Goal: Task Accomplishment & Management: Manage account settings

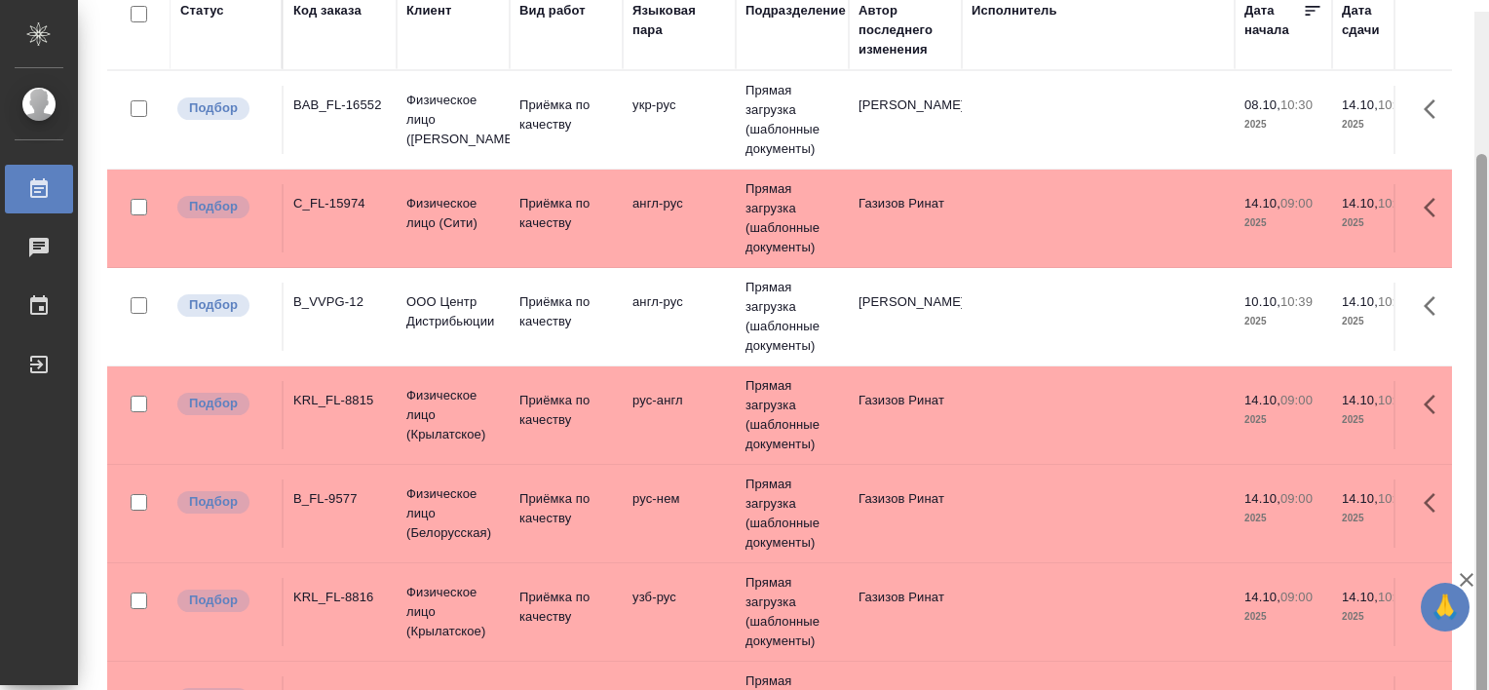
scroll to position [179, 0]
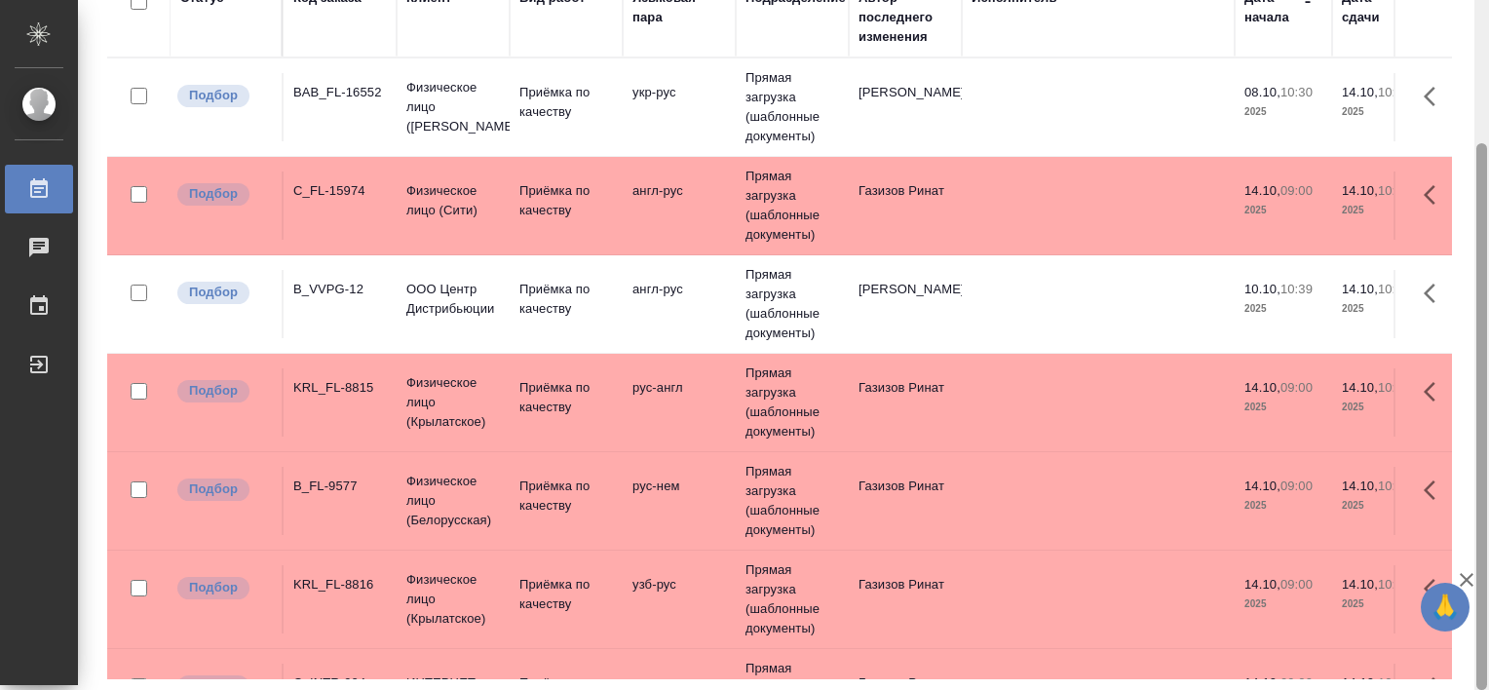
drag, startPoint x: 1481, startPoint y: 370, endPoint x: 1492, endPoint y: 548, distance: 177.7
click at [1011, 548] on html "🙏 .cls-1 fill:#fff; AWATERA [PERSON_NAME] Работы 0 Чаты График Выйти Работы Ста…" at bounding box center [744, 345] width 1489 height 690
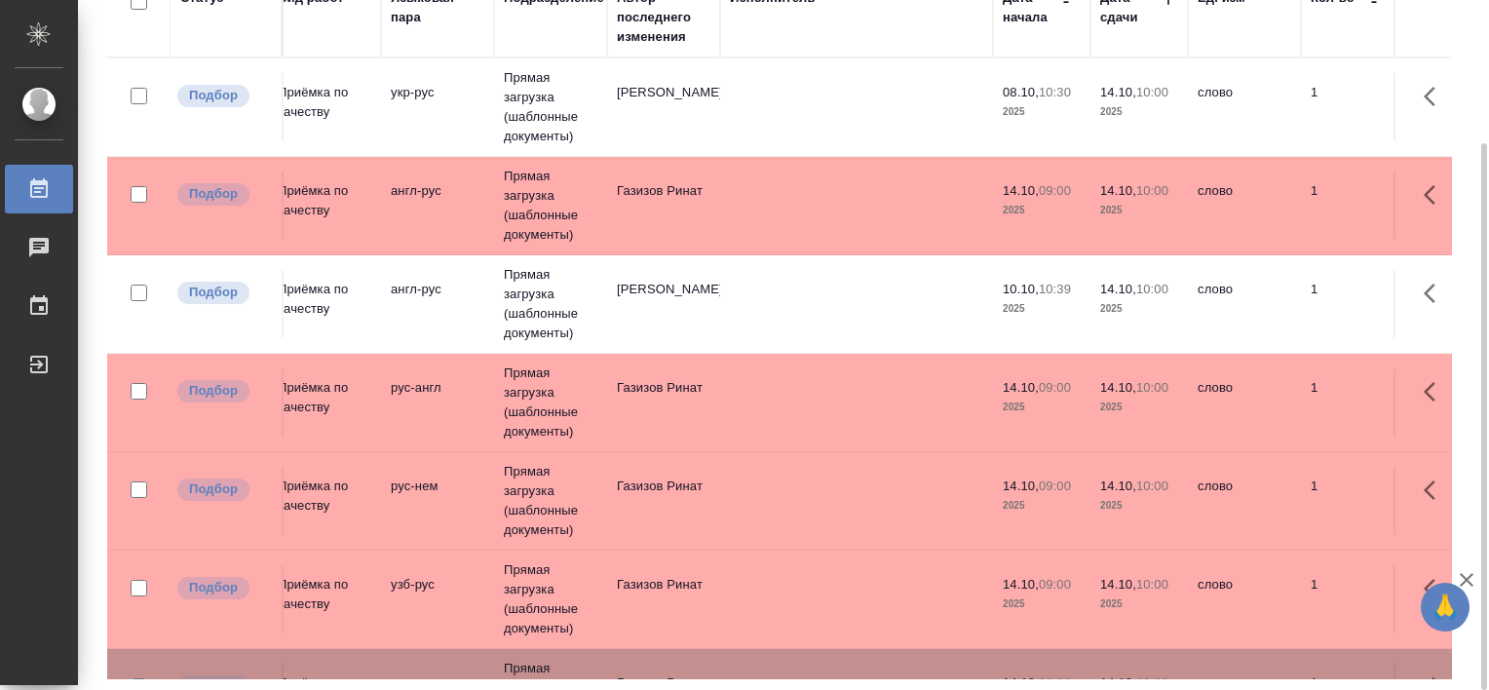
scroll to position [0, 0]
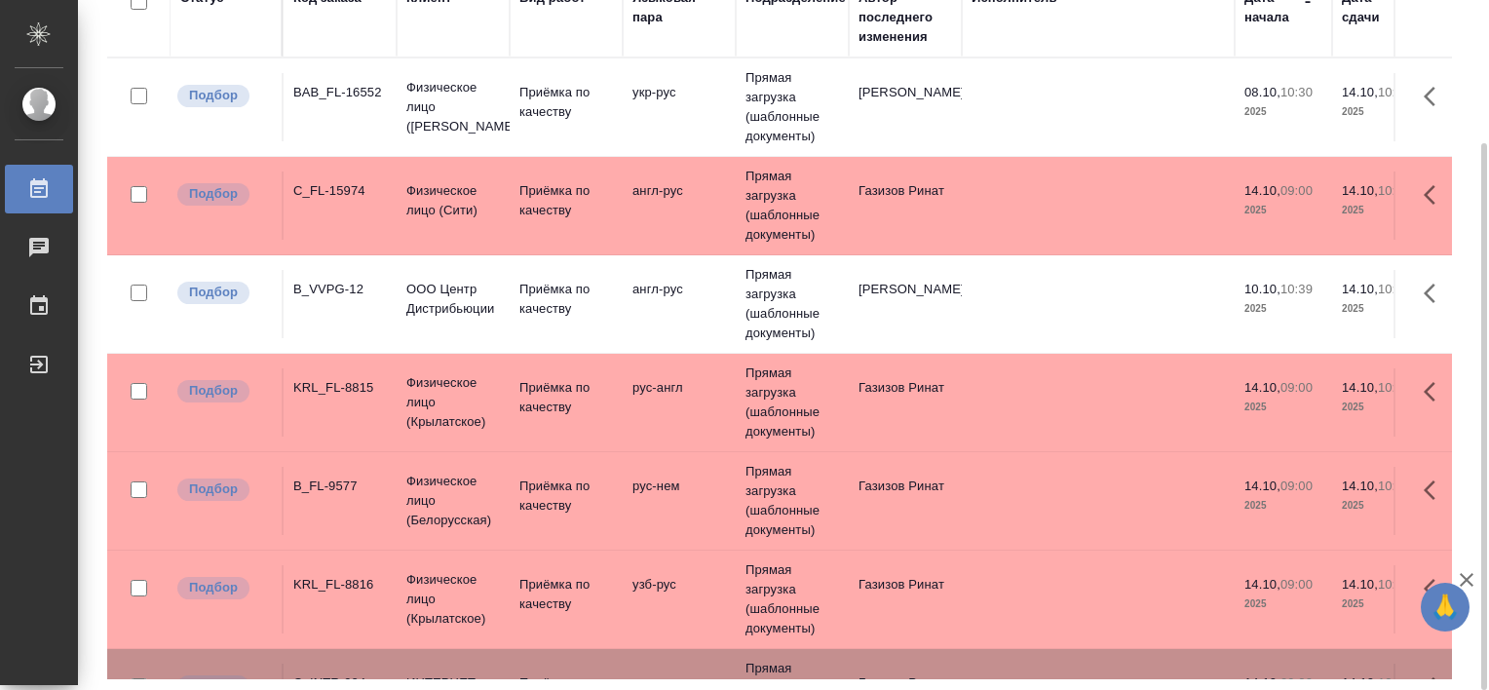
click at [349, 83] on div "BAB_FL-16552" at bounding box center [340, 92] width 94 height 19
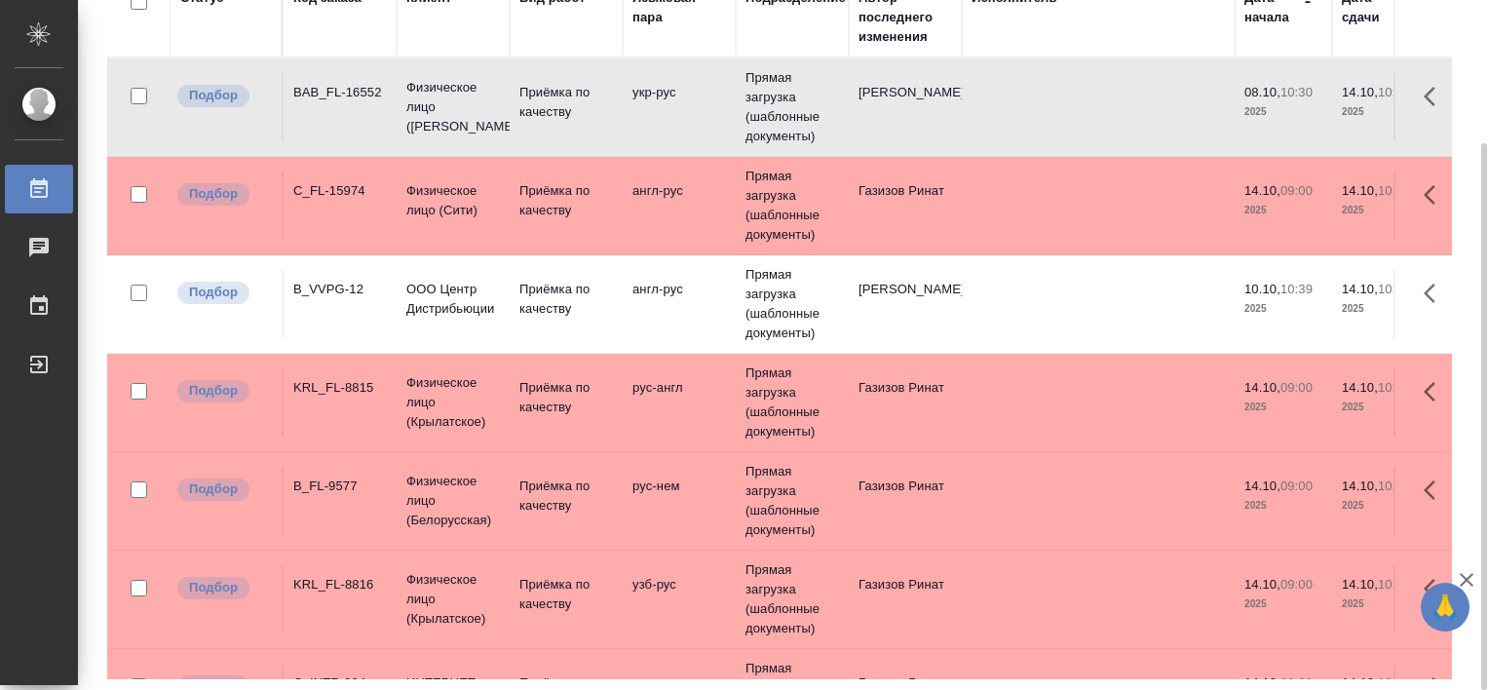
click at [327, 296] on div "B_VVPG-12" at bounding box center [340, 289] width 94 height 19
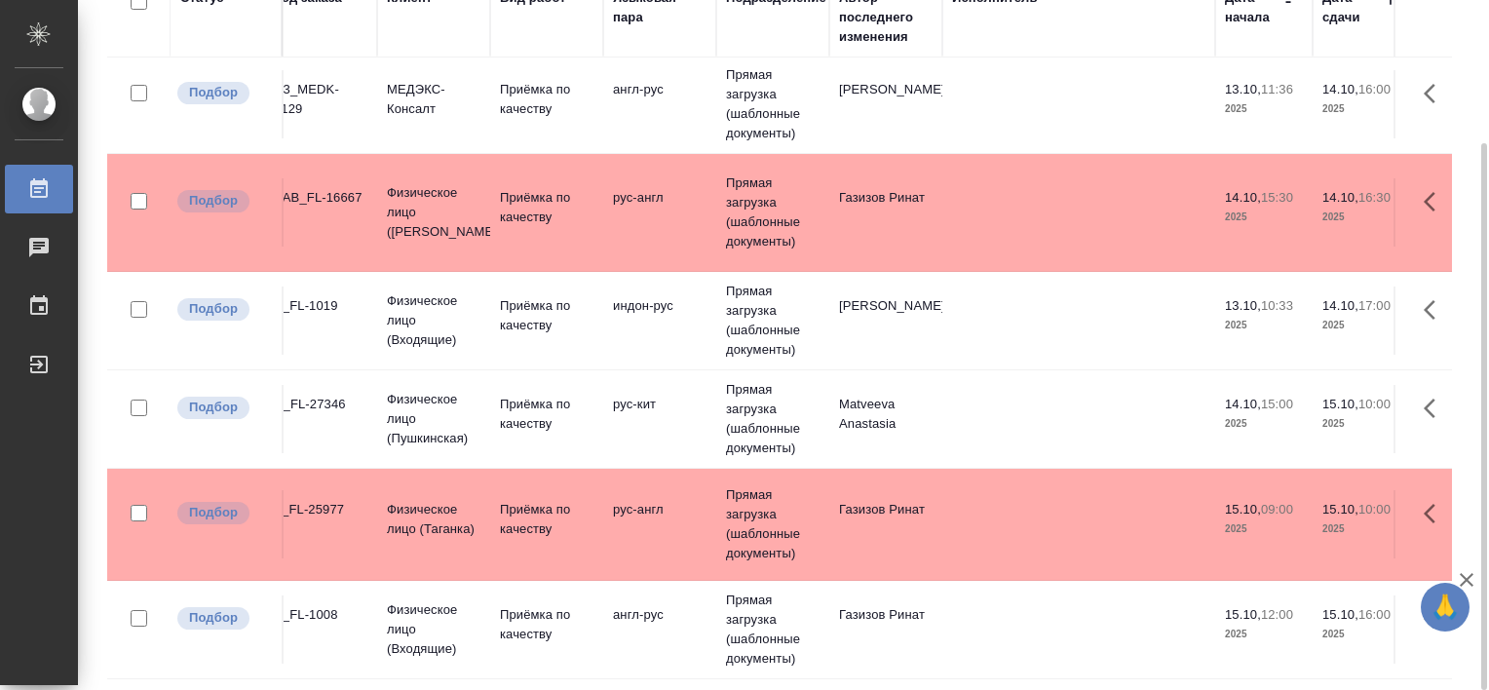
scroll to position [1733, 0]
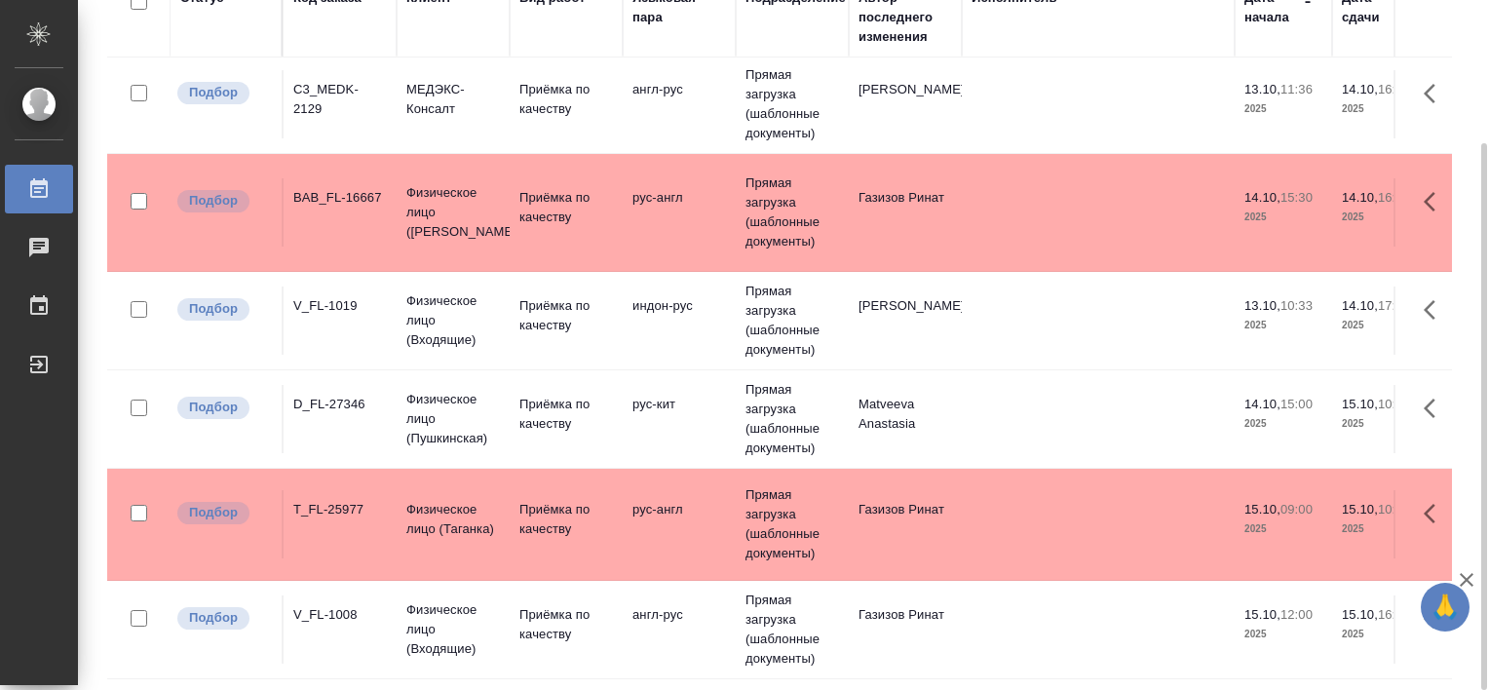
click at [324, 296] on div "V_FL-1019" at bounding box center [340, 305] width 94 height 19
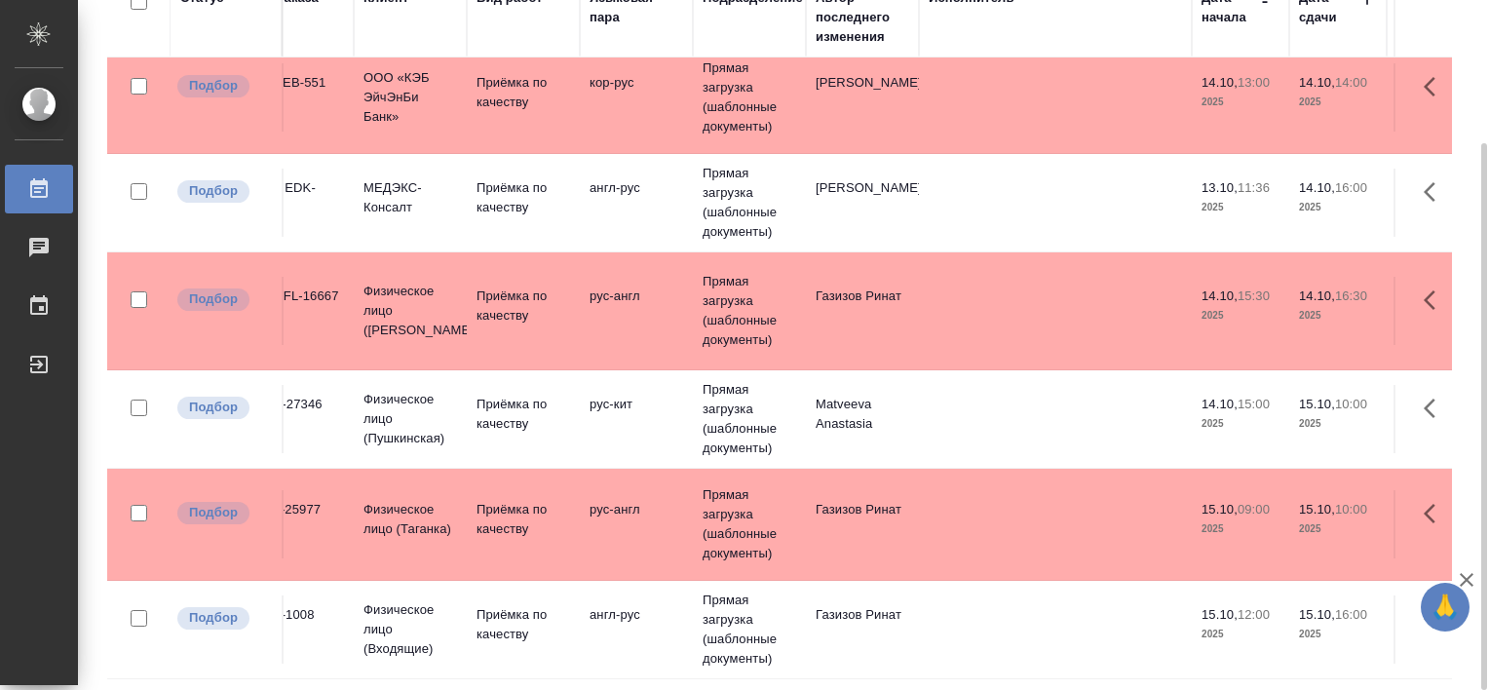
scroll to position [1634, 0]
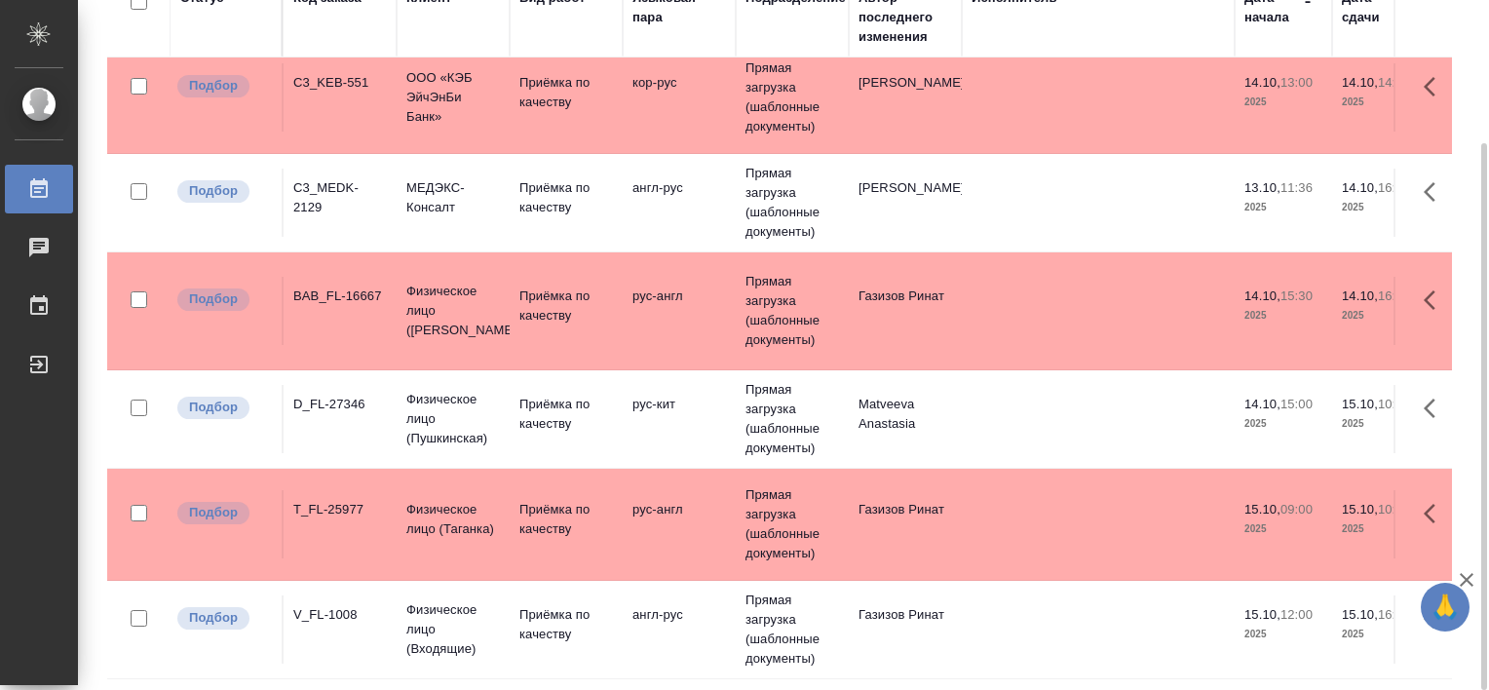
drag, startPoint x: 349, startPoint y: 176, endPoint x: 339, endPoint y: 175, distance: 9.8
click at [346, 178] on div "C3_MEDK-2129" at bounding box center [340, 197] width 94 height 39
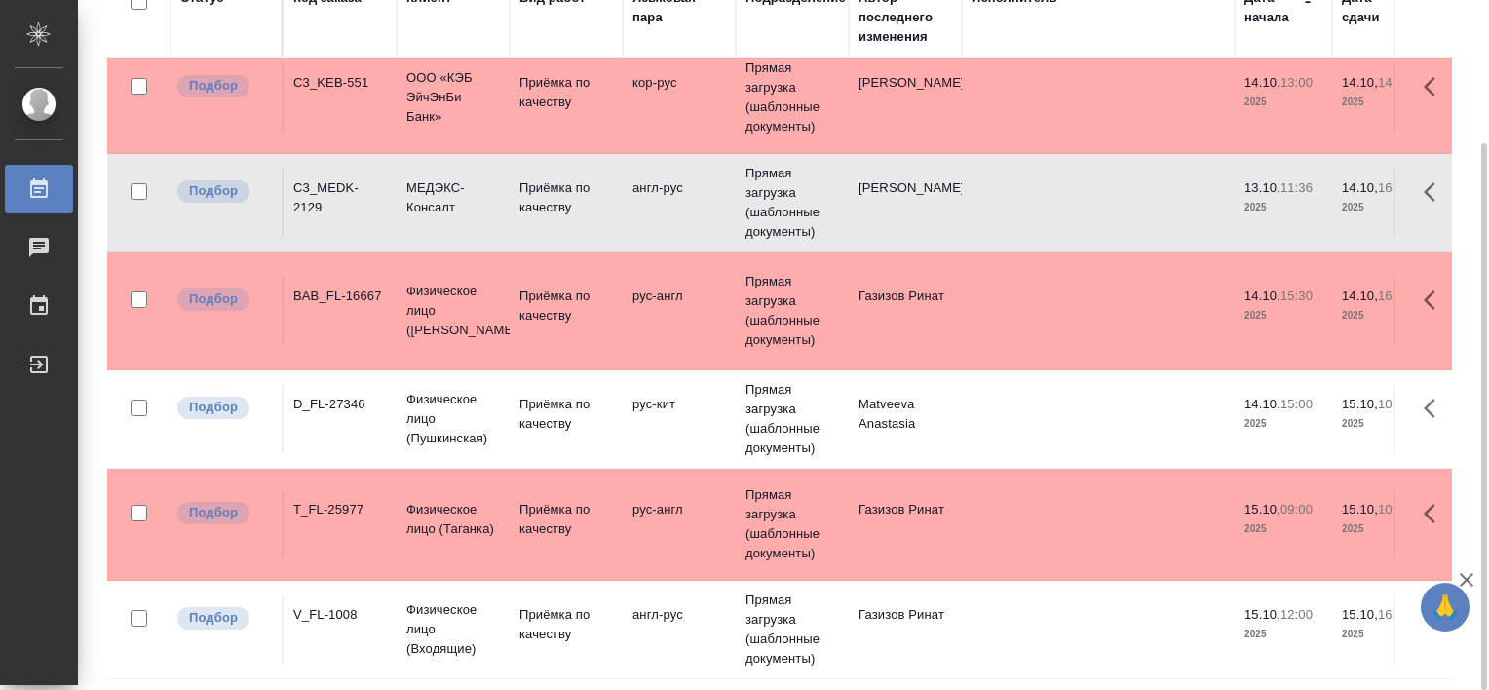
click at [339, 178] on div "C3_MEDK-2129" at bounding box center [340, 197] width 94 height 39
click at [337, 178] on div "C3_MEDK-2129" at bounding box center [340, 197] width 94 height 39
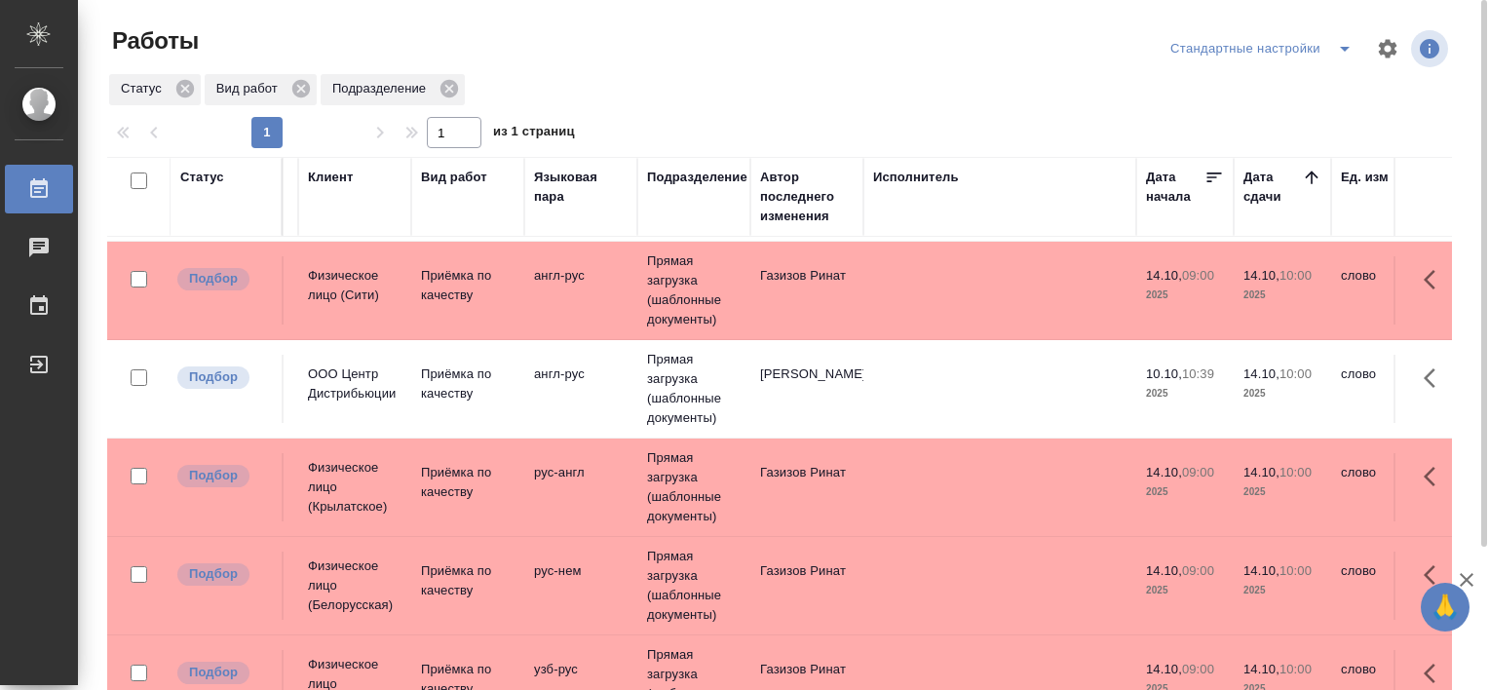
scroll to position [195, 98]
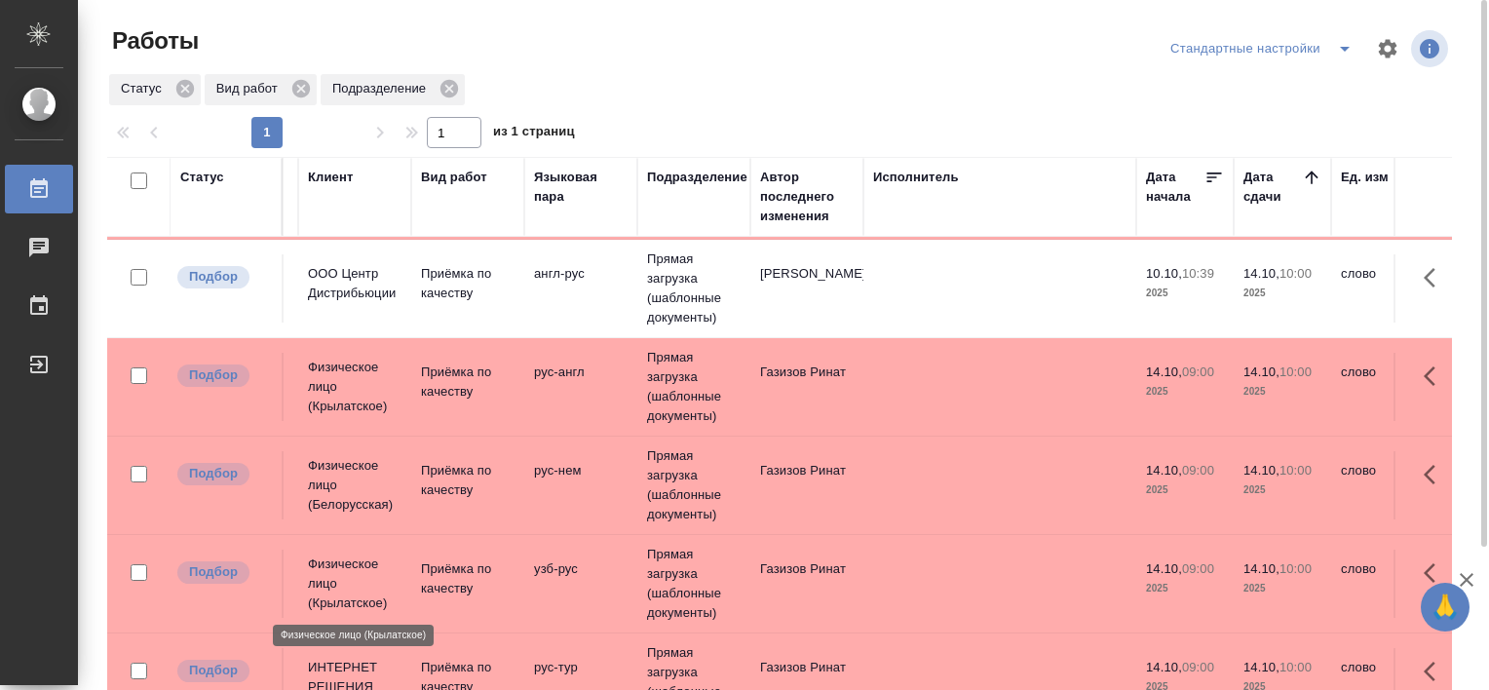
click at [312, 561] on p "Физическое лицо (Крылатское)" at bounding box center [355, 584] width 94 height 58
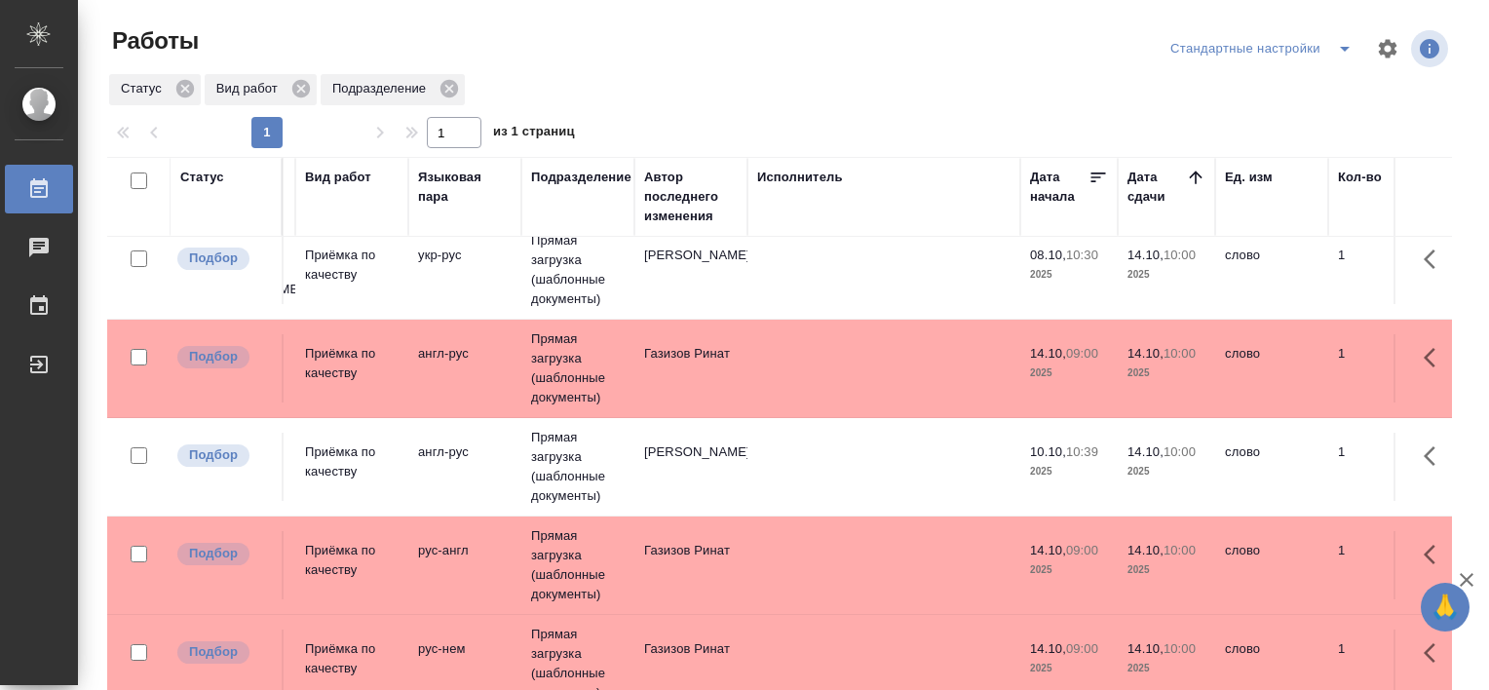
scroll to position [0, 214]
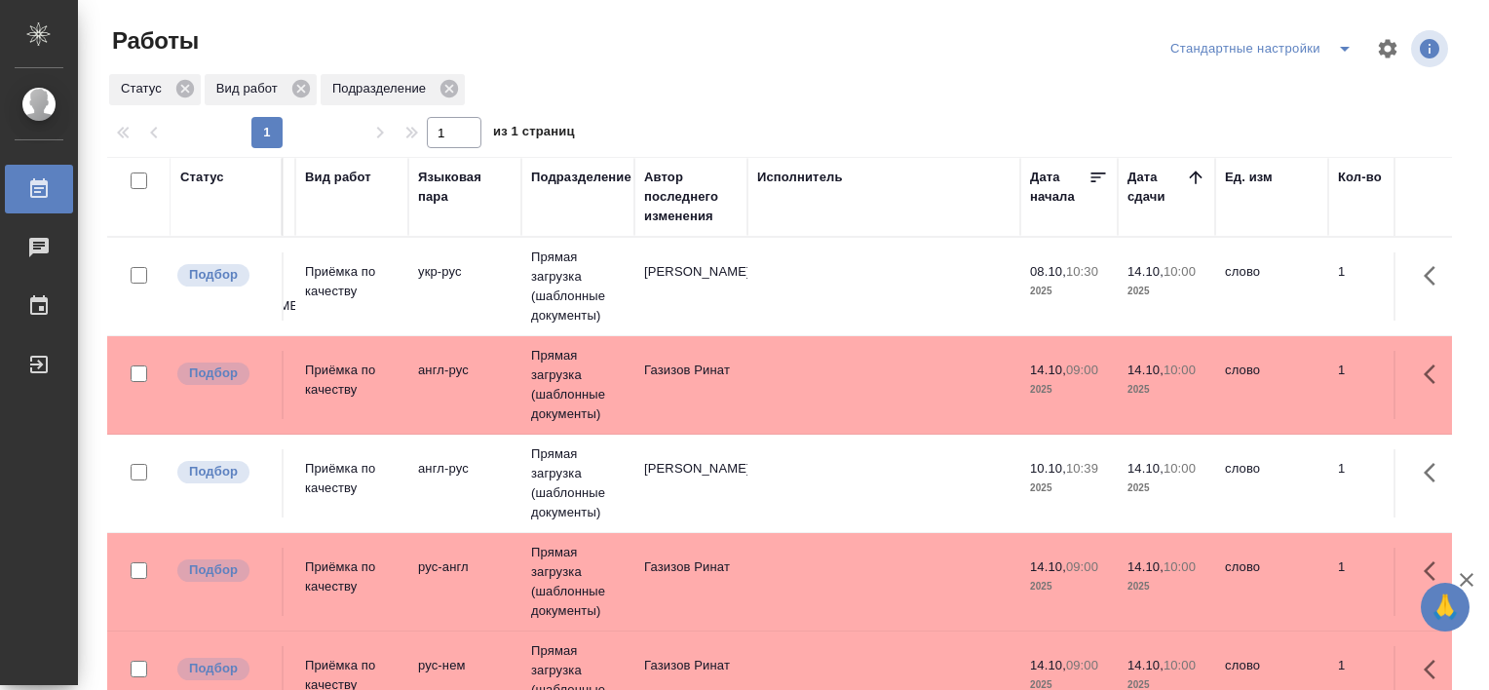
click at [439, 467] on td "англ-рус" at bounding box center [464, 483] width 113 height 68
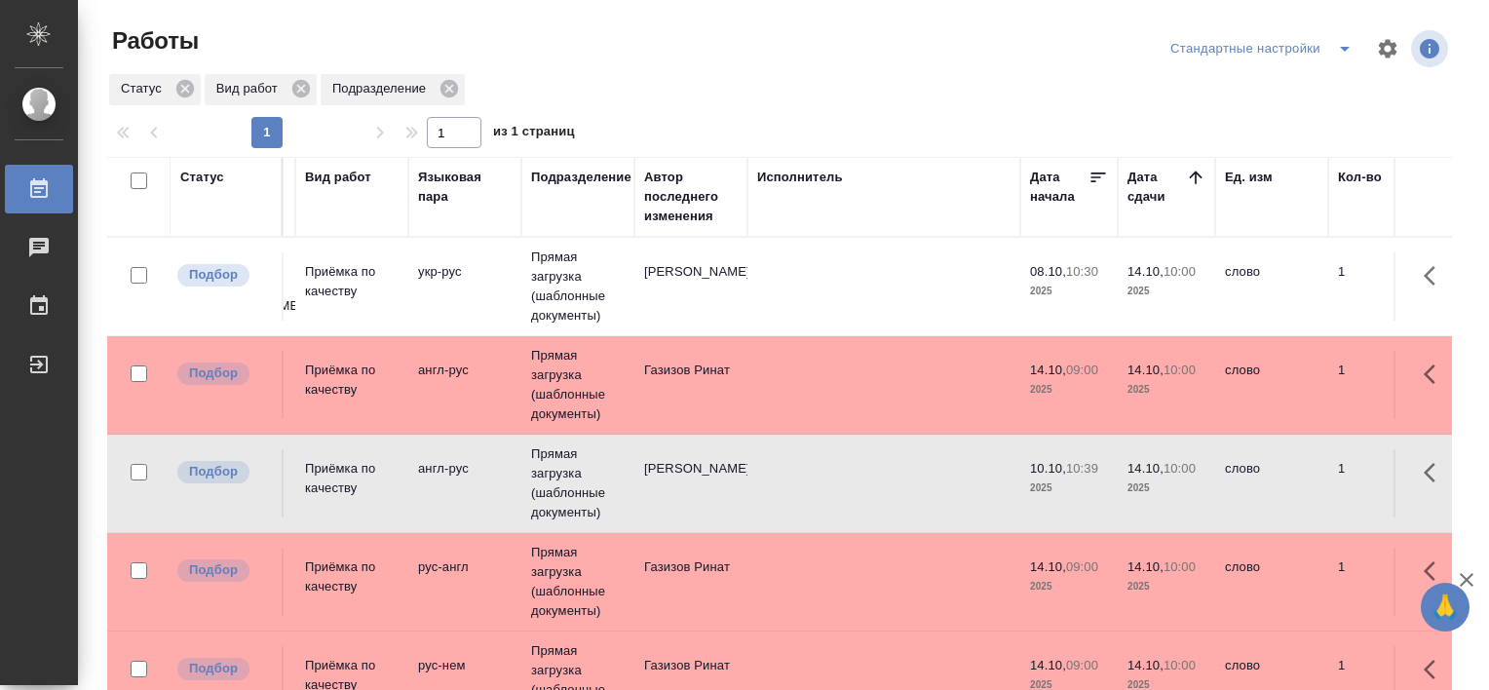
click at [439, 467] on td "англ-рус" at bounding box center [464, 483] width 113 height 68
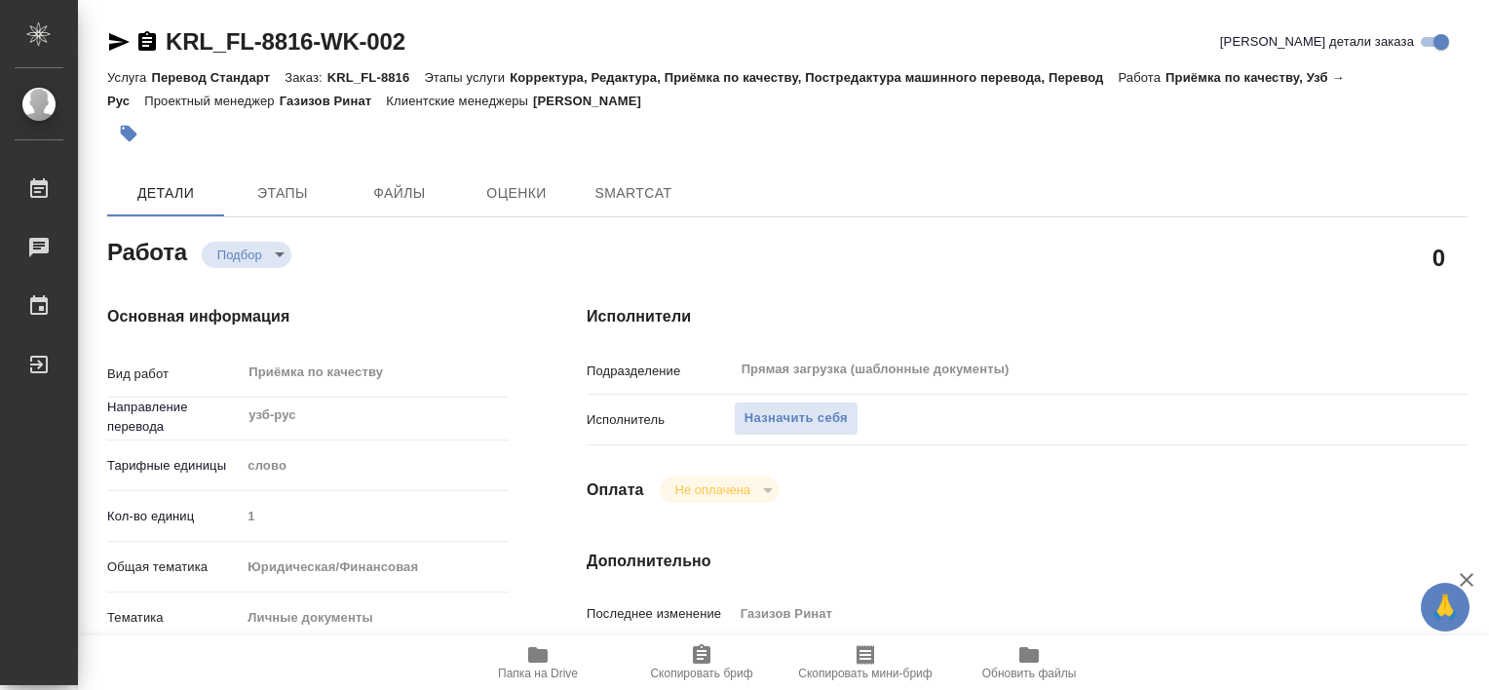
type textarea "x"
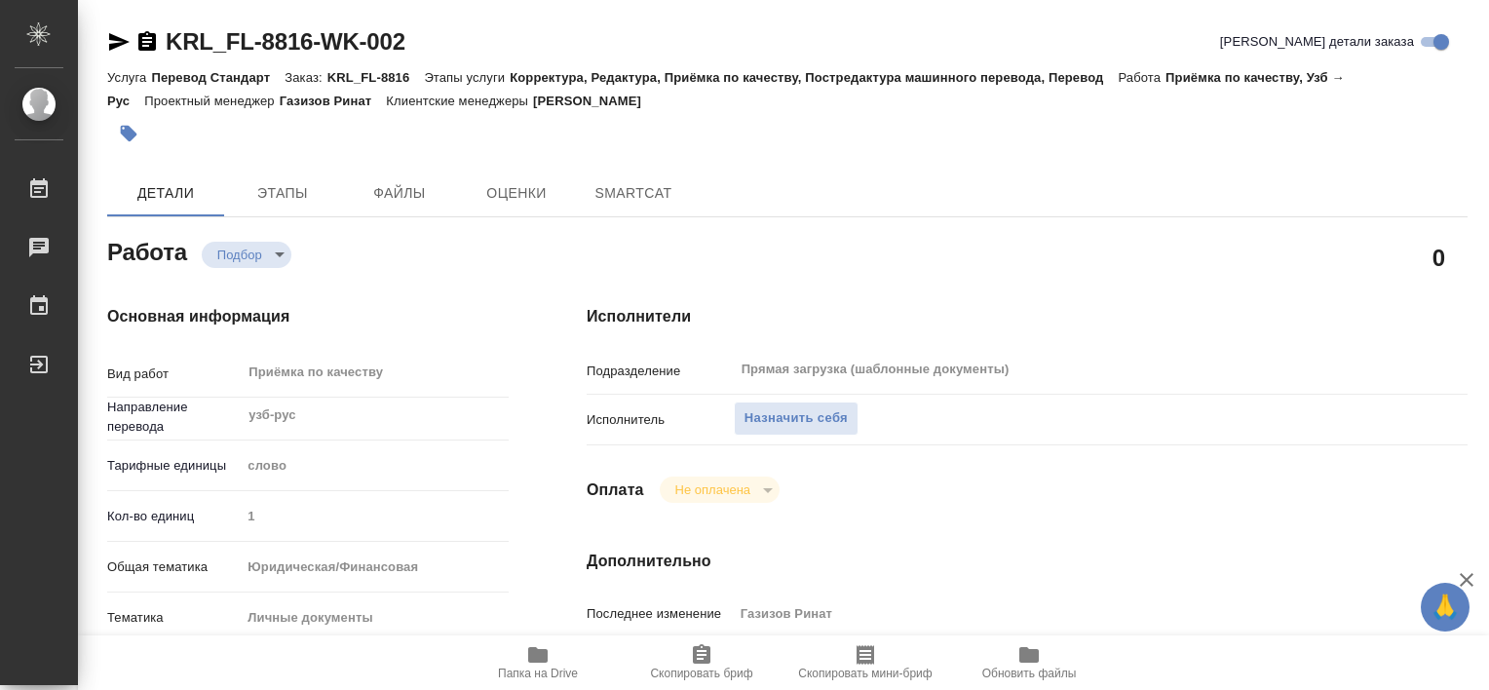
type textarea "x"
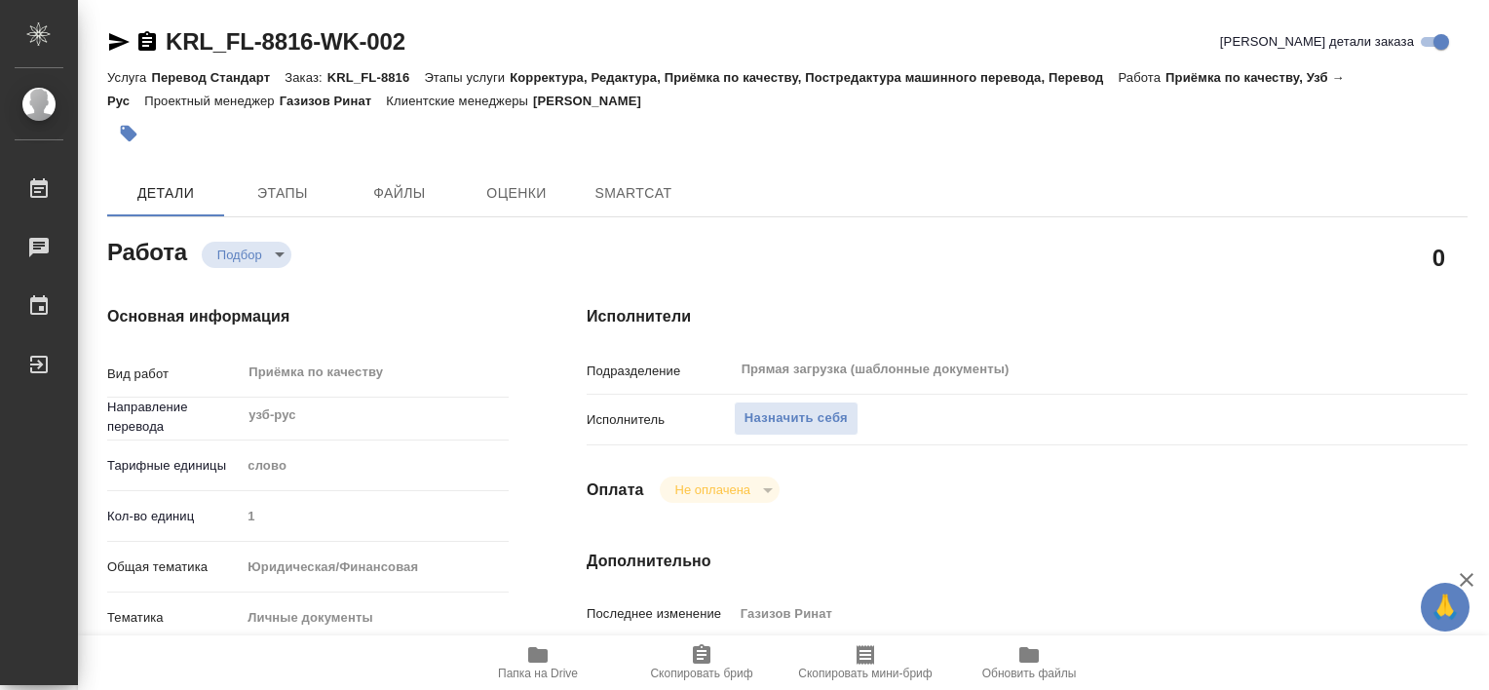
type textarea "x"
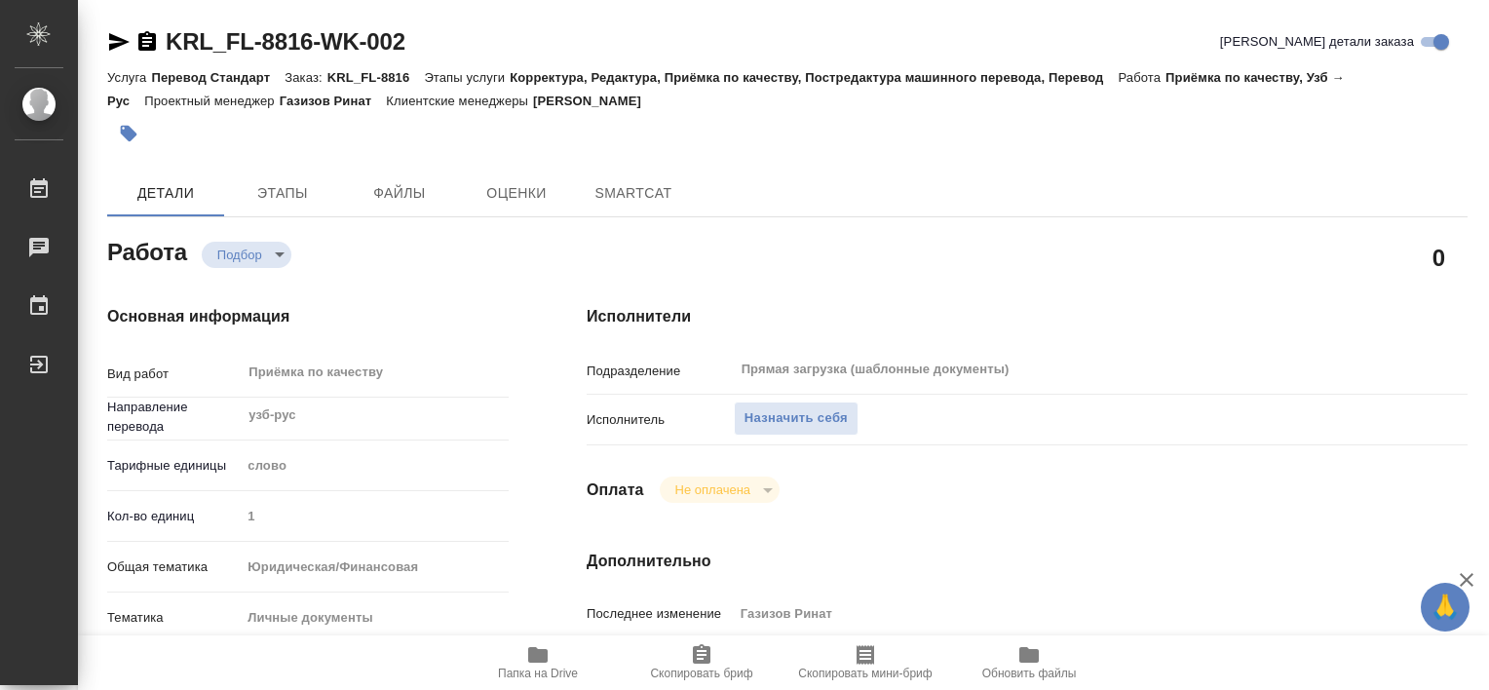
type textarea "x"
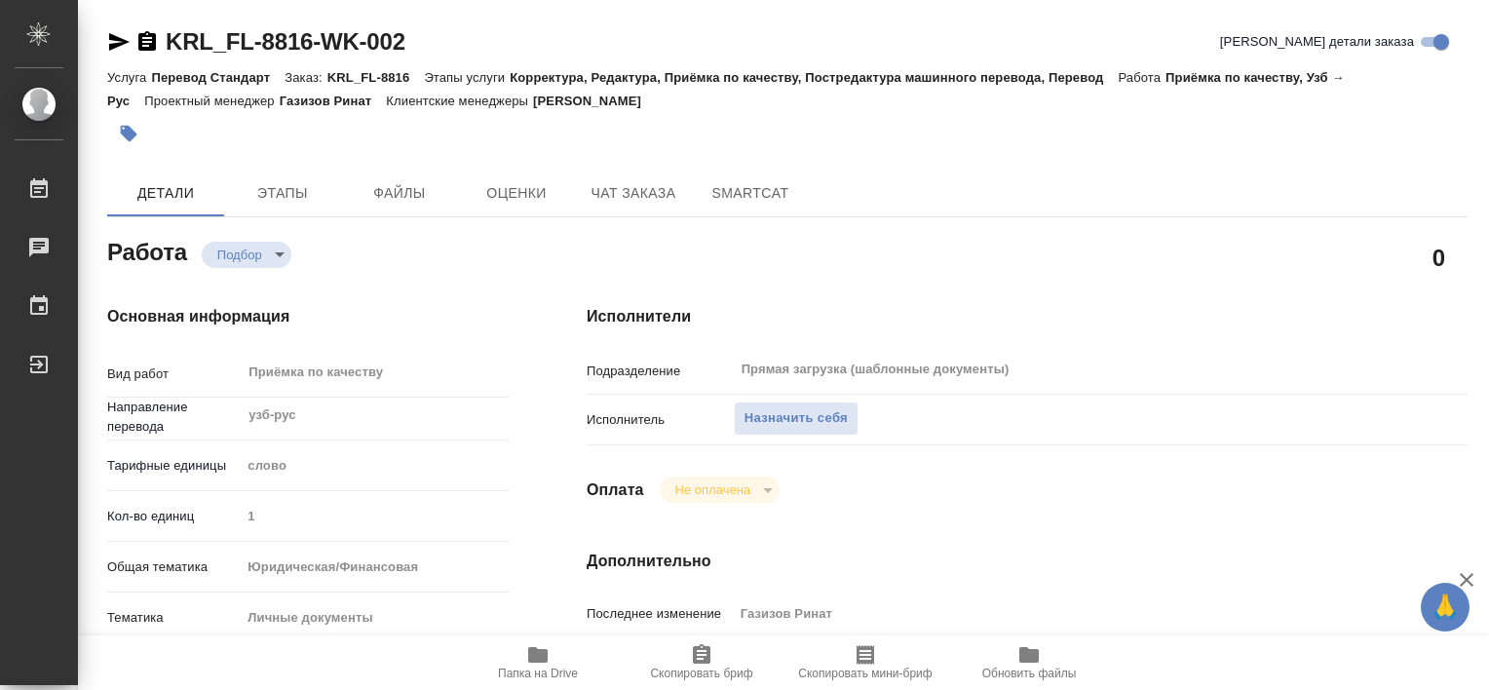
type textarea "x"
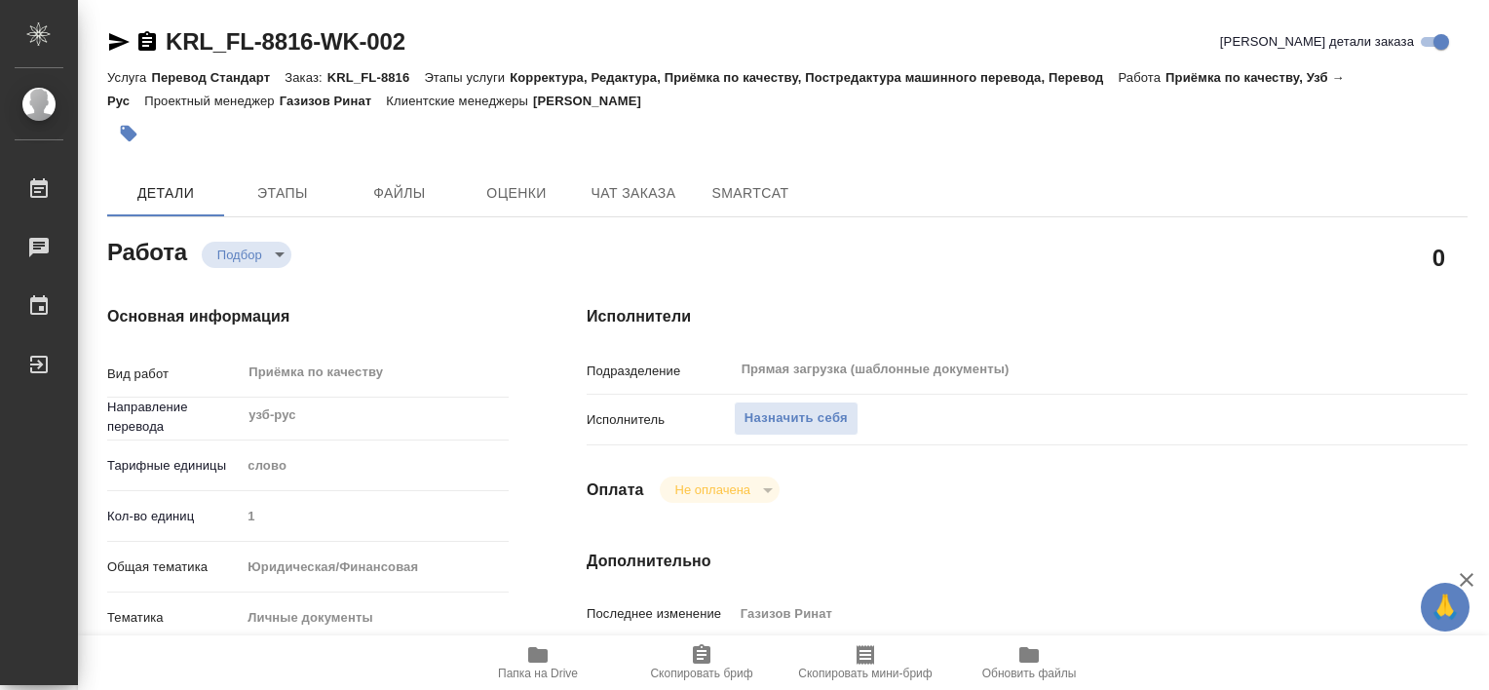
type textarea "x"
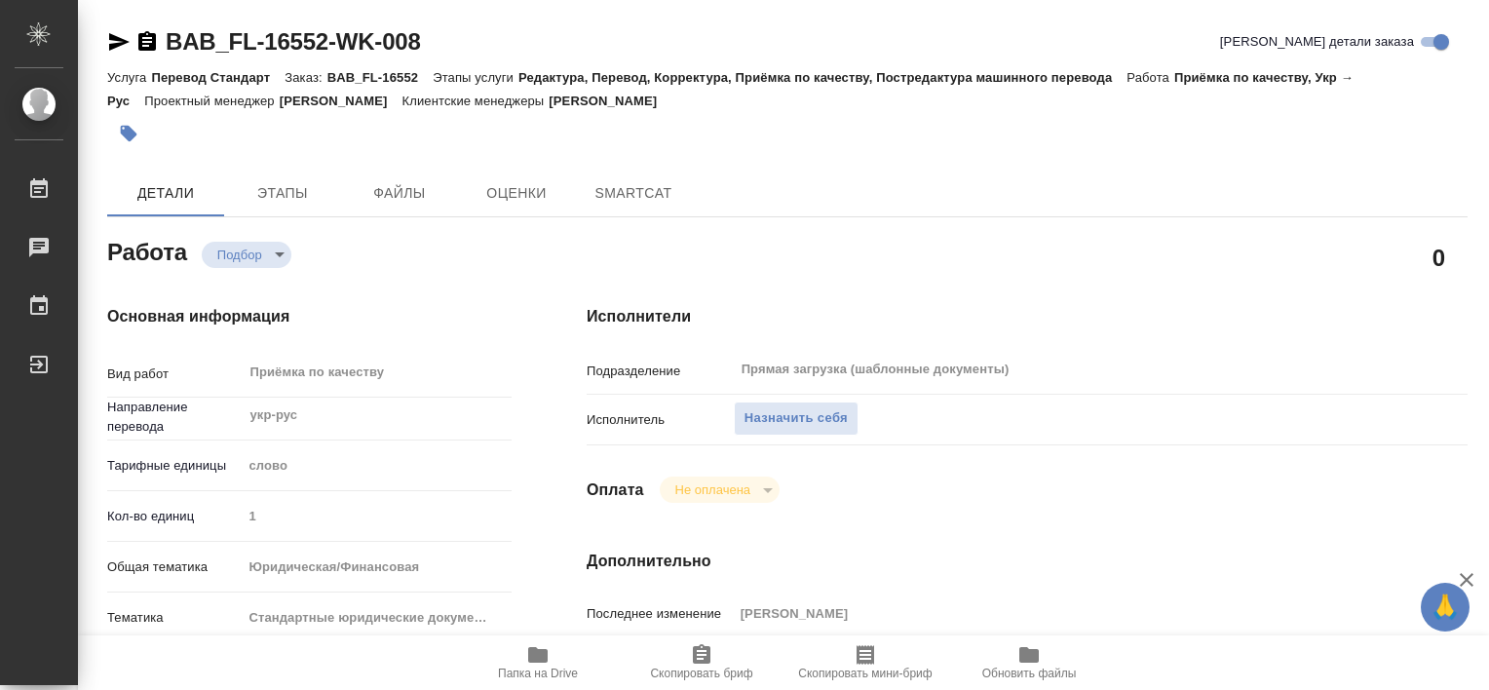
type textarea "x"
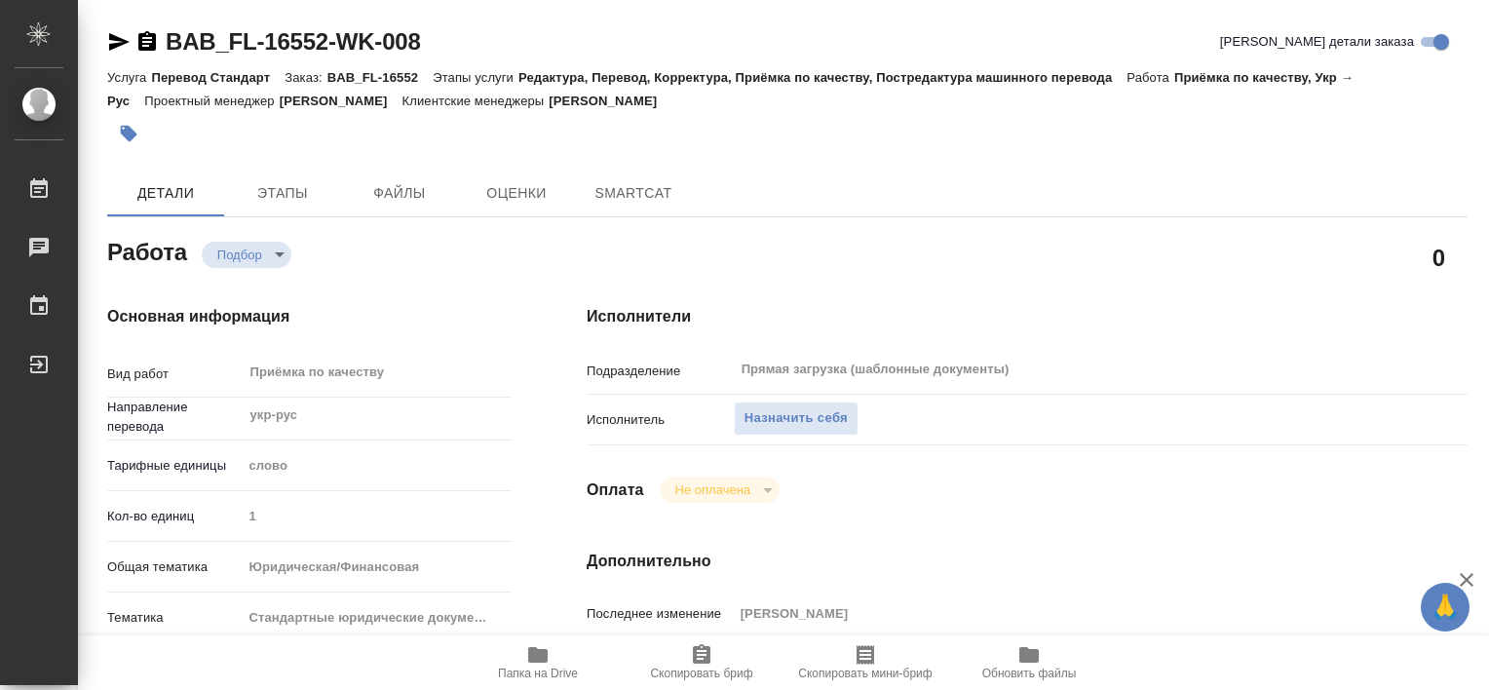
type textarea "x"
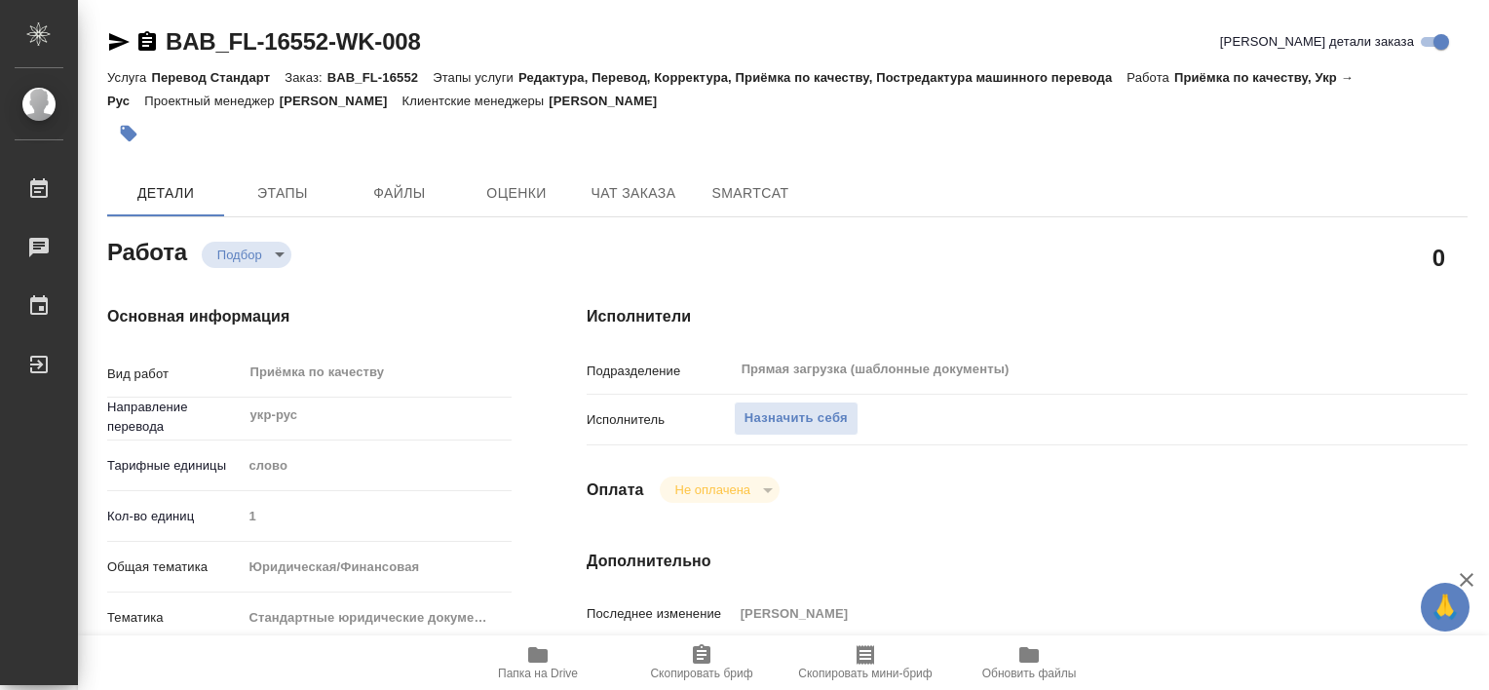
type textarea "x"
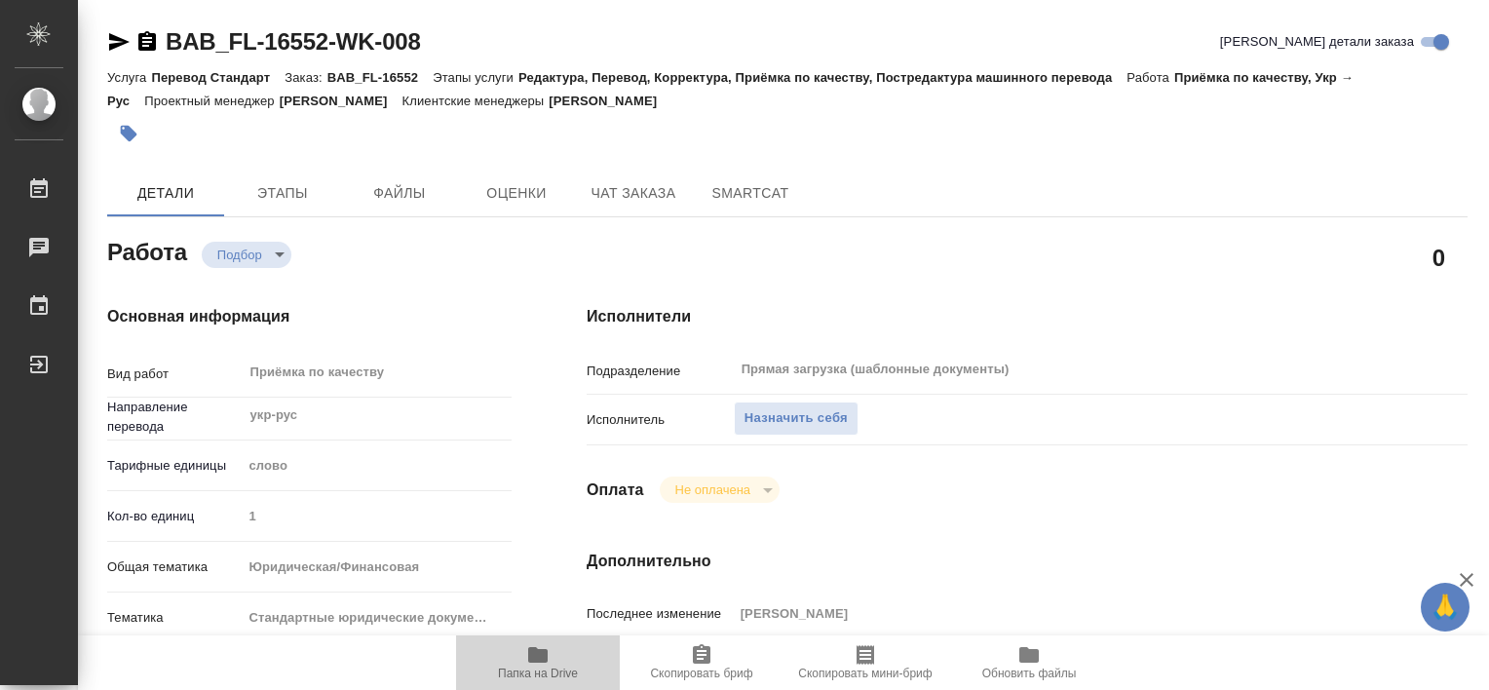
click at [551, 662] on span "Папка на Drive" at bounding box center [538, 661] width 140 height 37
type textarea "x"
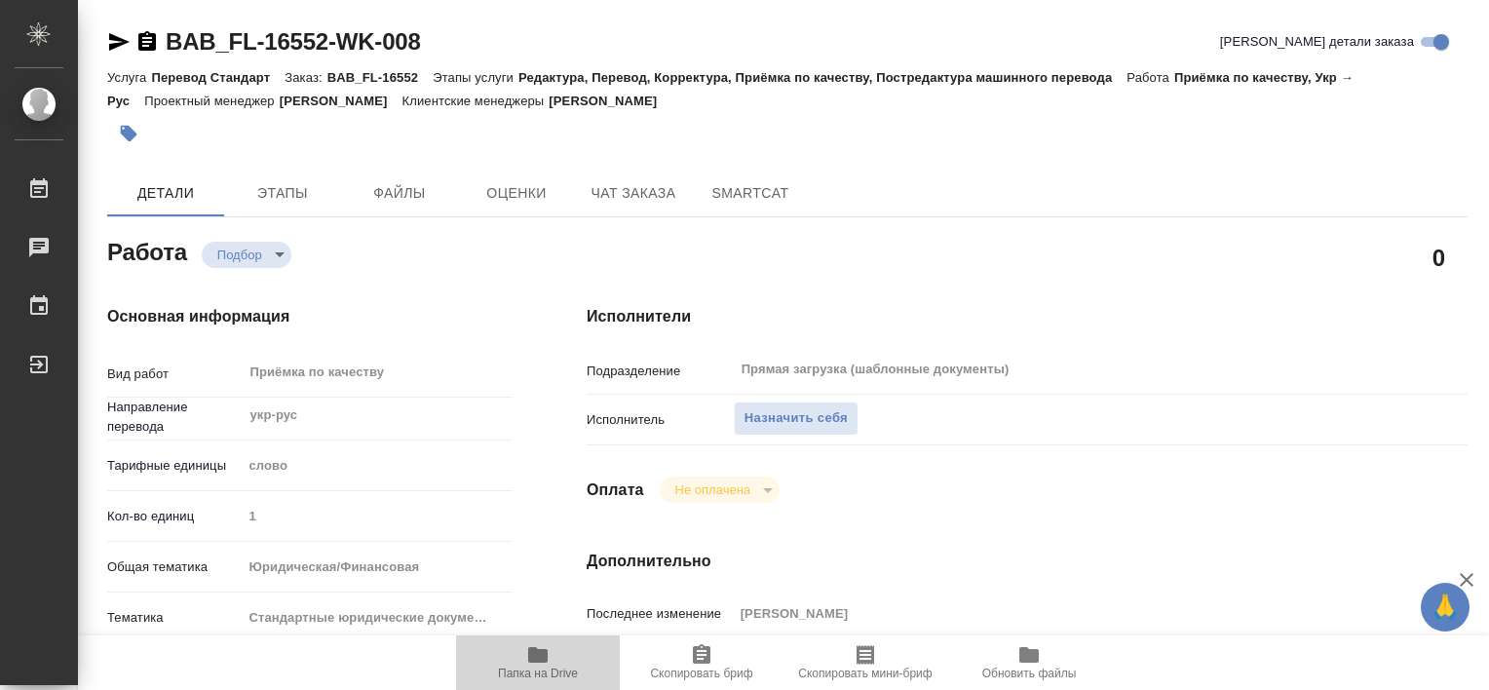
type textarea "x"
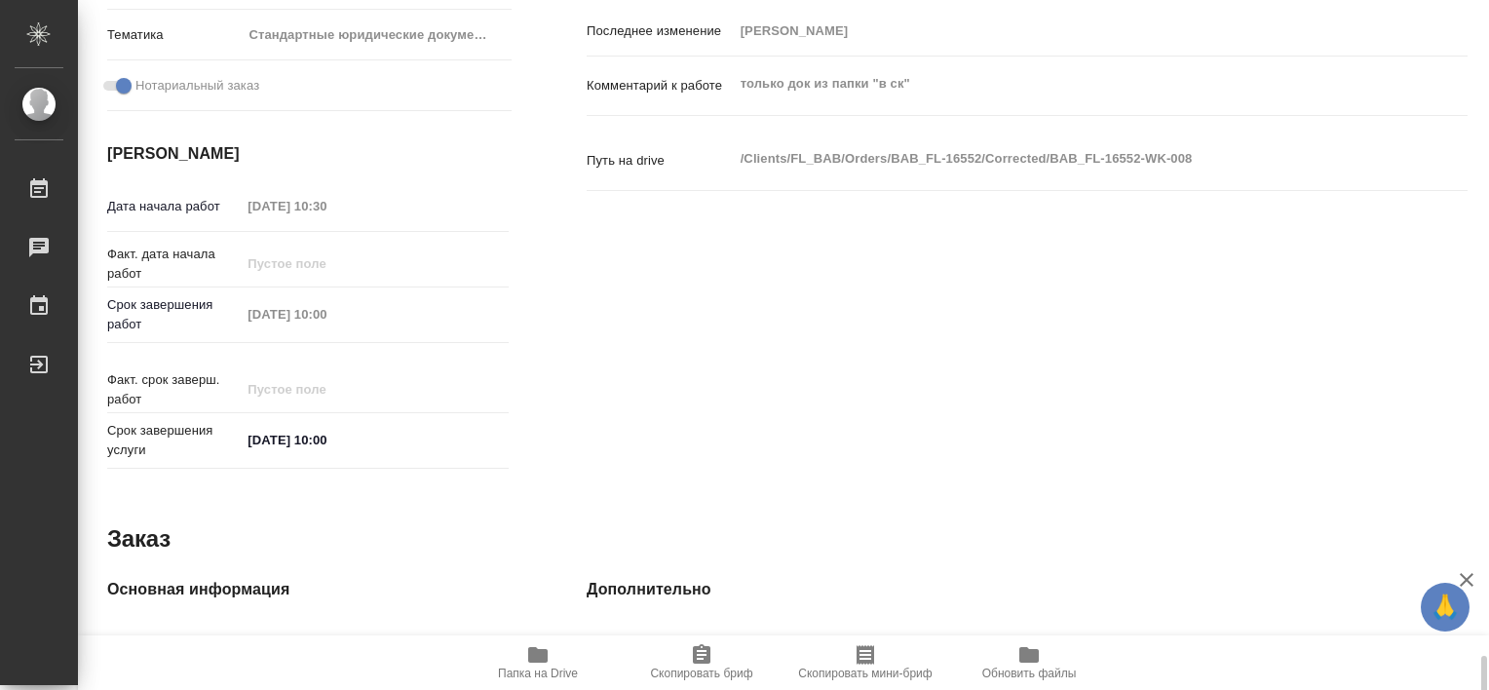
scroll to position [973, 0]
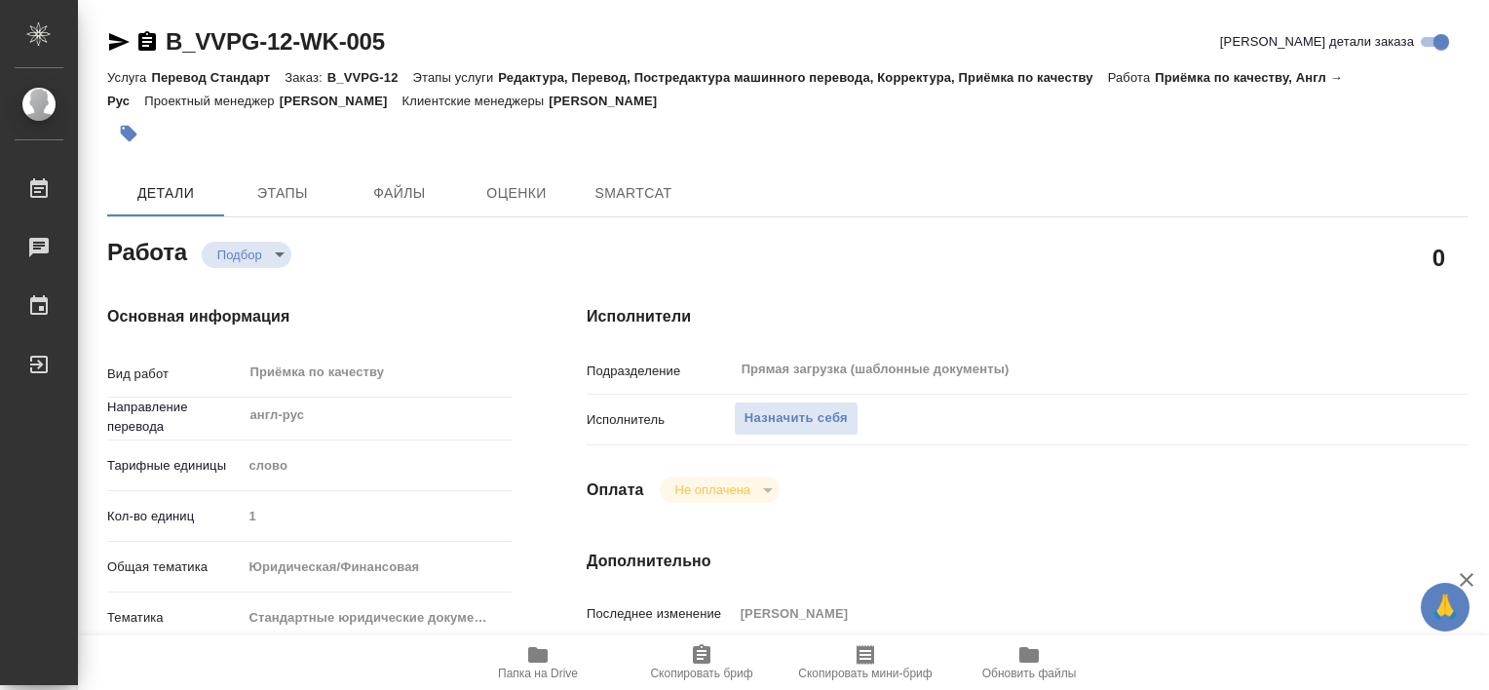
type textarea "x"
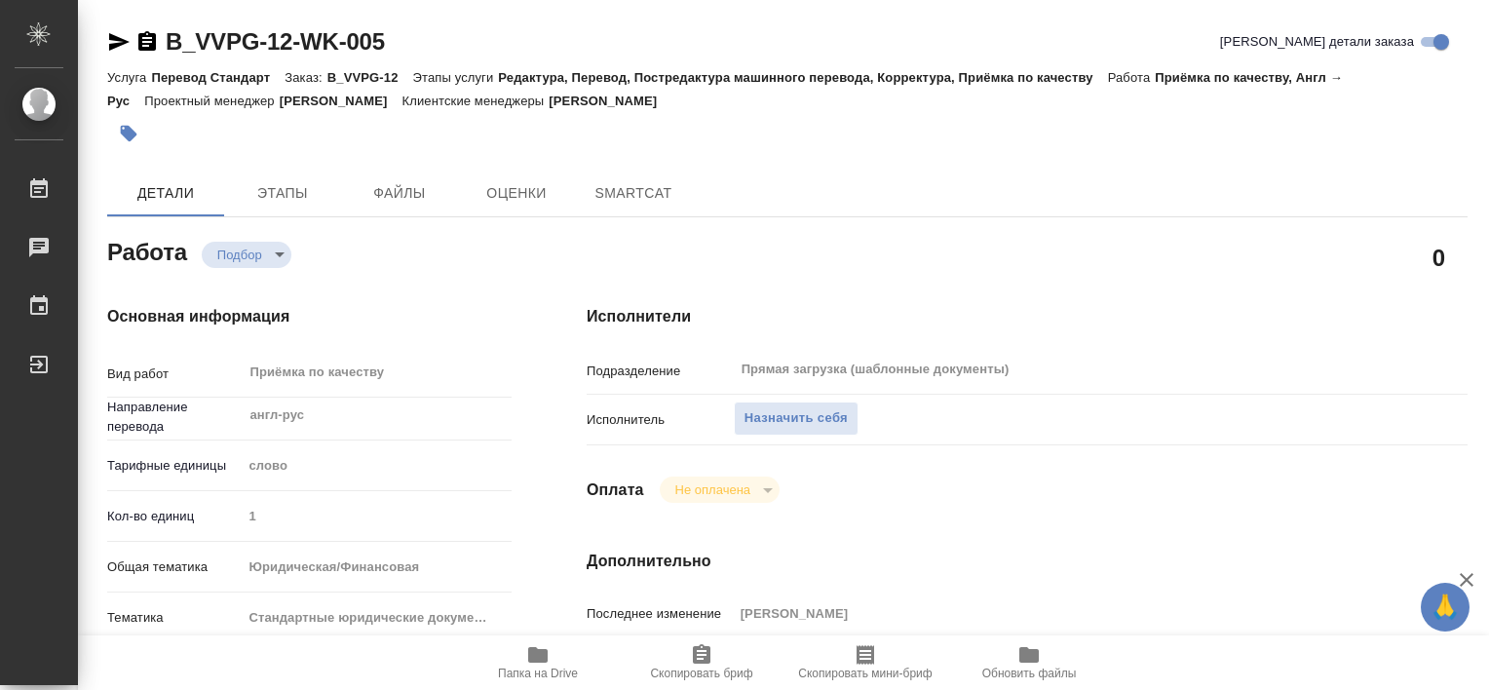
type textarea "x"
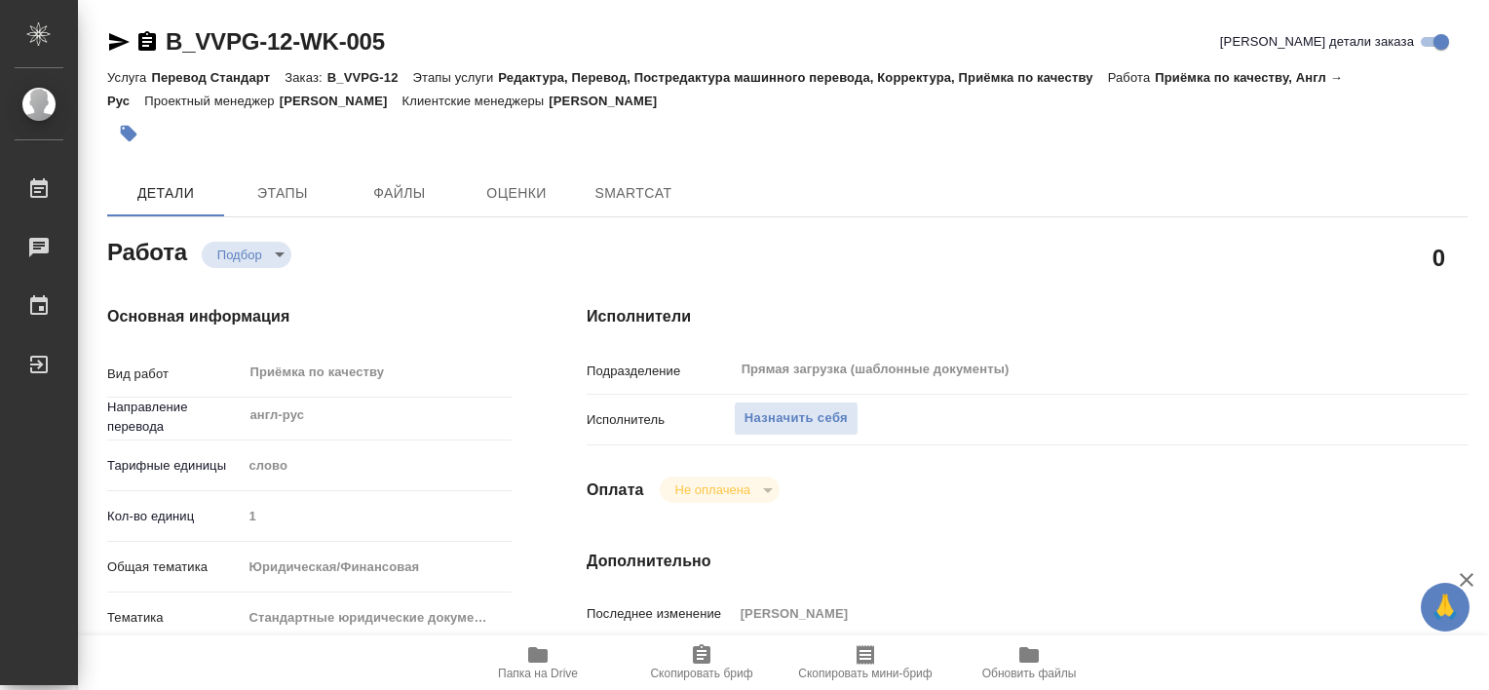
type textarea "x"
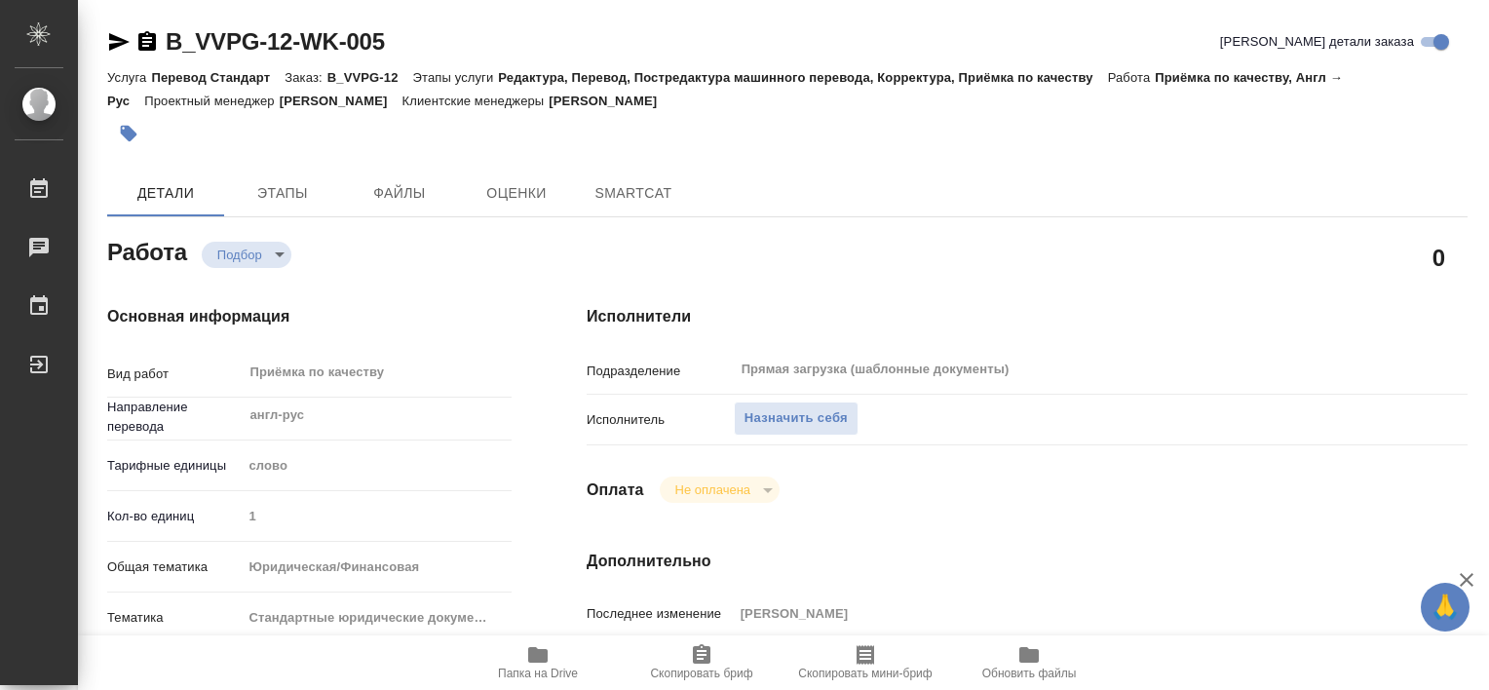
type textarea "x"
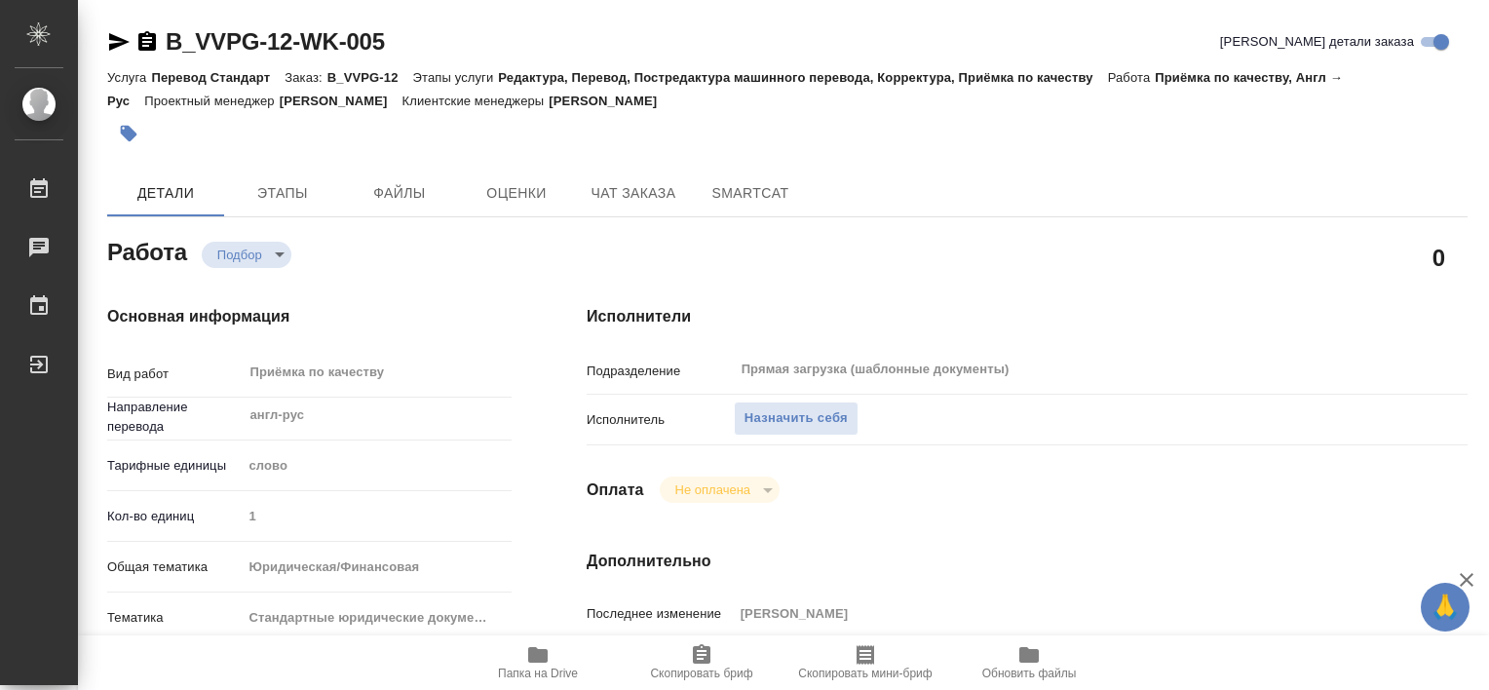
type textarea "x"
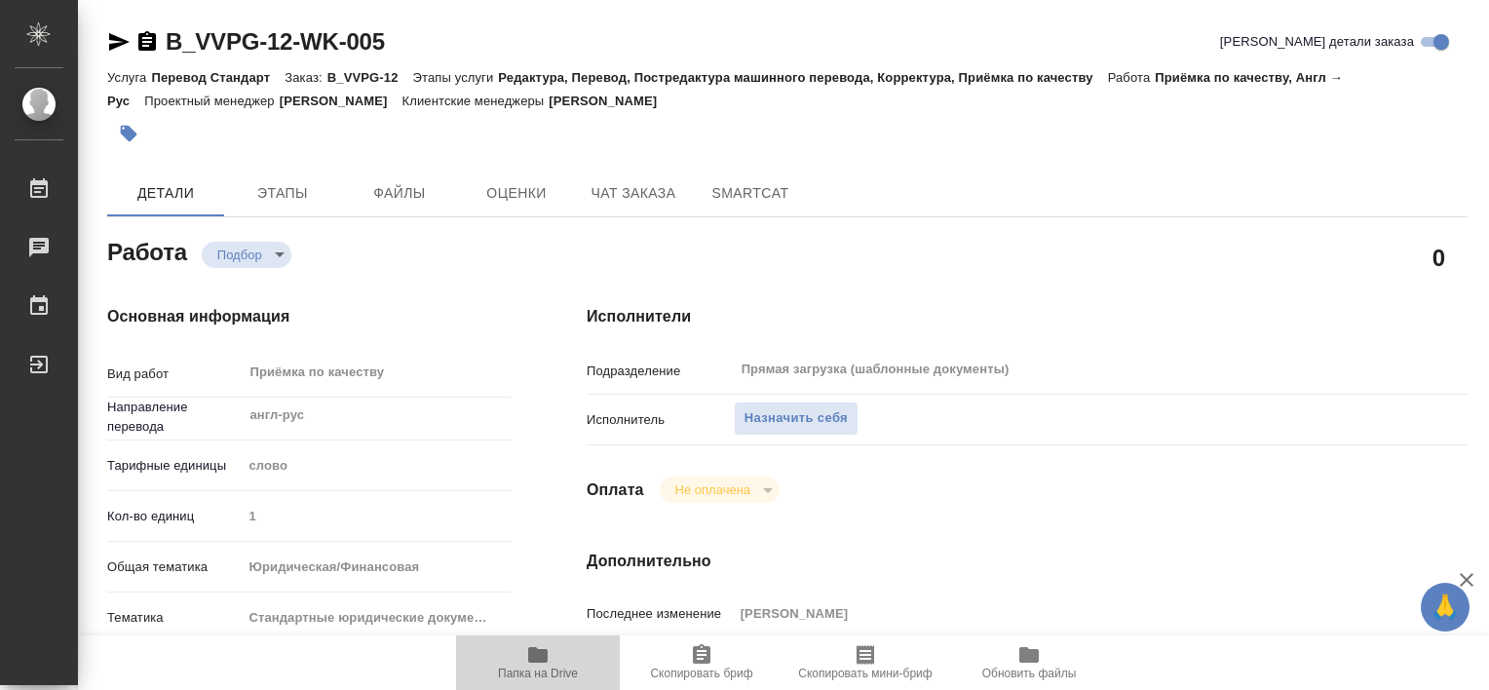
click at [529, 667] on span "Папка на Drive" at bounding box center [538, 674] width 80 height 14
type textarea "x"
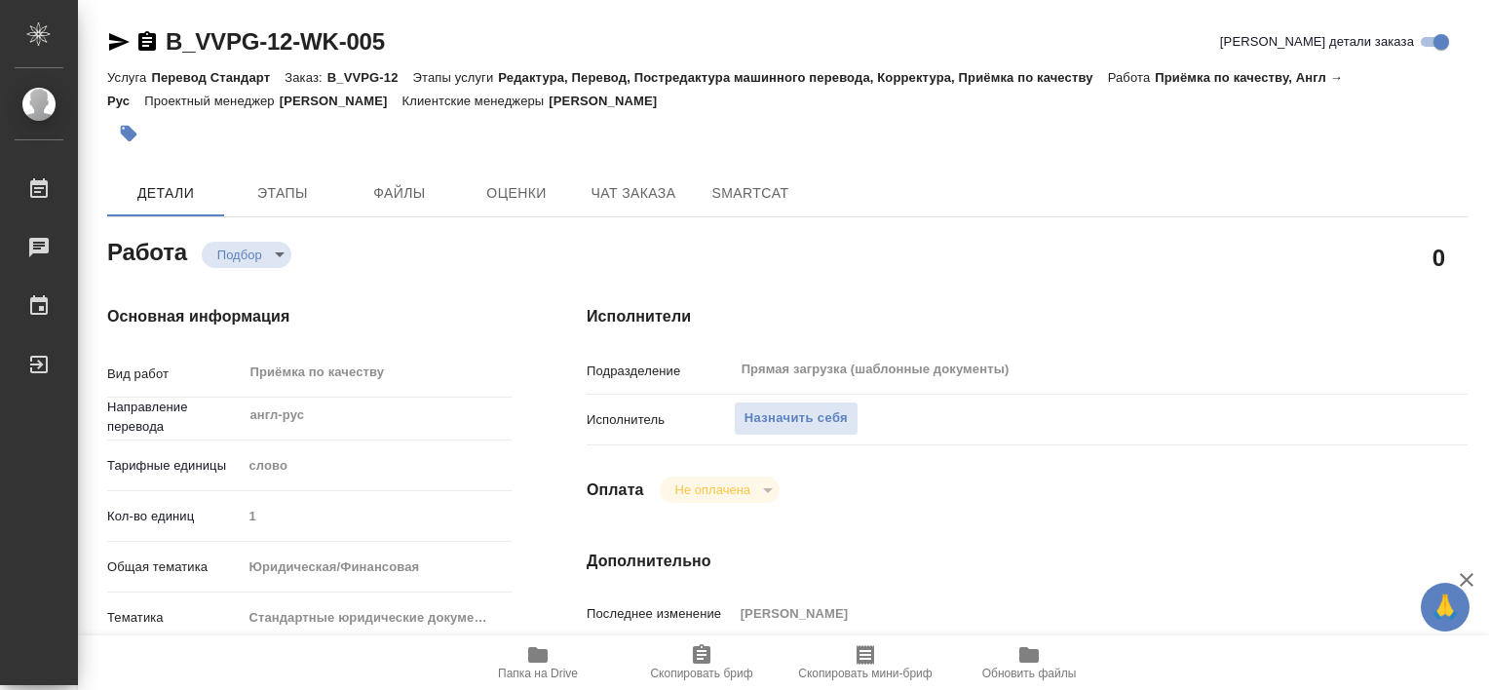
type textarea "x"
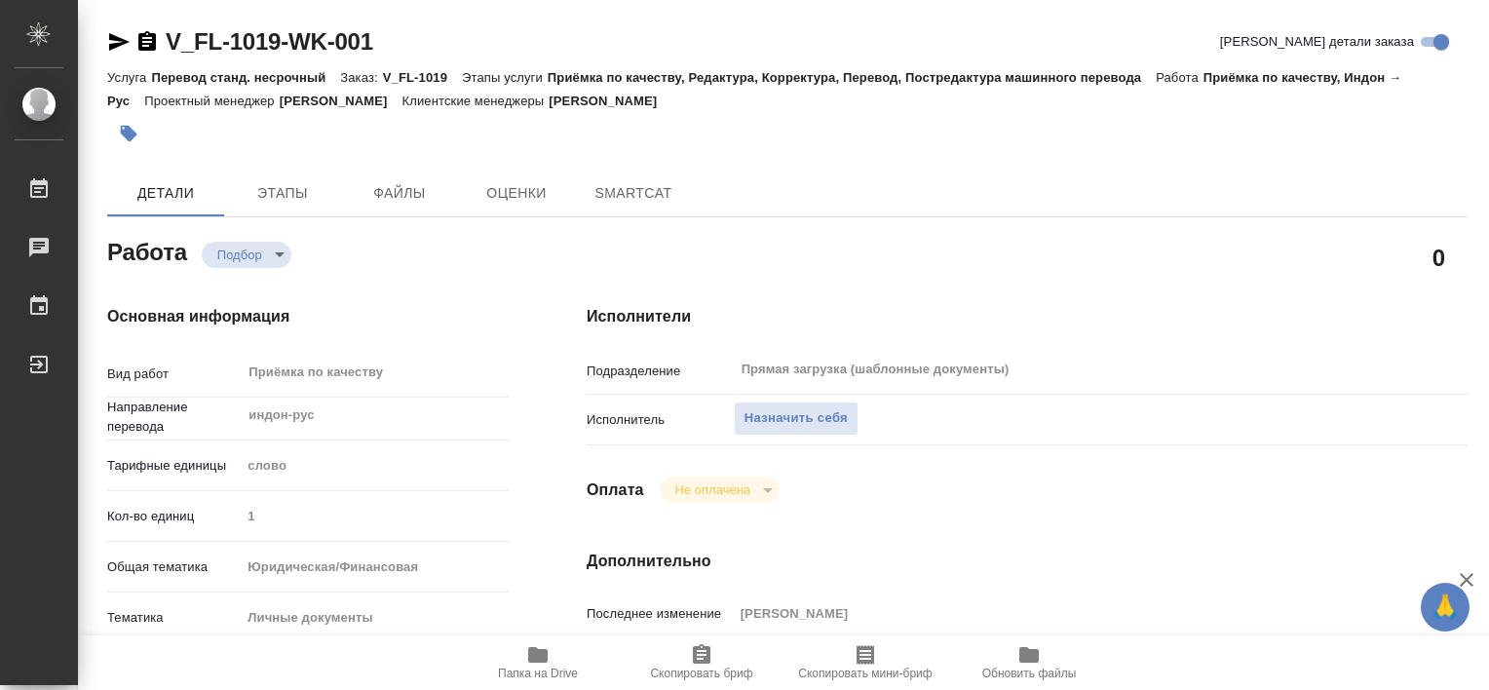
type textarea "x"
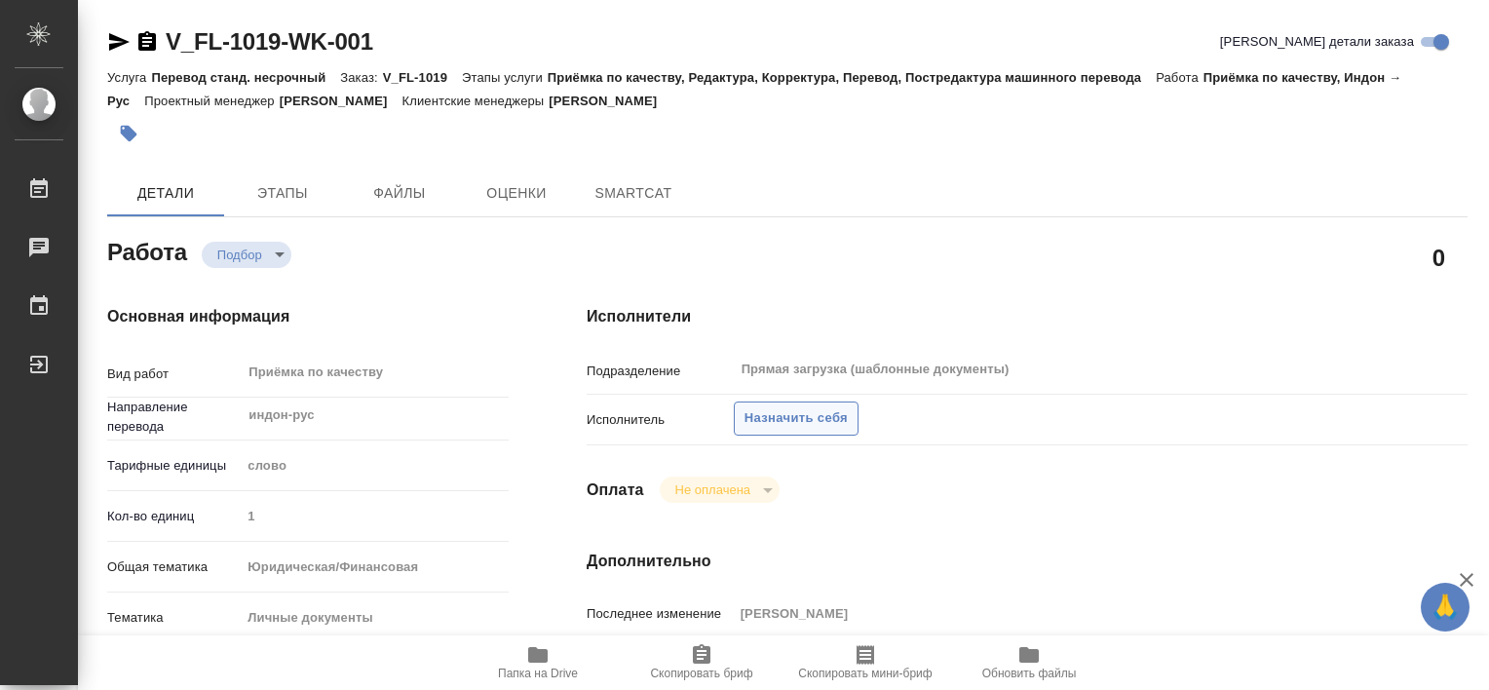
type textarea "x"
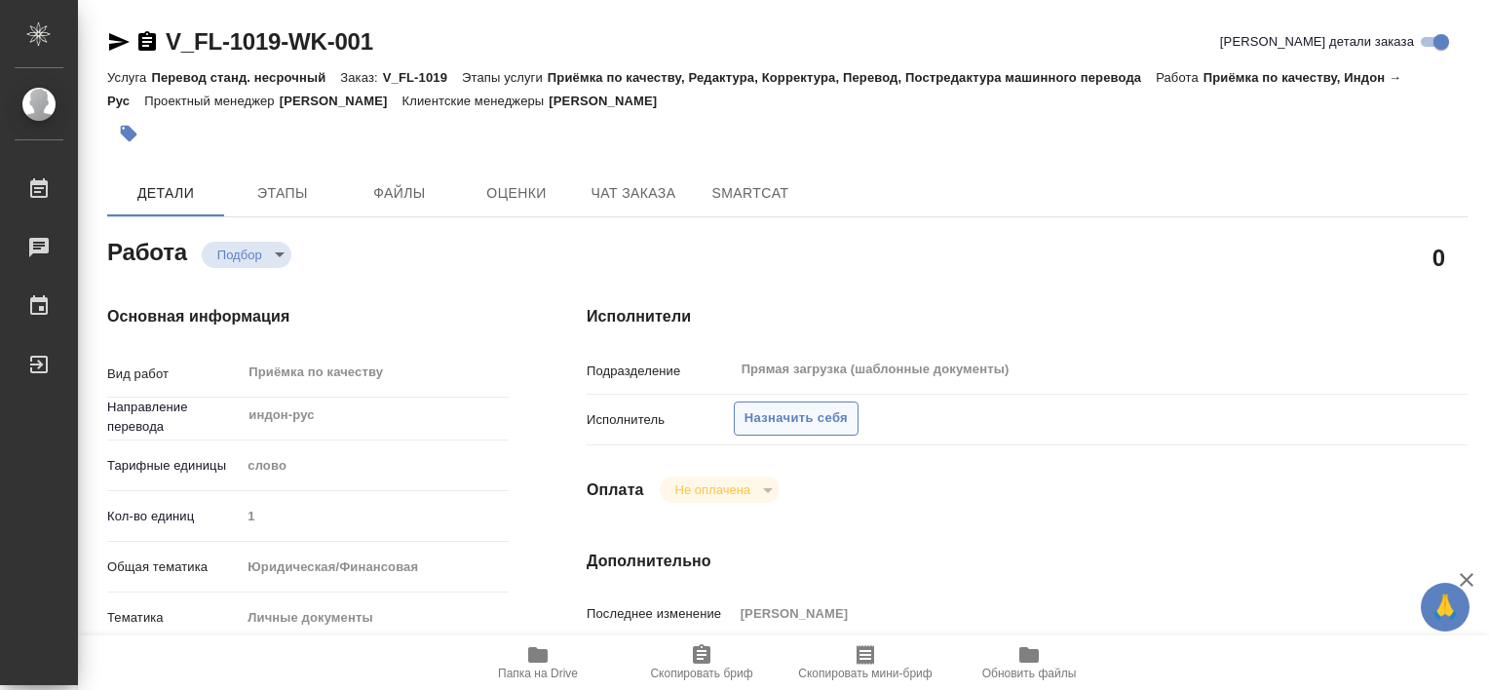
type textarea "x"
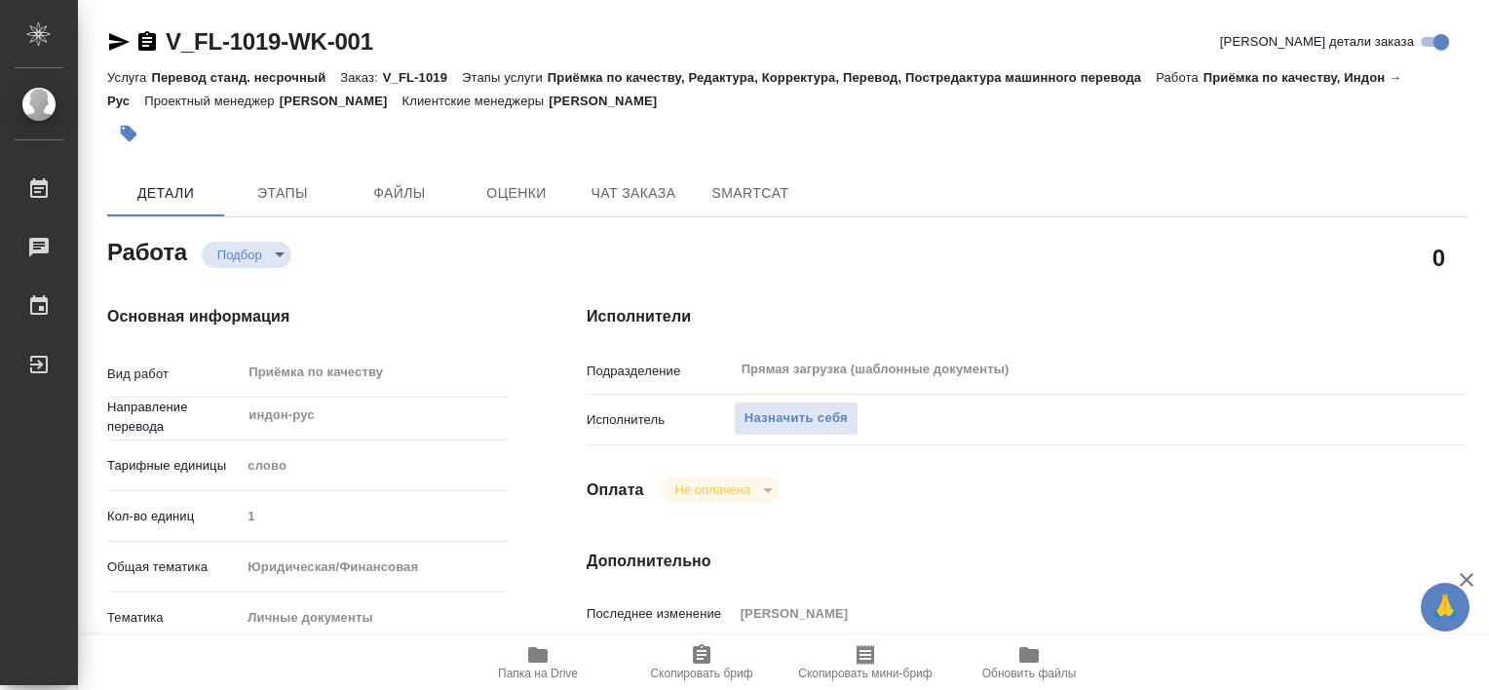
type textarea "x"
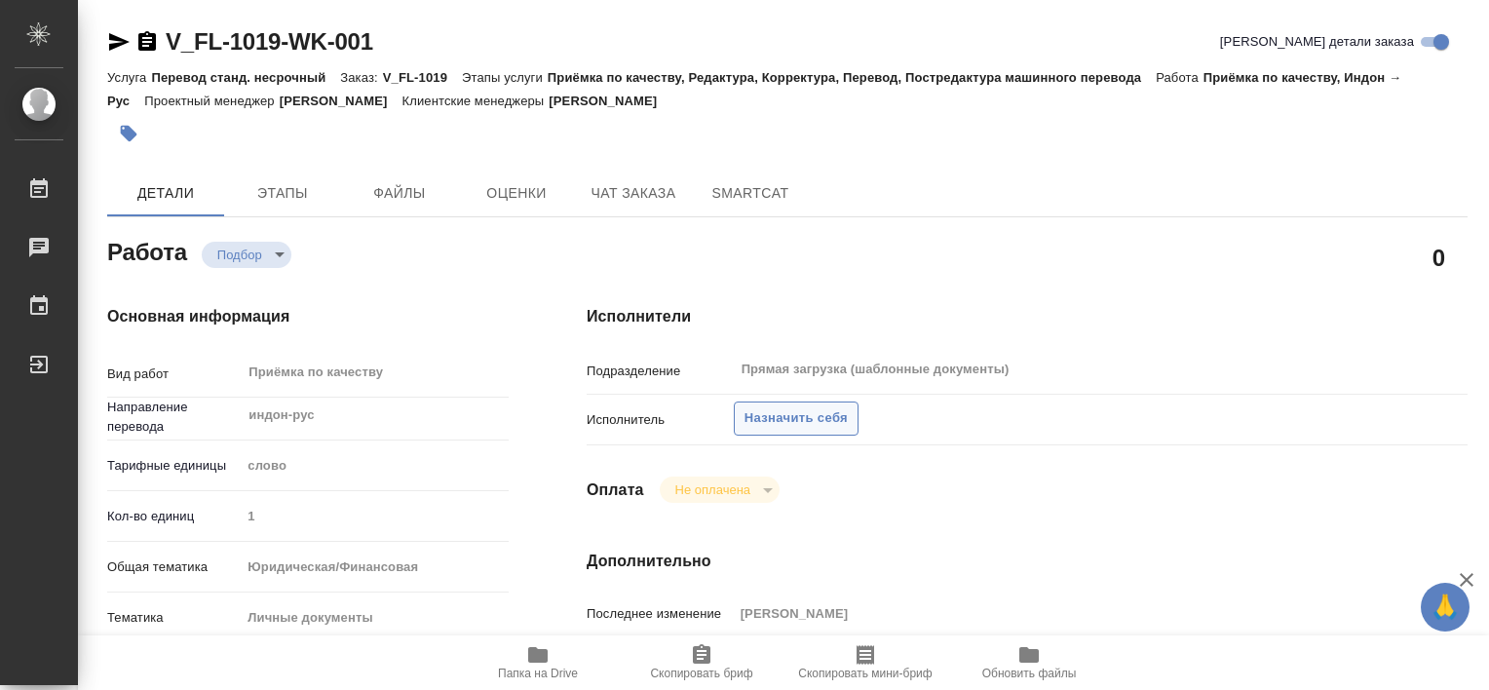
click at [800, 426] on span "Назначить себя" at bounding box center [796, 418] width 103 height 22
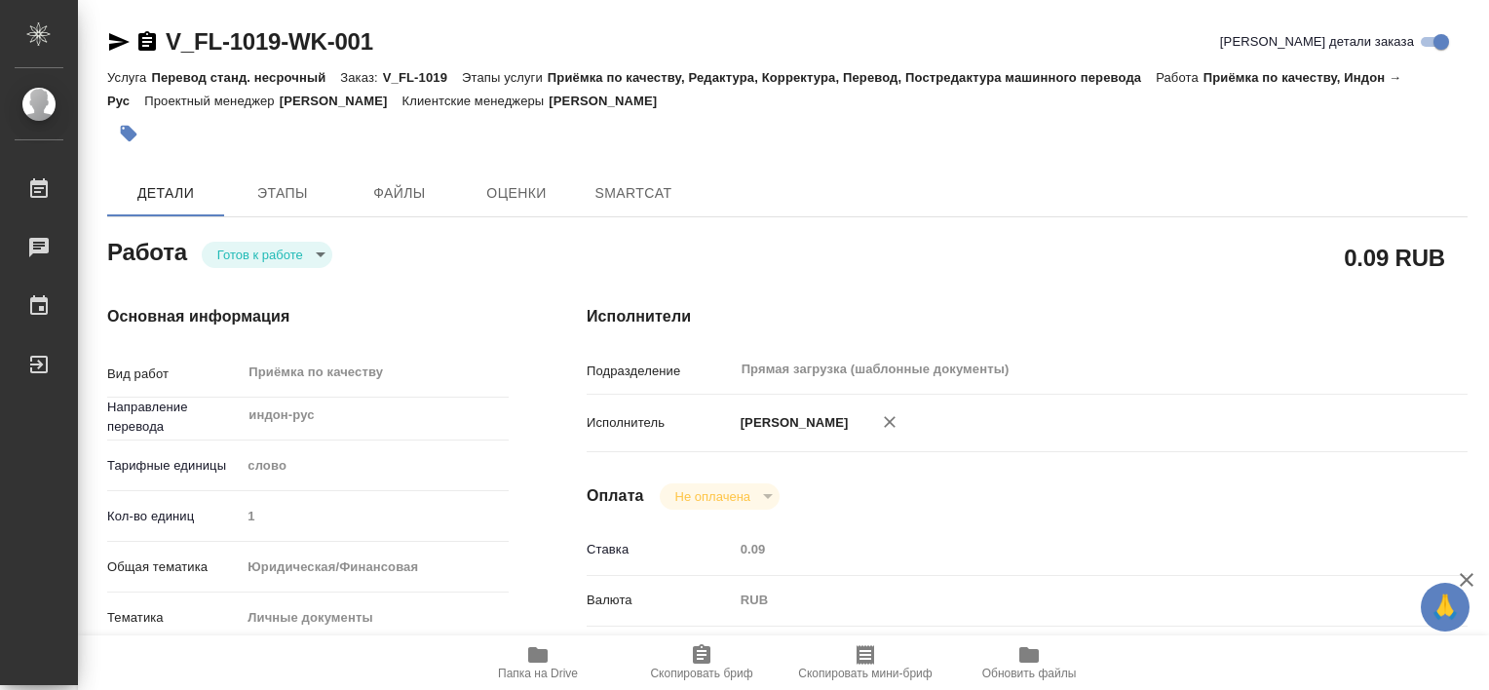
type textarea "x"
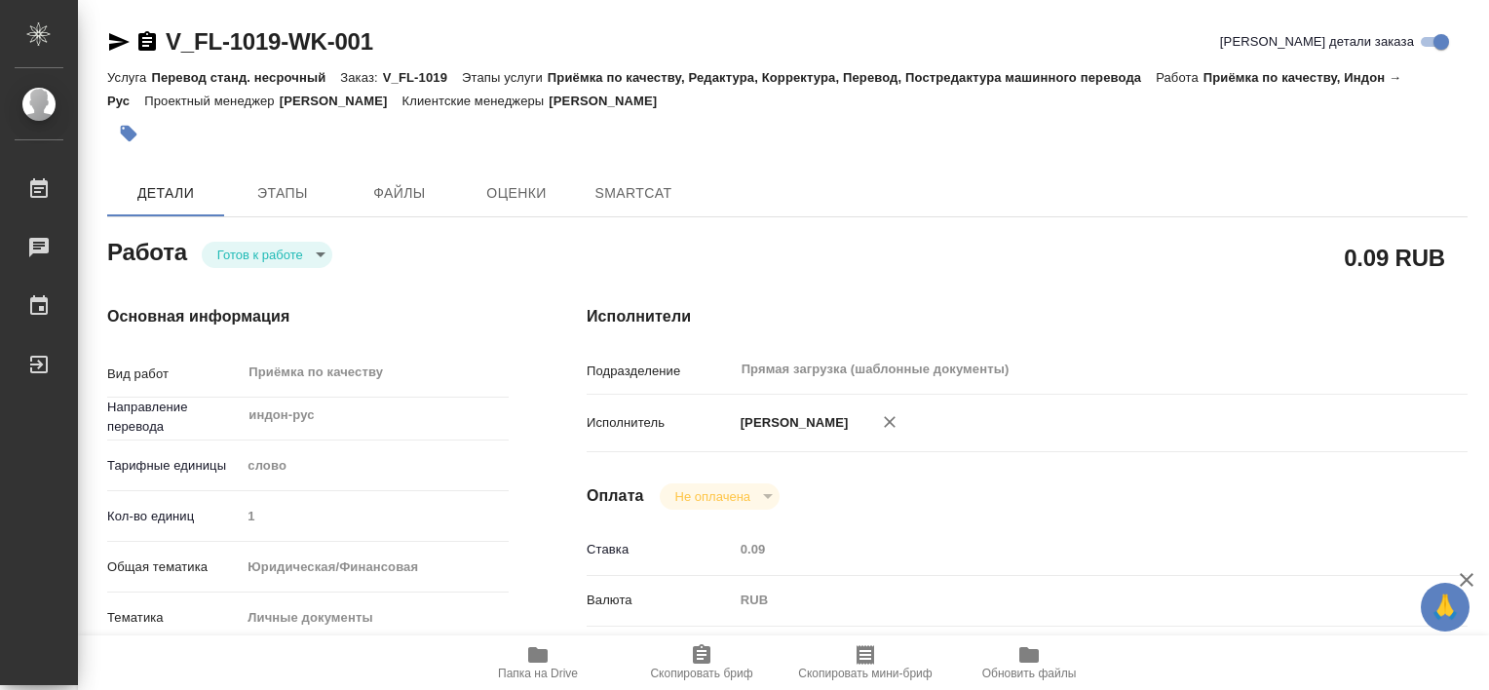
type textarea "x"
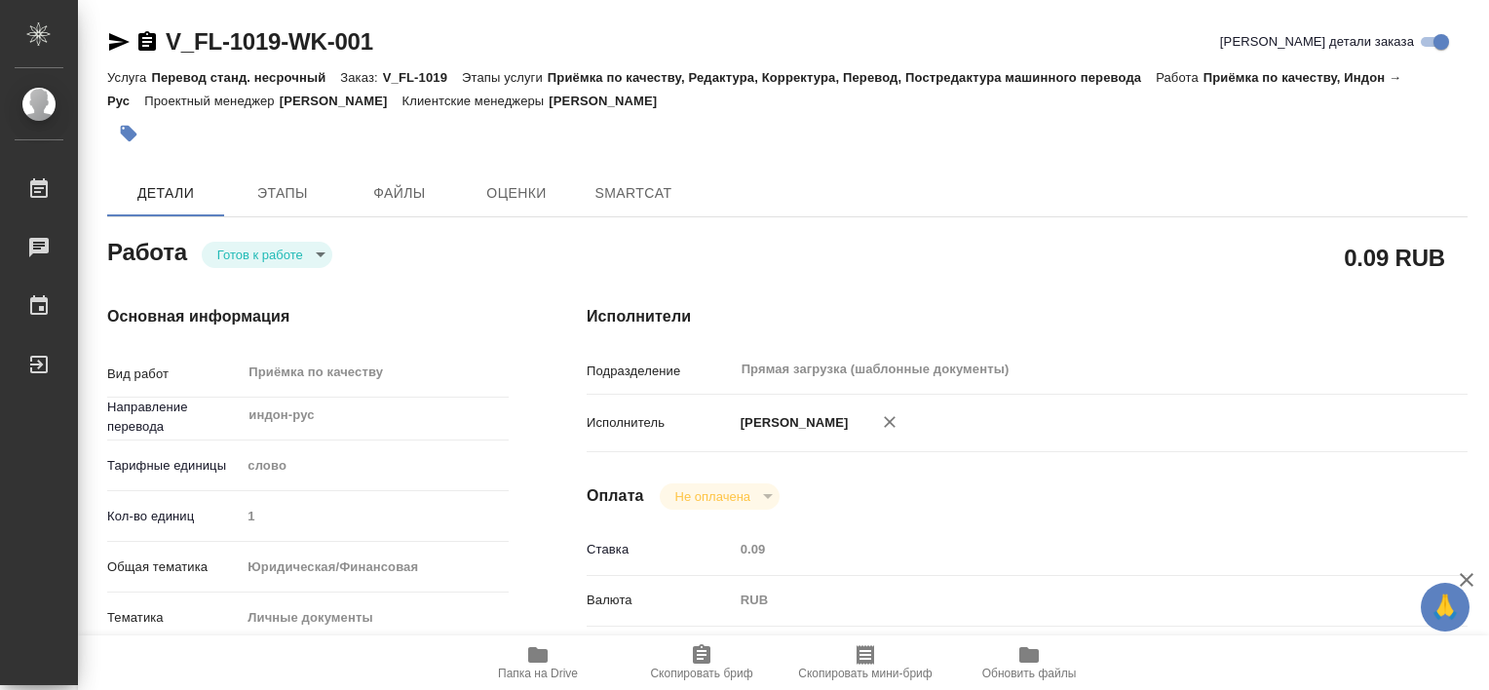
type textarea "x"
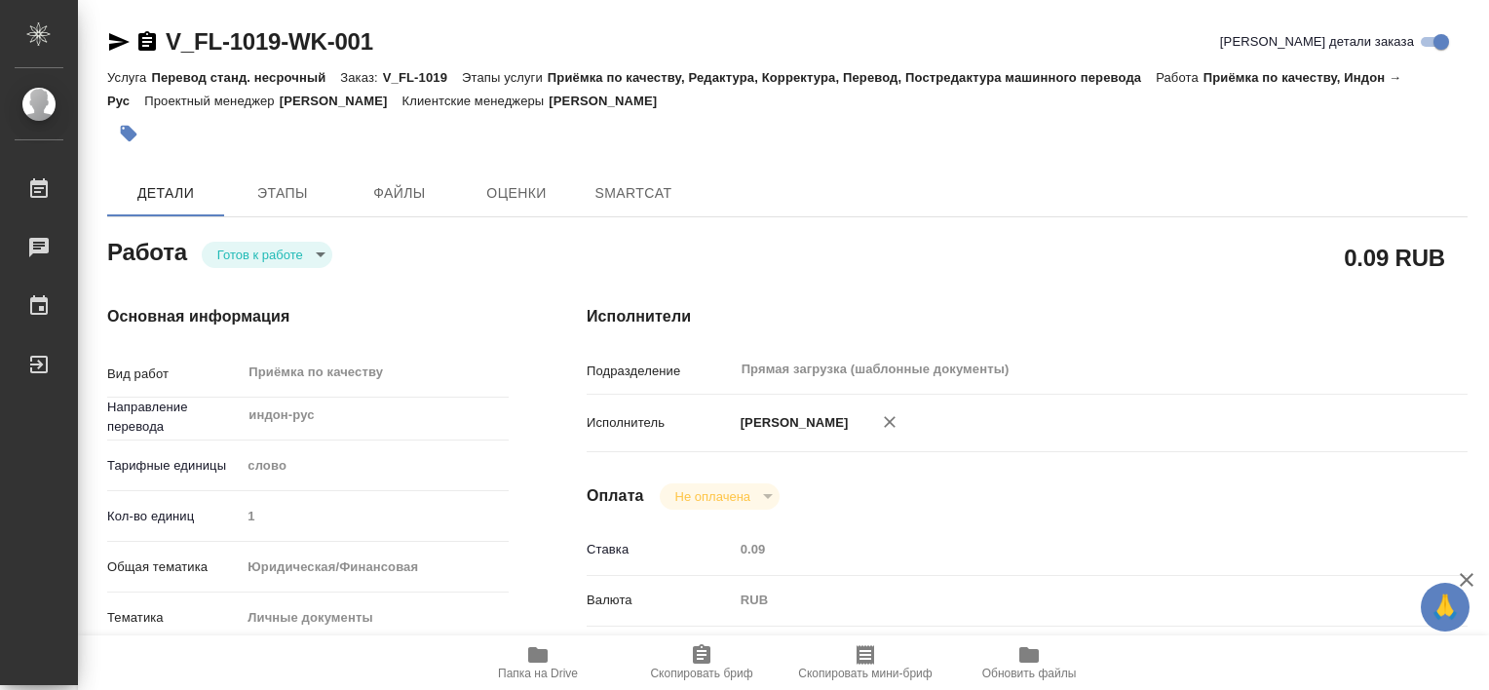
type textarea "x"
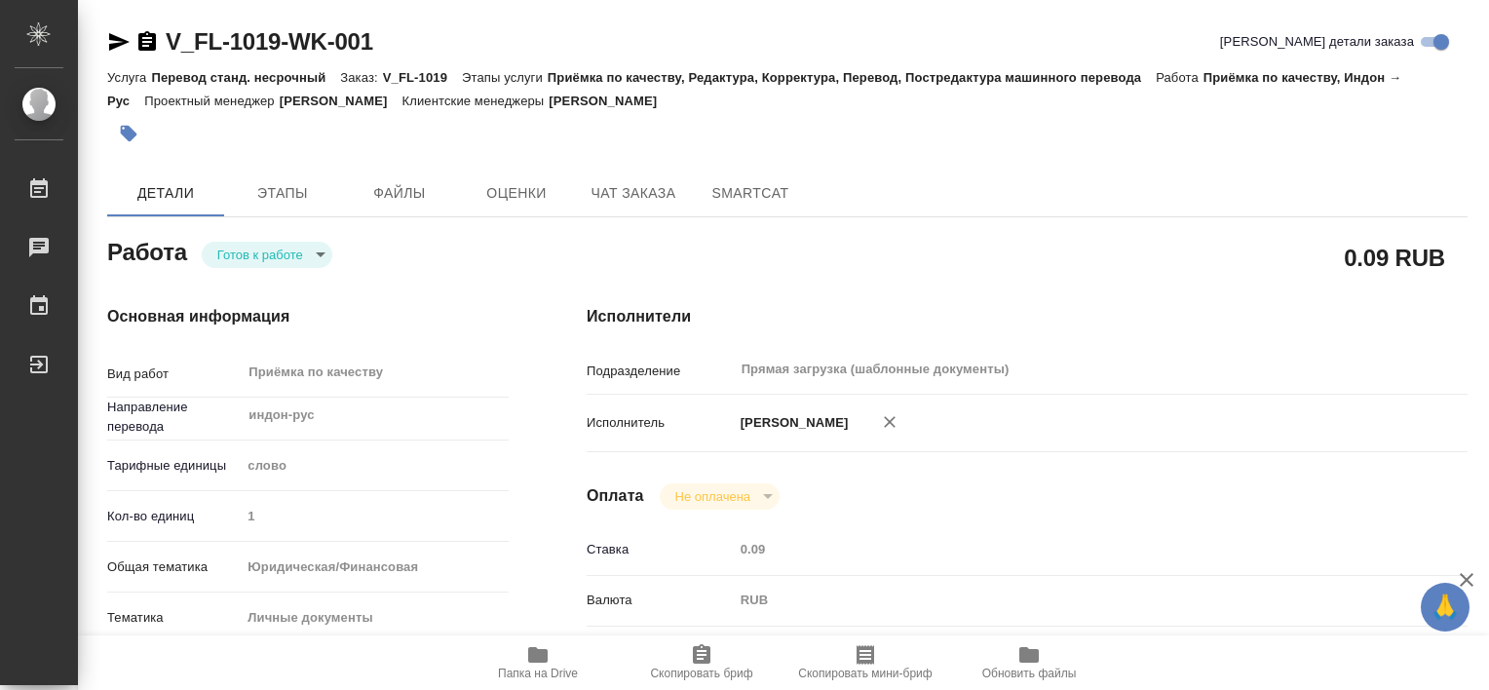
type textarea "x"
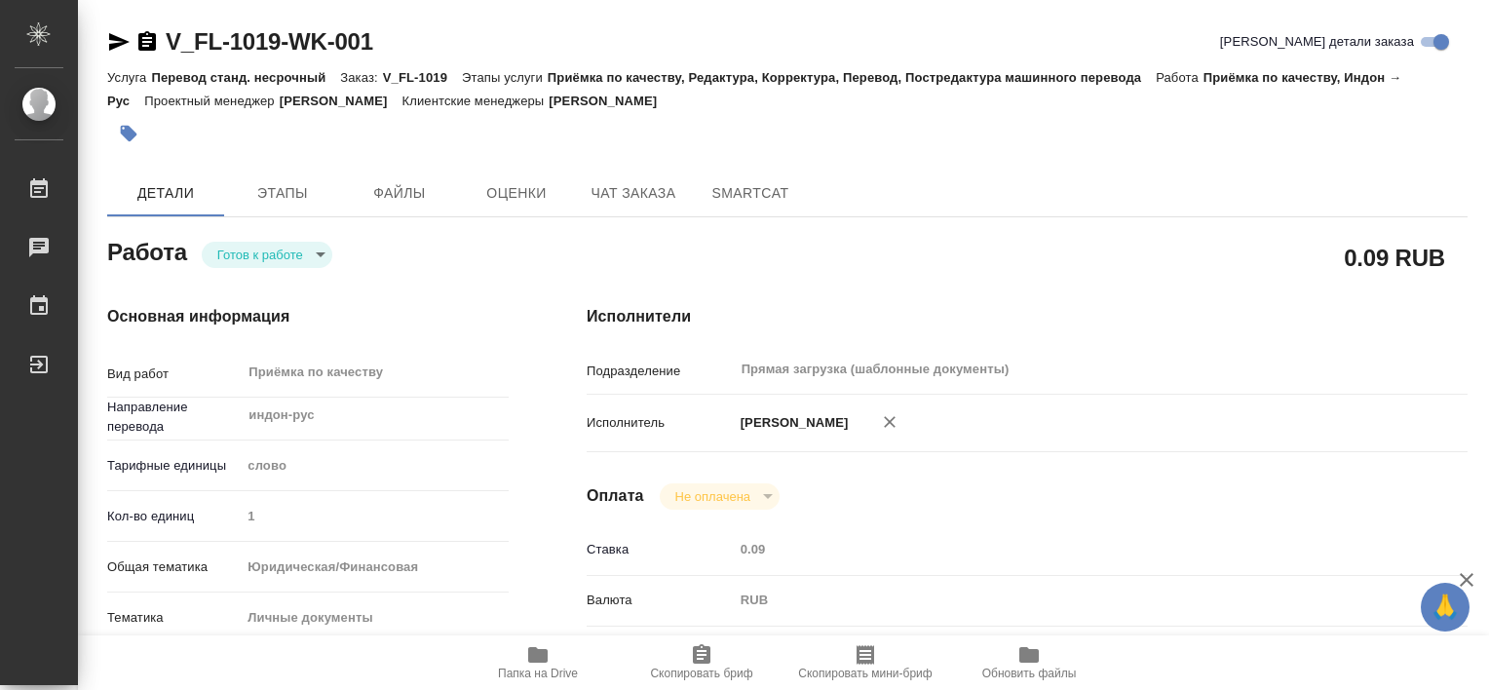
type textarea "x"
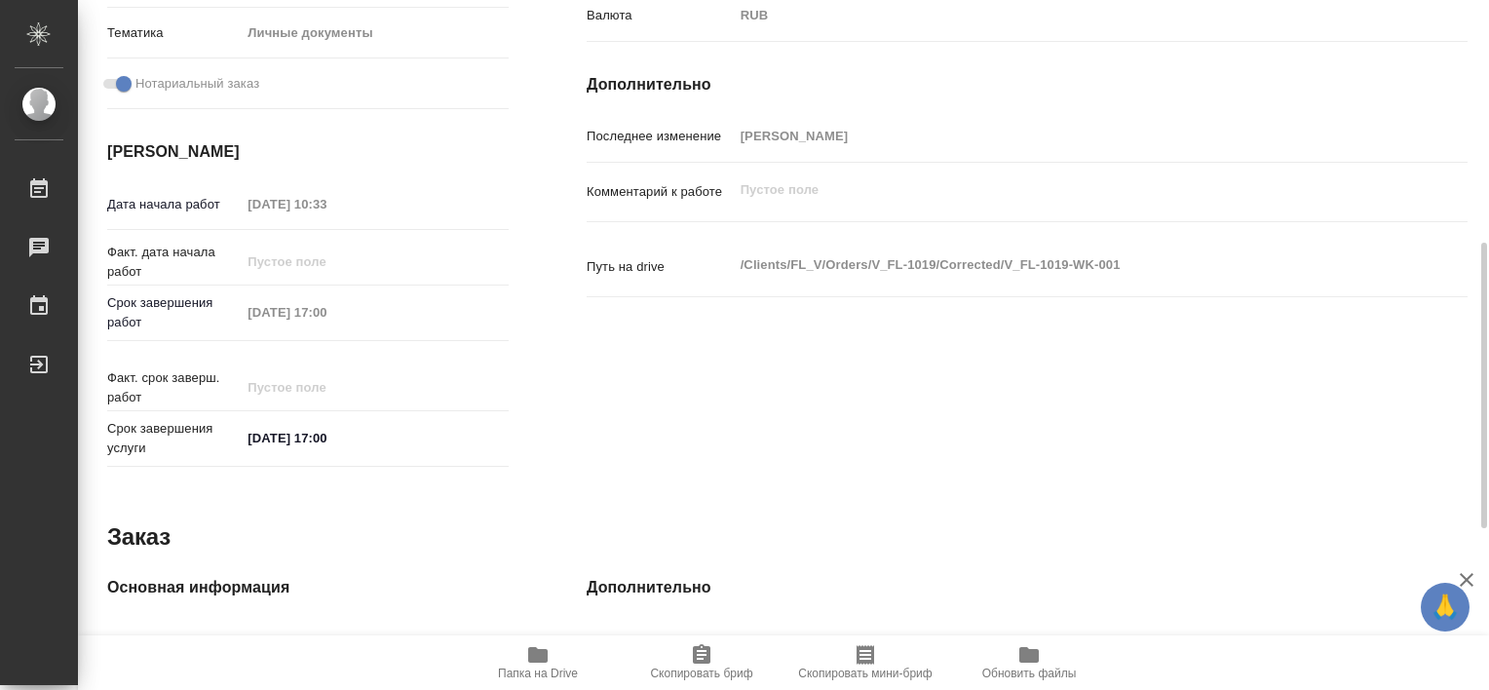
scroll to position [973, 0]
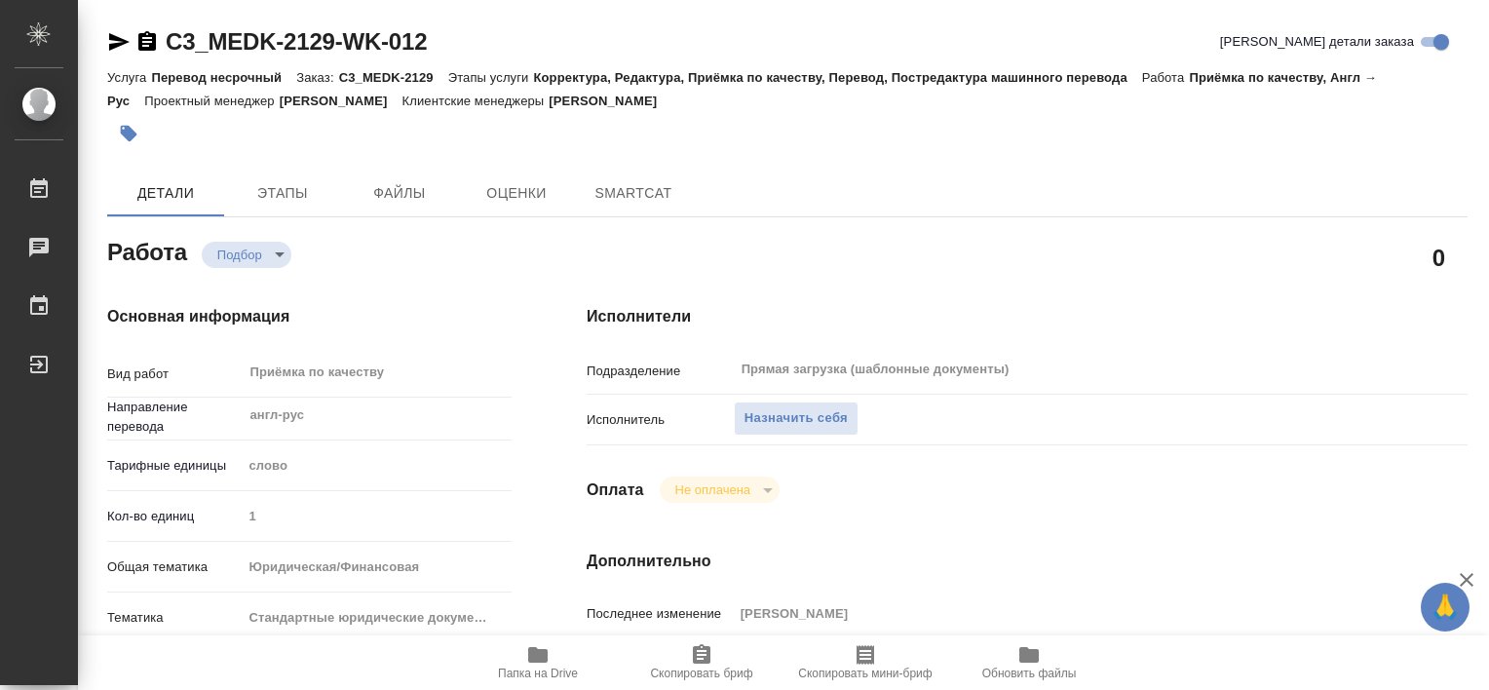
type textarea "x"
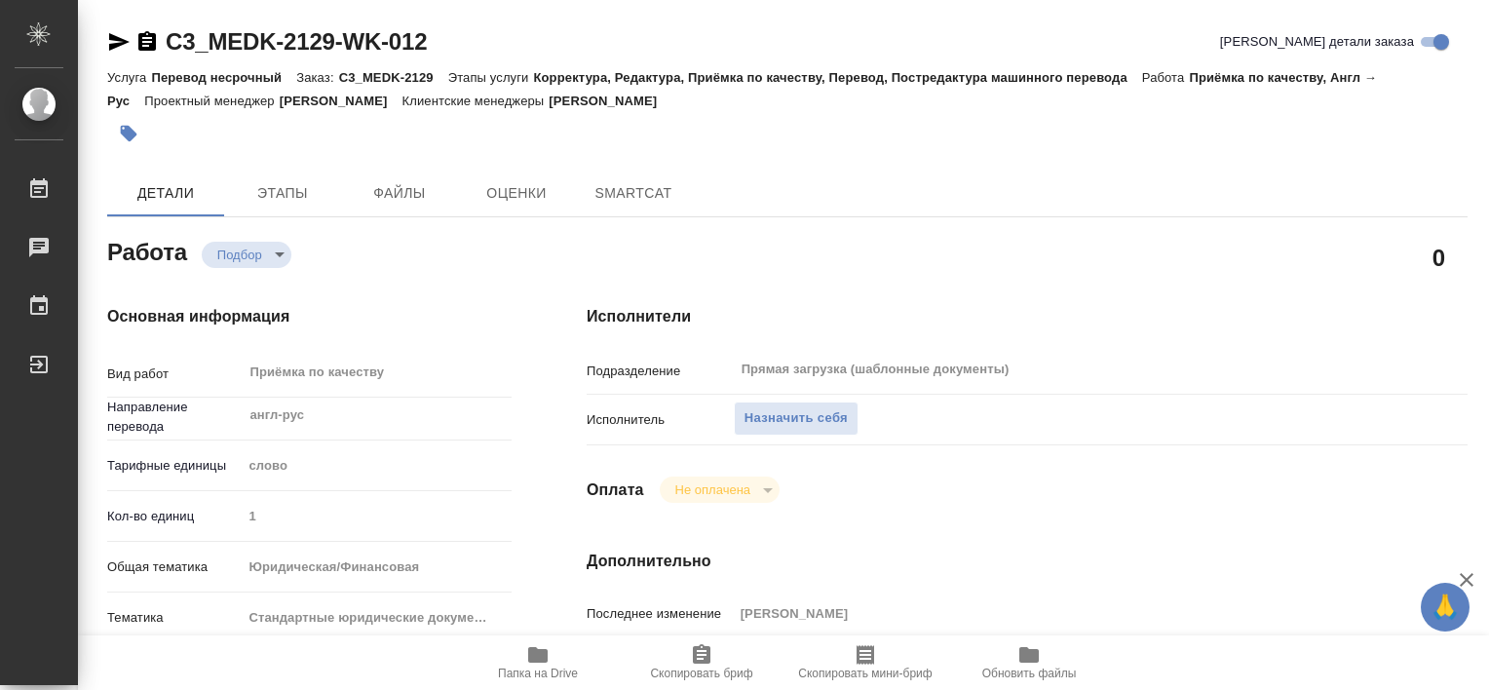
type textarea "x"
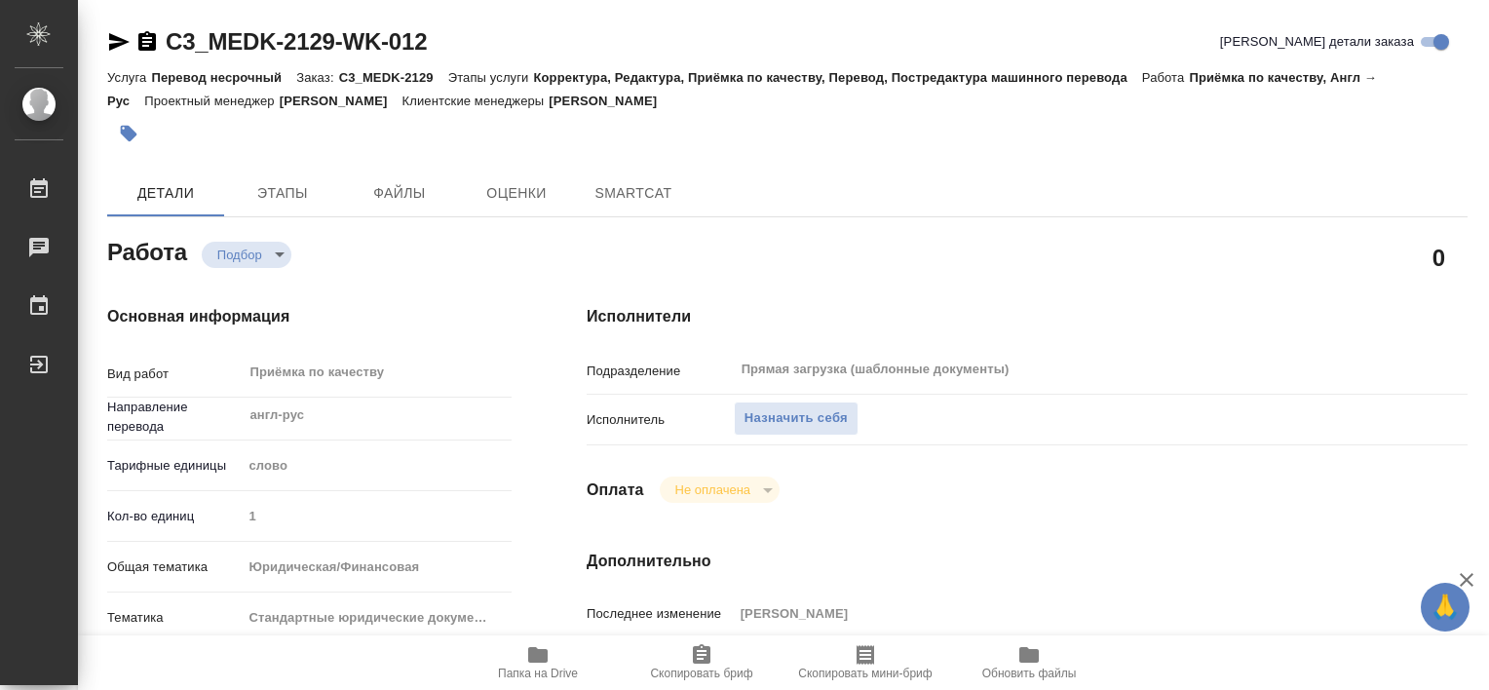
type textarea "x"
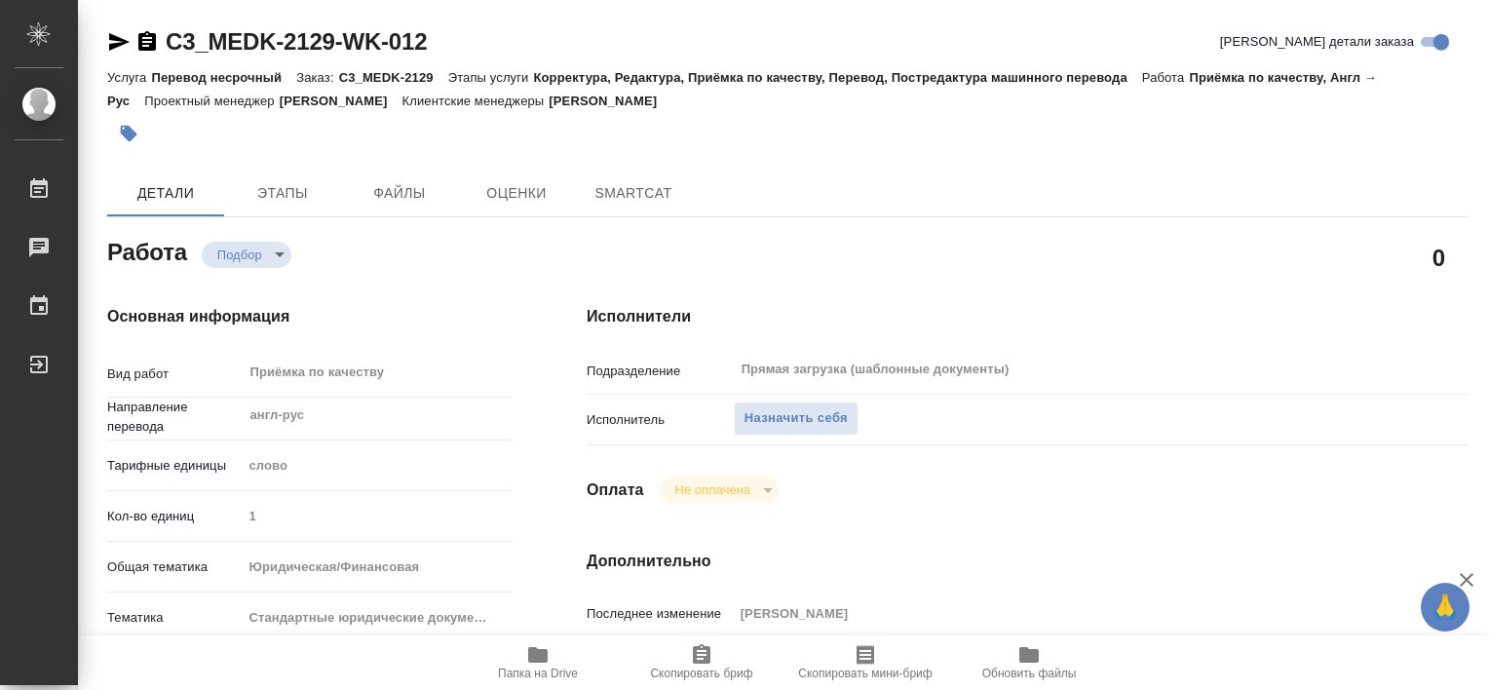
type textarea "x"
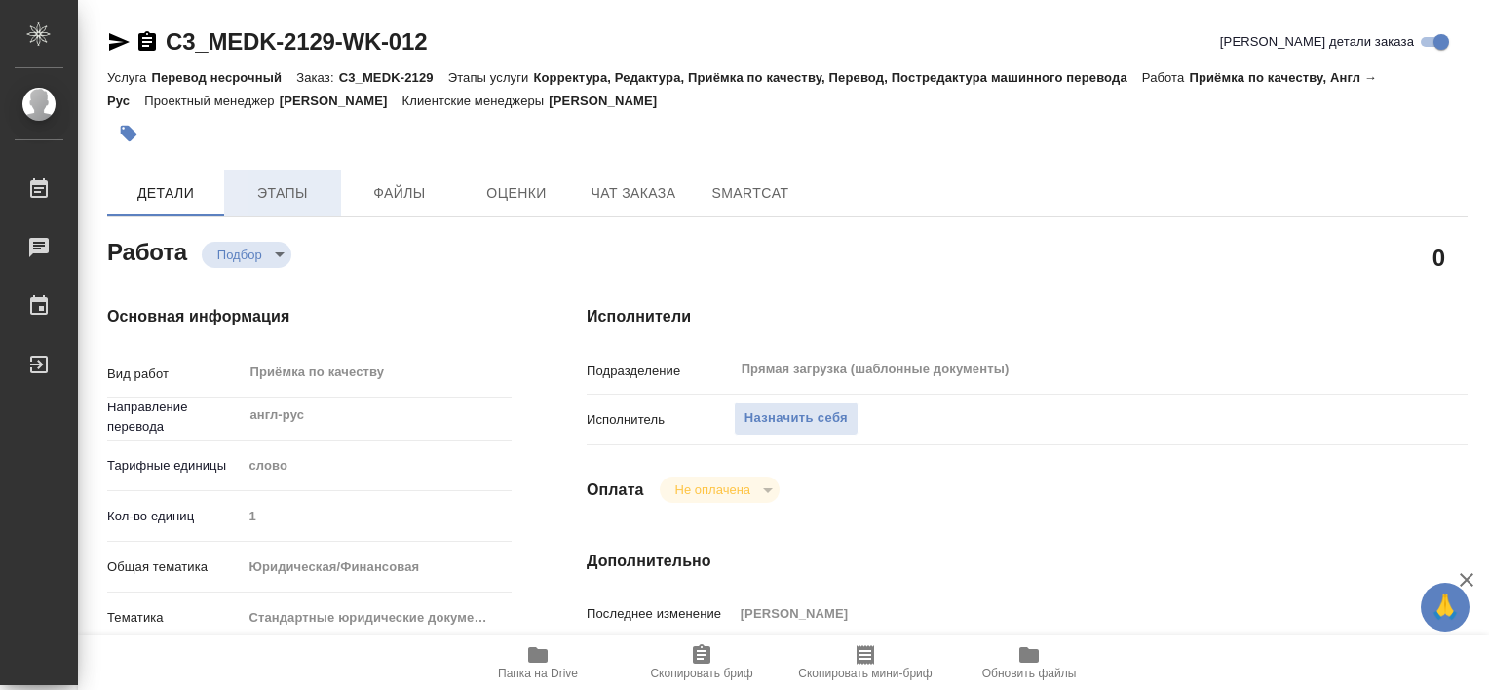
type textarea "x"
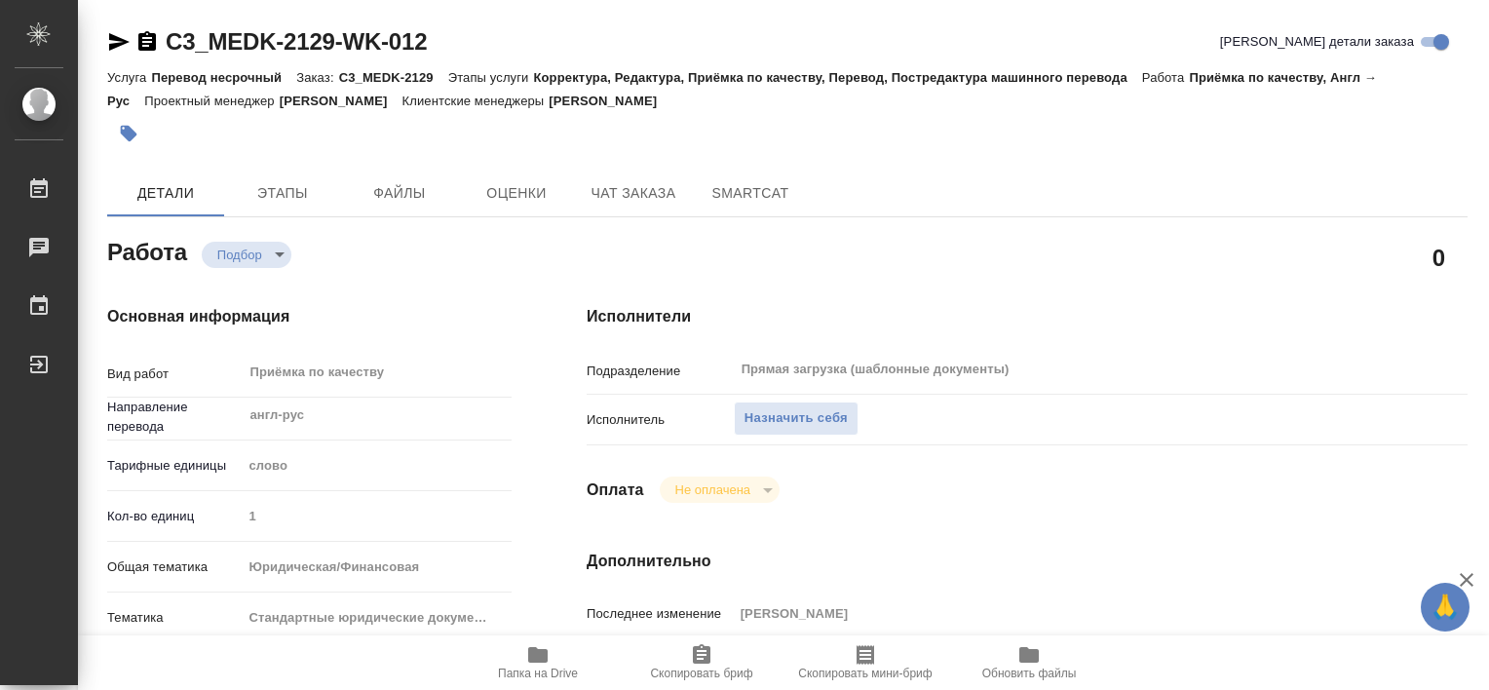
type textarea "x"
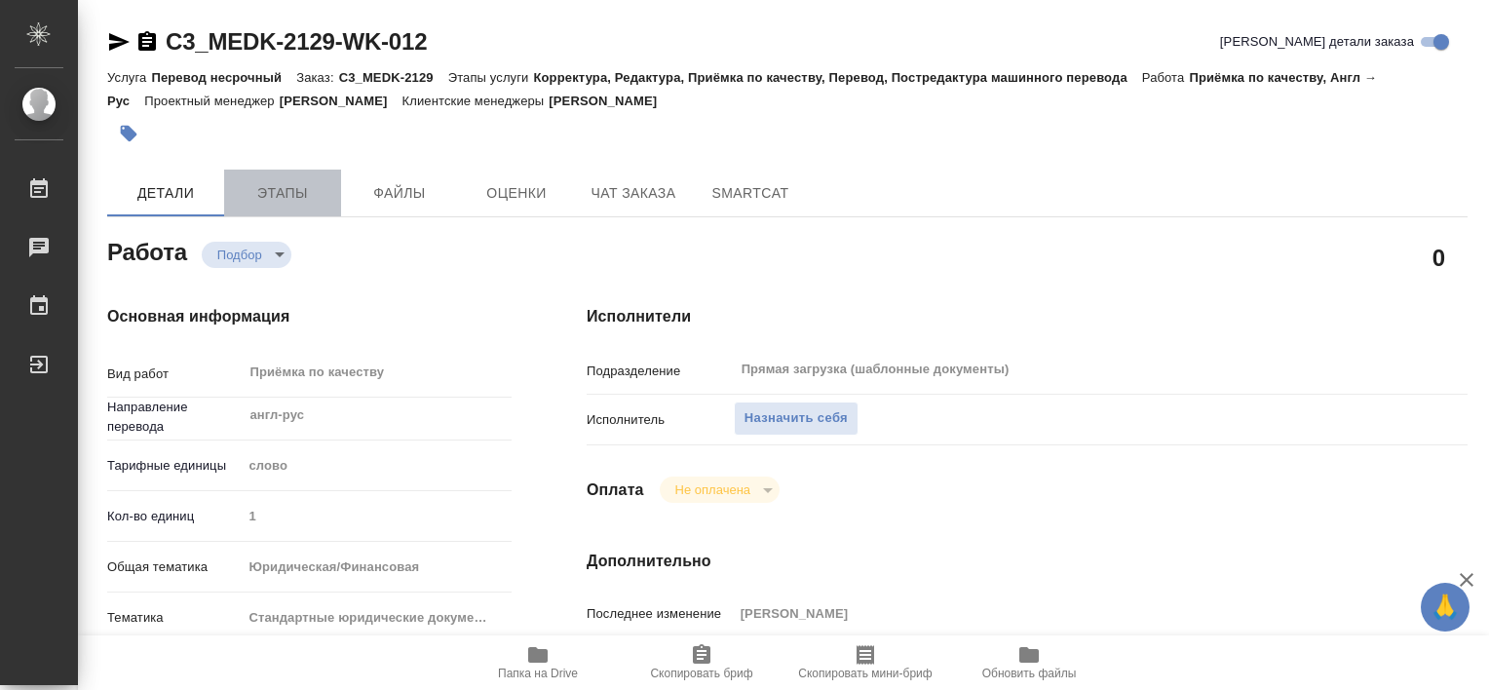
click at [267, 200] on span "Этапы" at bounding box center [283, 193] width 94 height 24
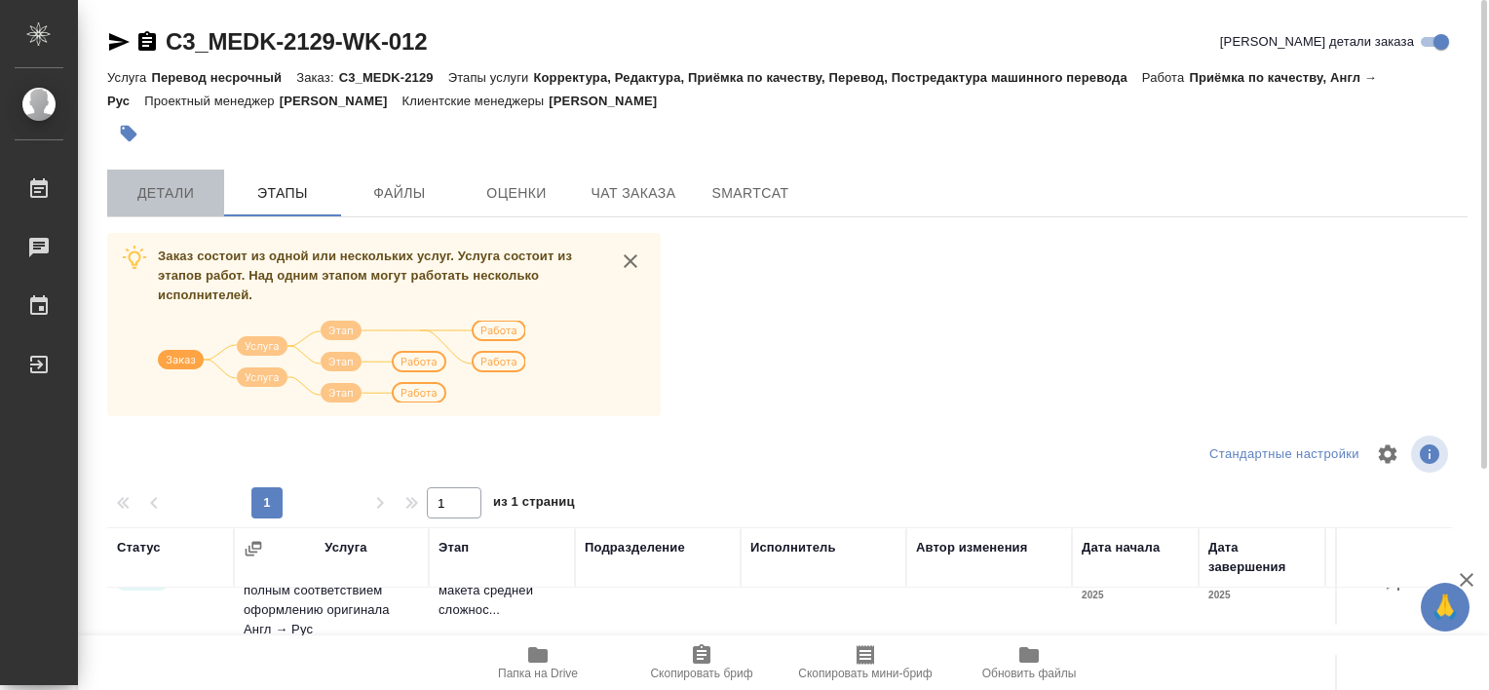
click at [134, 177] on button "Детали" at bounding box center [165, 193] width 117 height 47
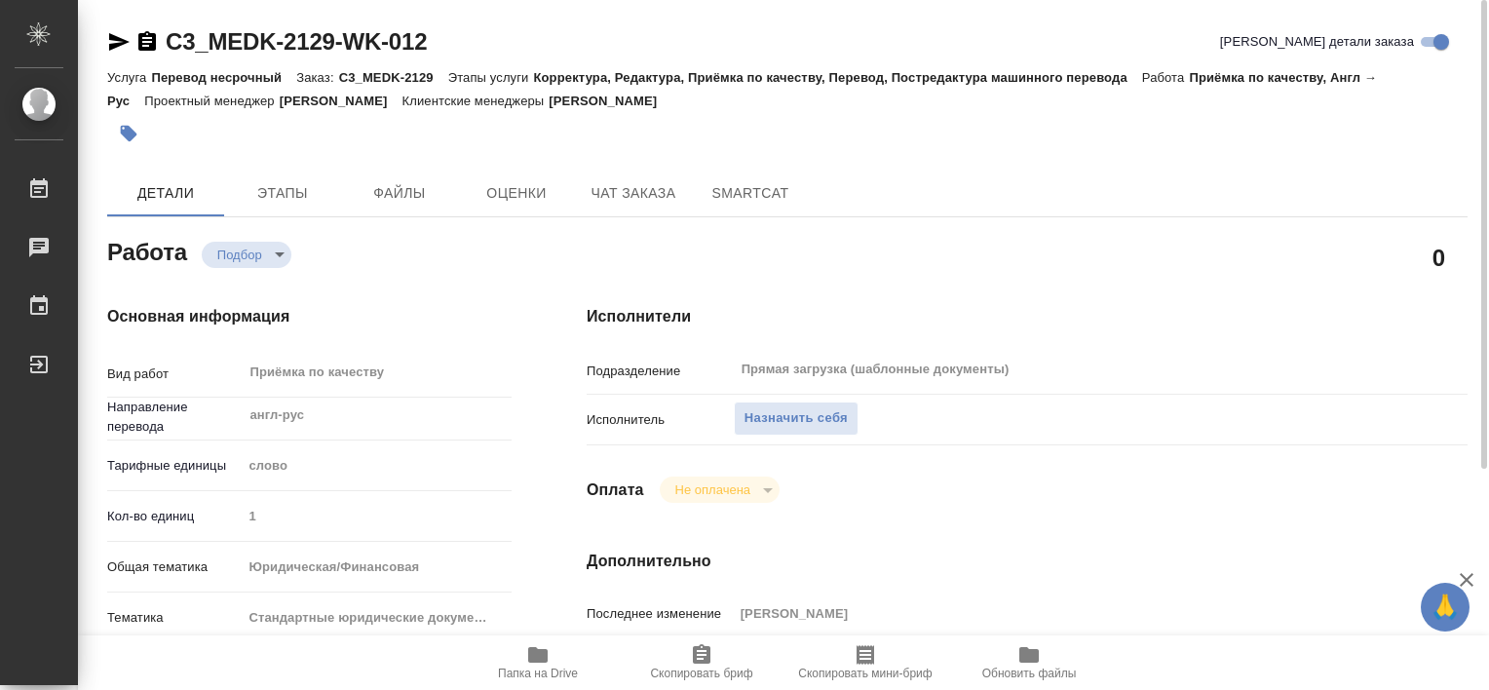
type textarea "x"
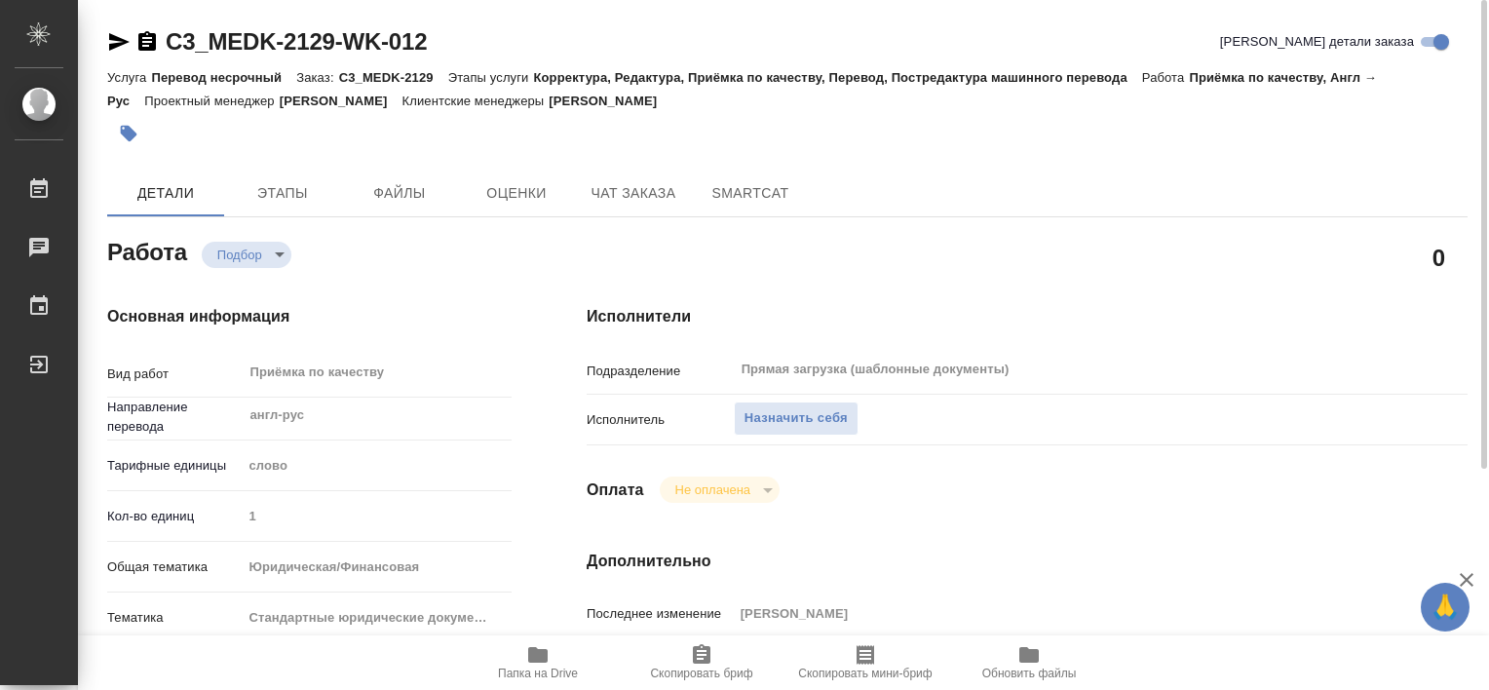
type textarea "x"
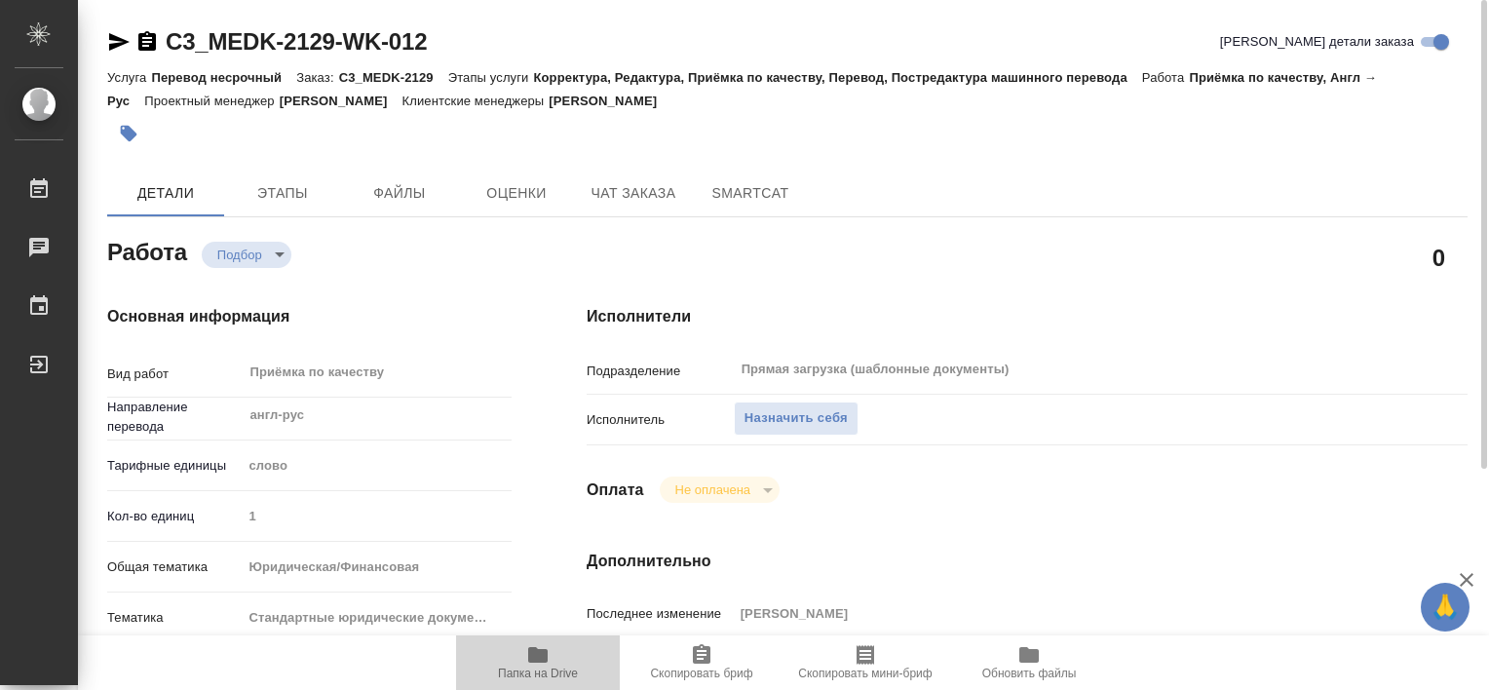
click at [548, 667] on span "Папка на Drive" at bounding box center [538, 674] width 80 height 14
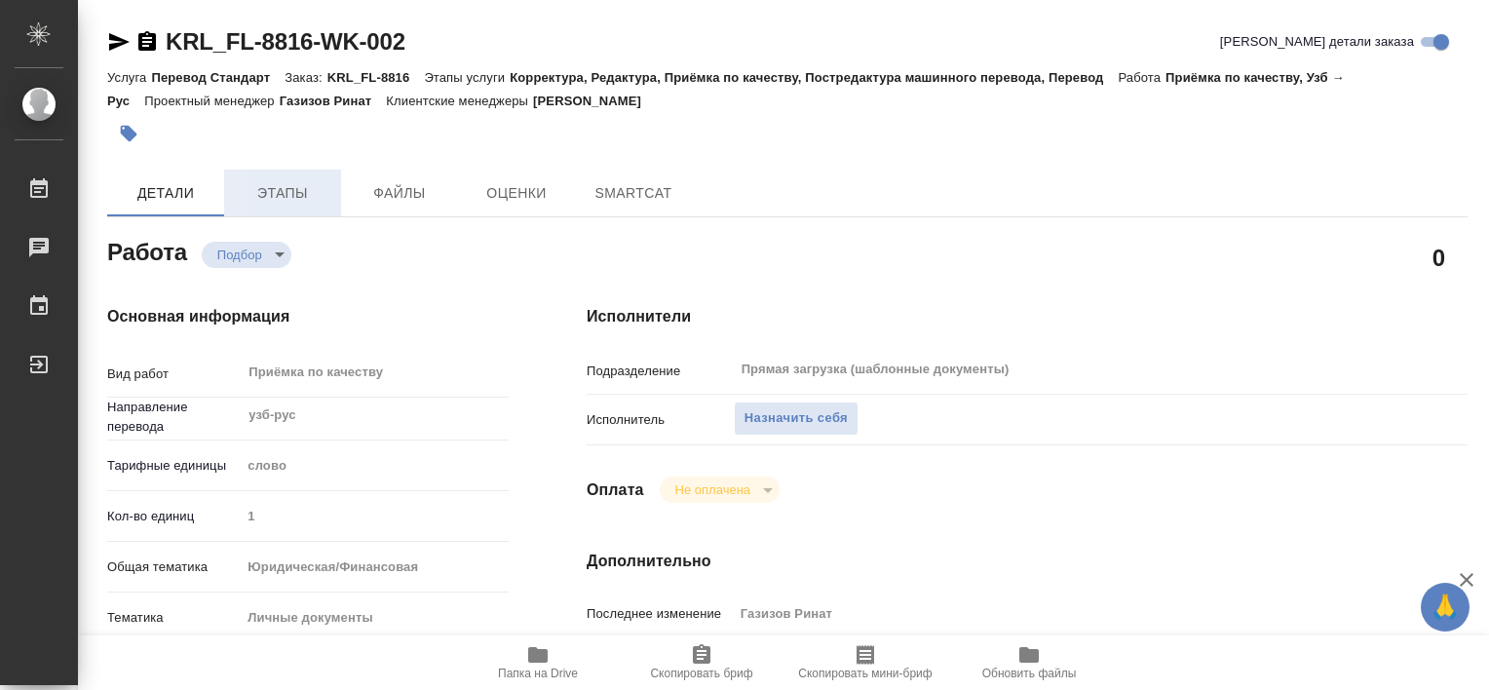
type textarea "x"
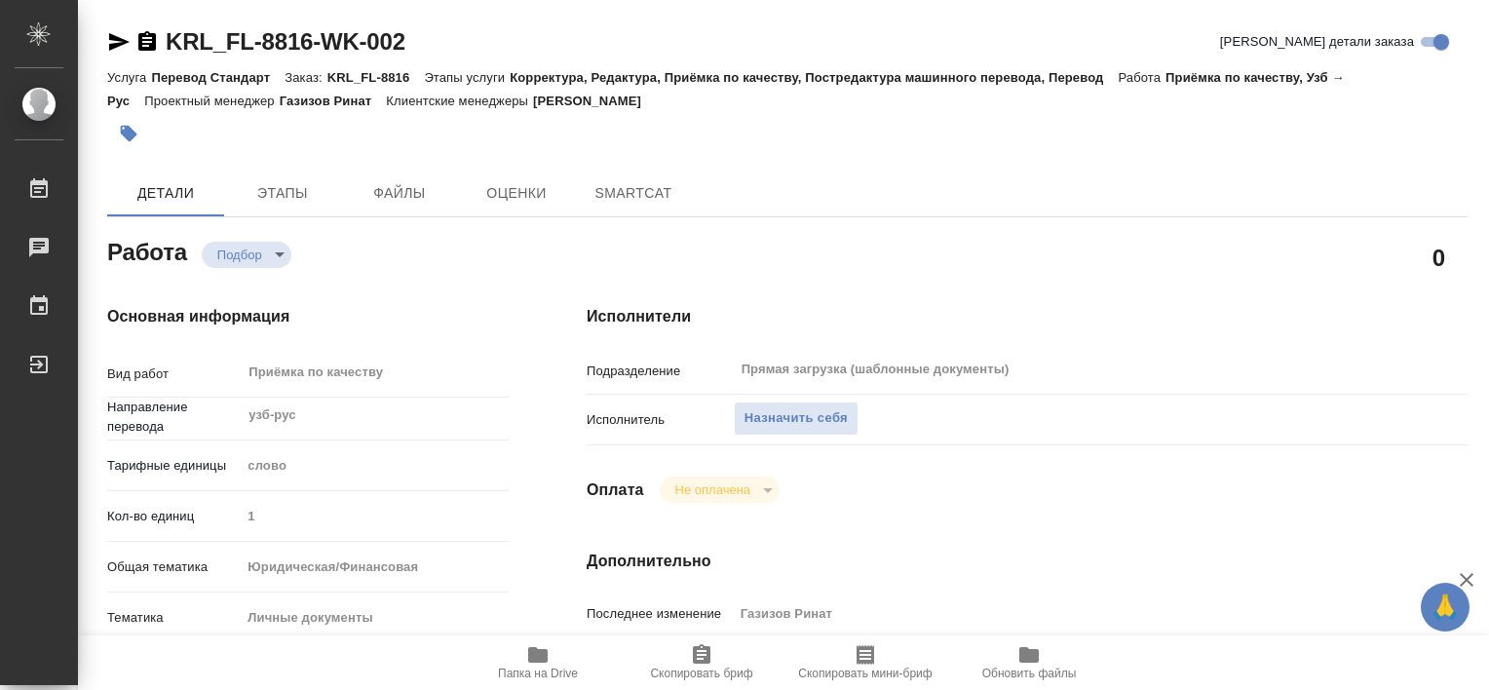
type textarea "x"
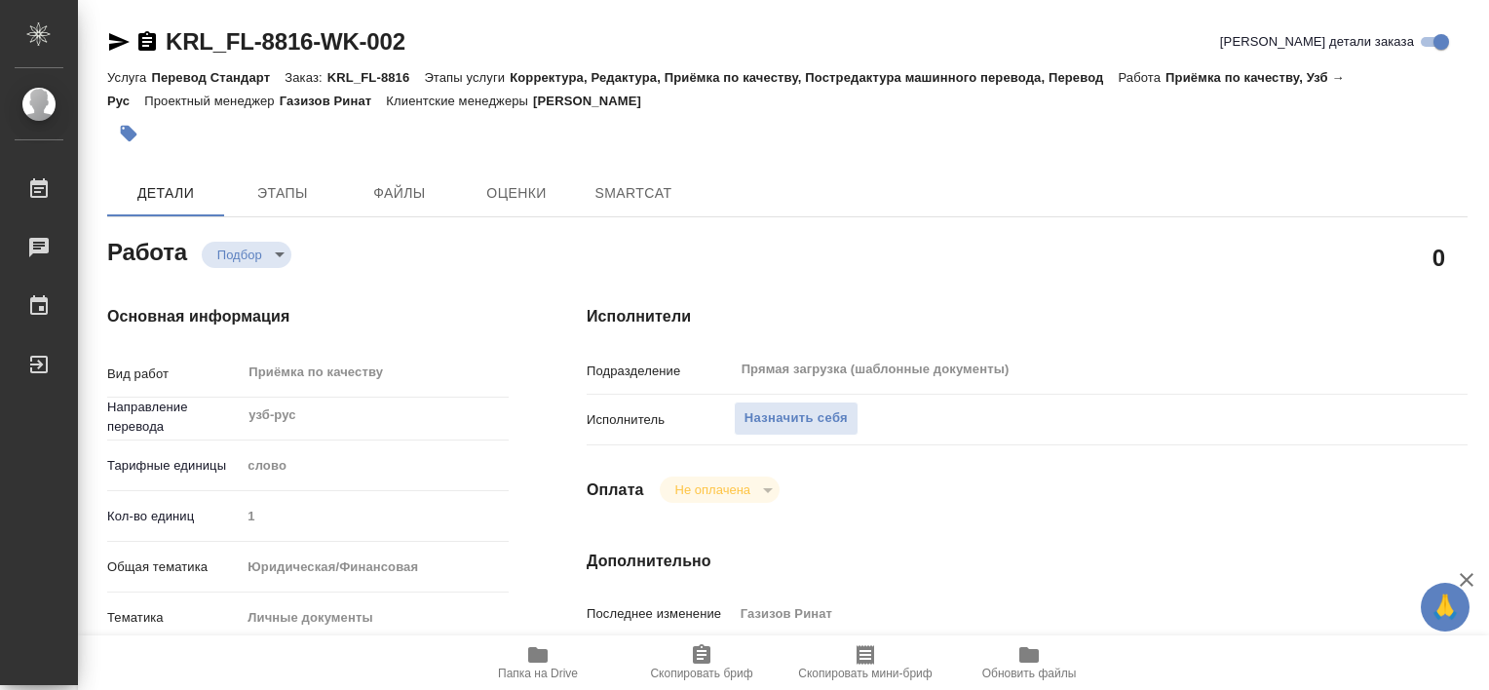
type textarea "x"
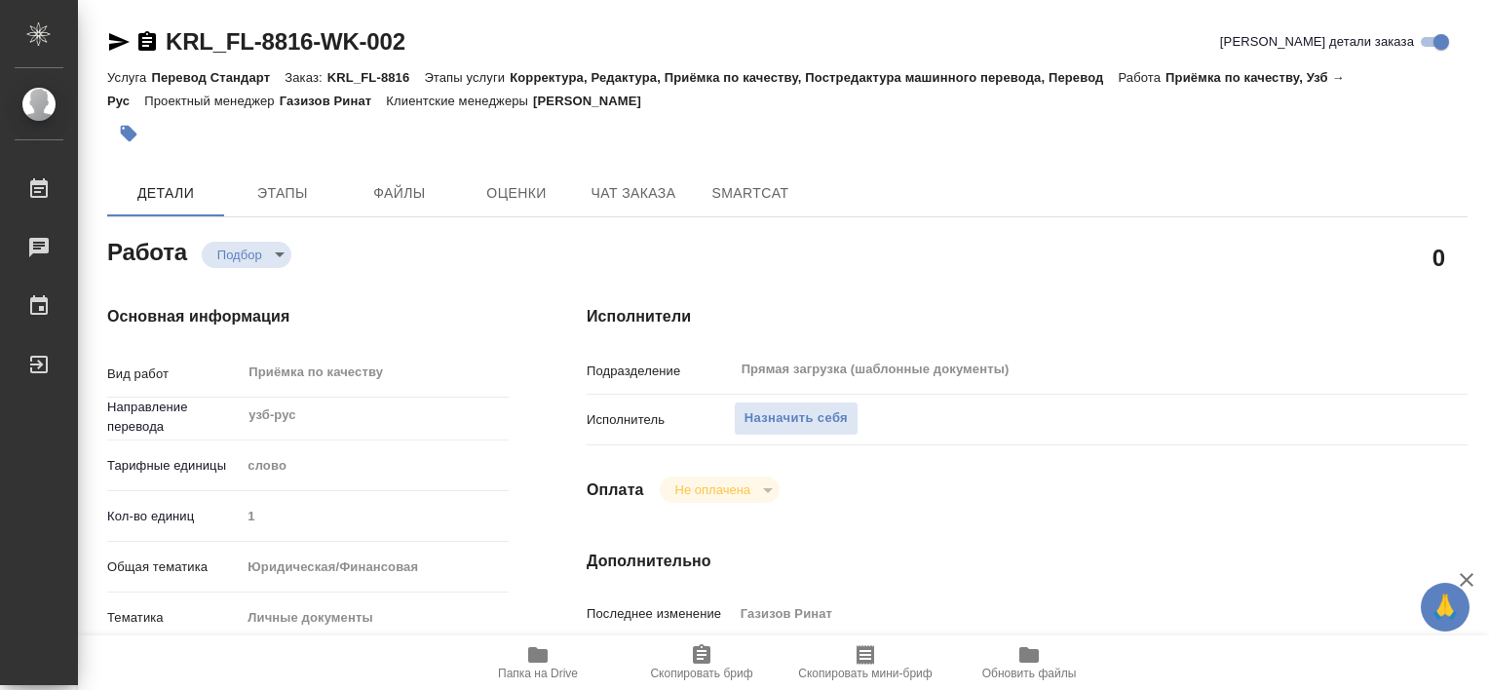
click at [526, 659] on icon "button" at bounding box center [537, 654] width 23 height 23
type textarea "x"
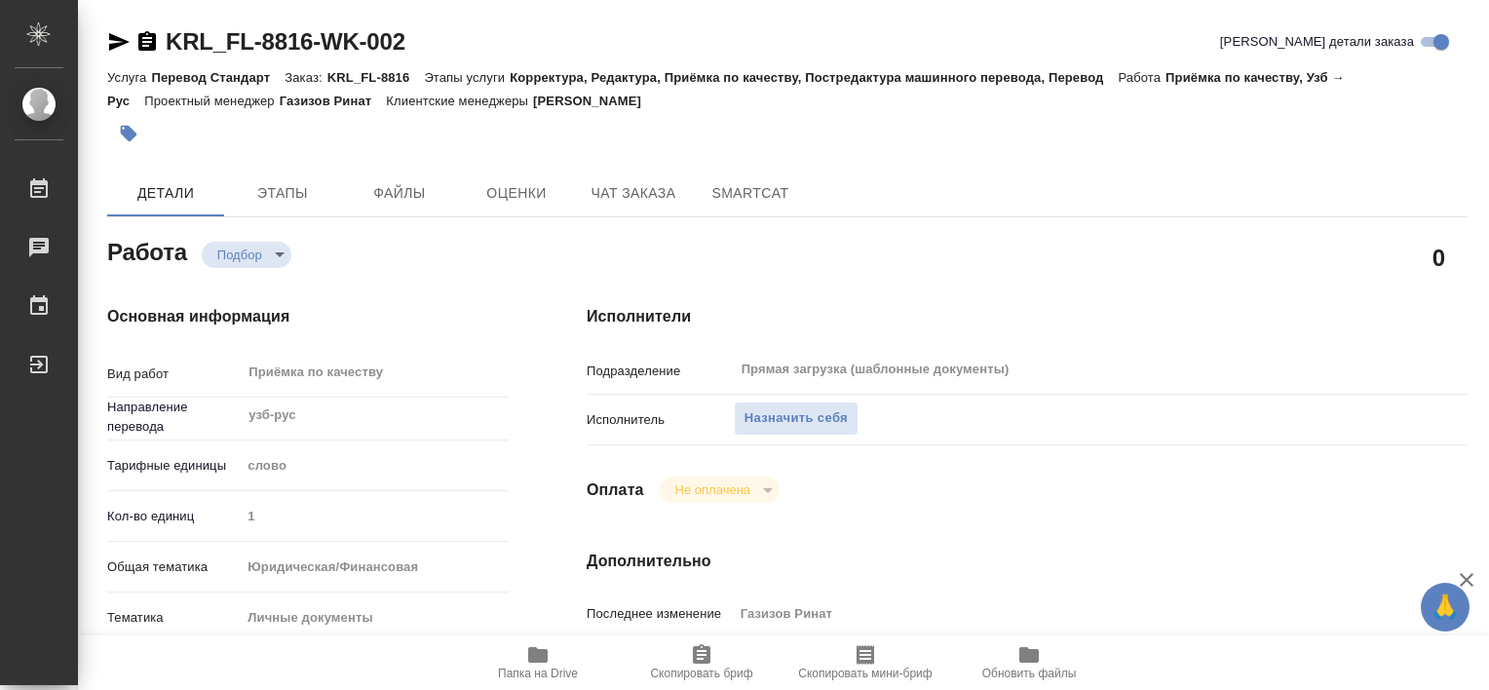
type textarea "x"
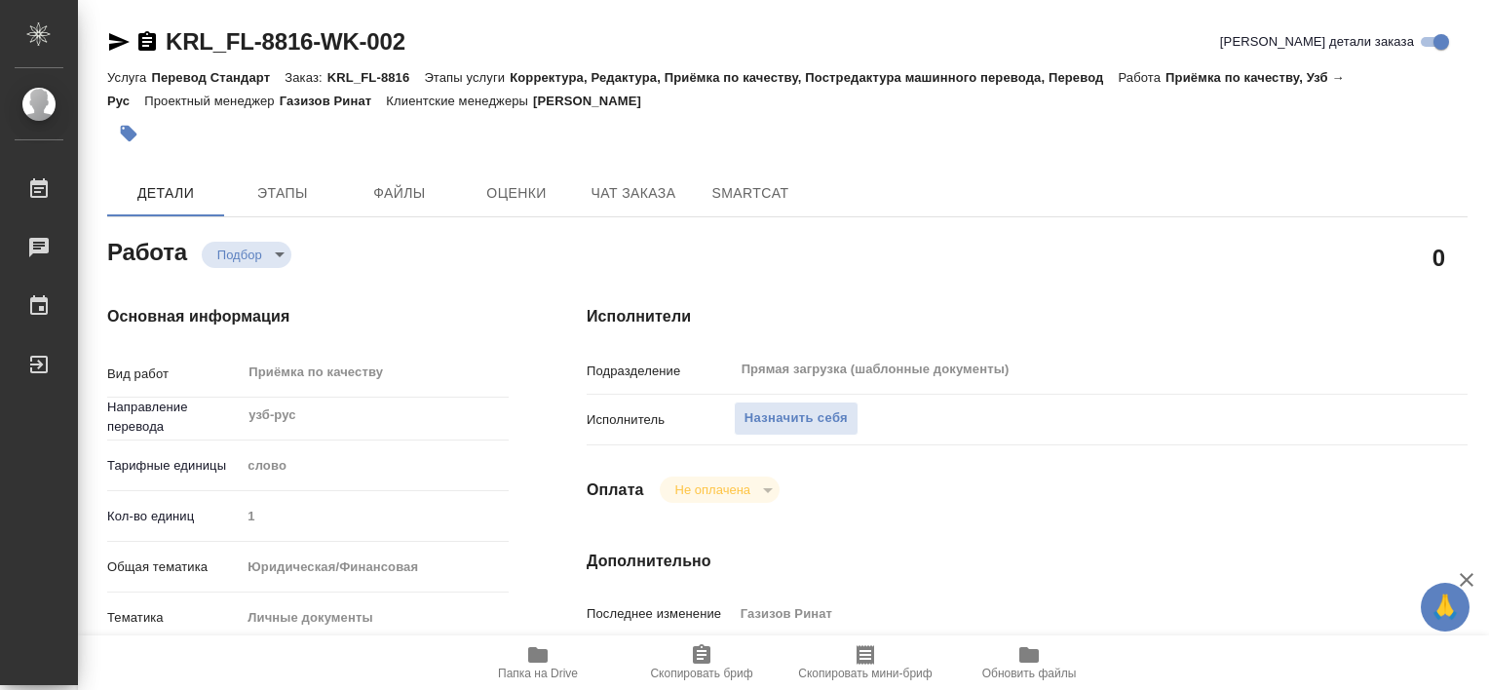
type textarea "x"
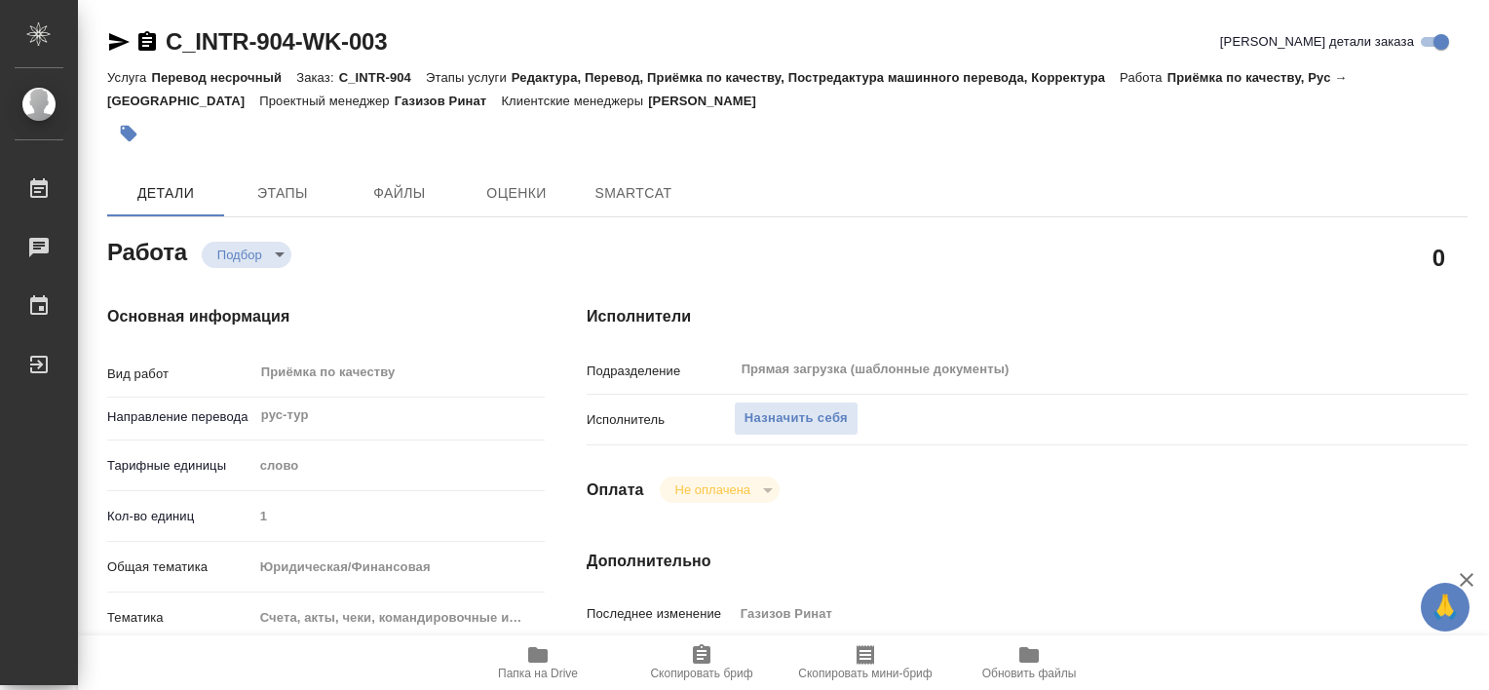
type textarea "x"
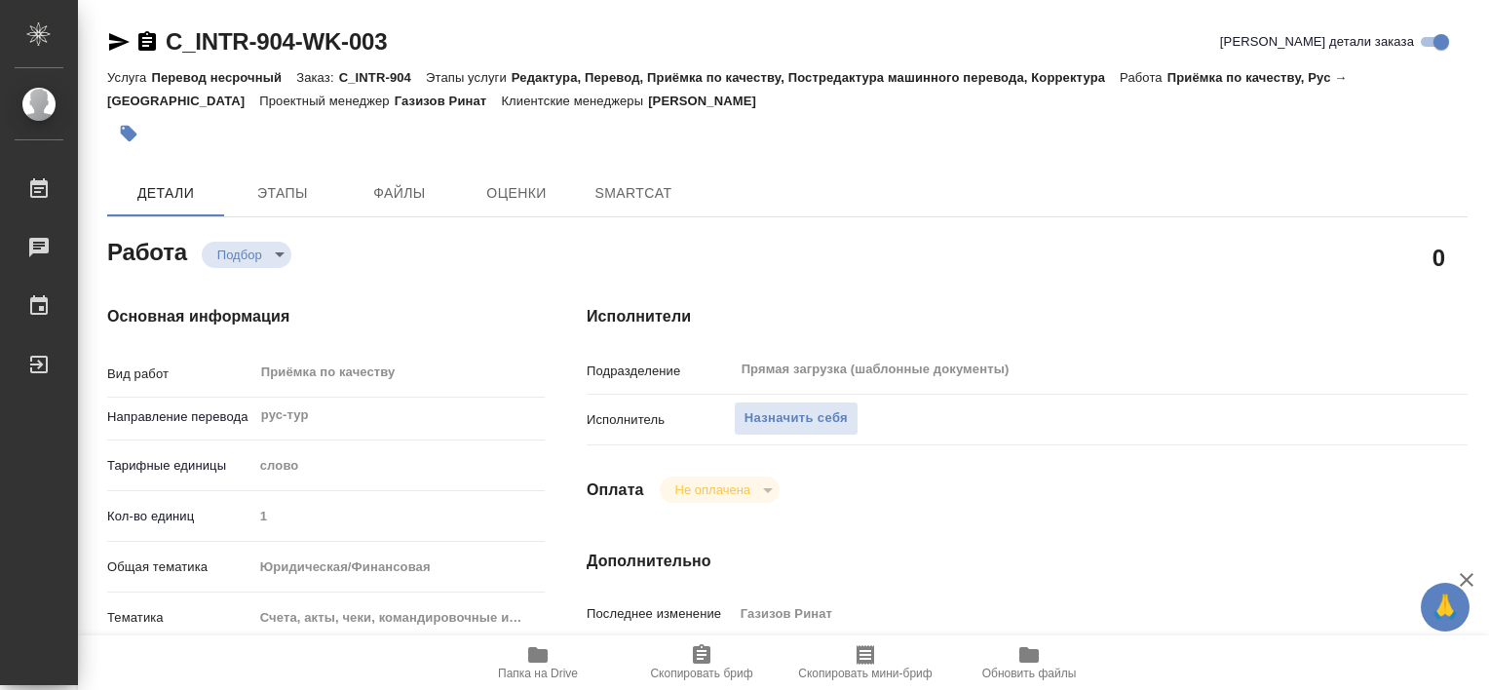
type textarea "x"
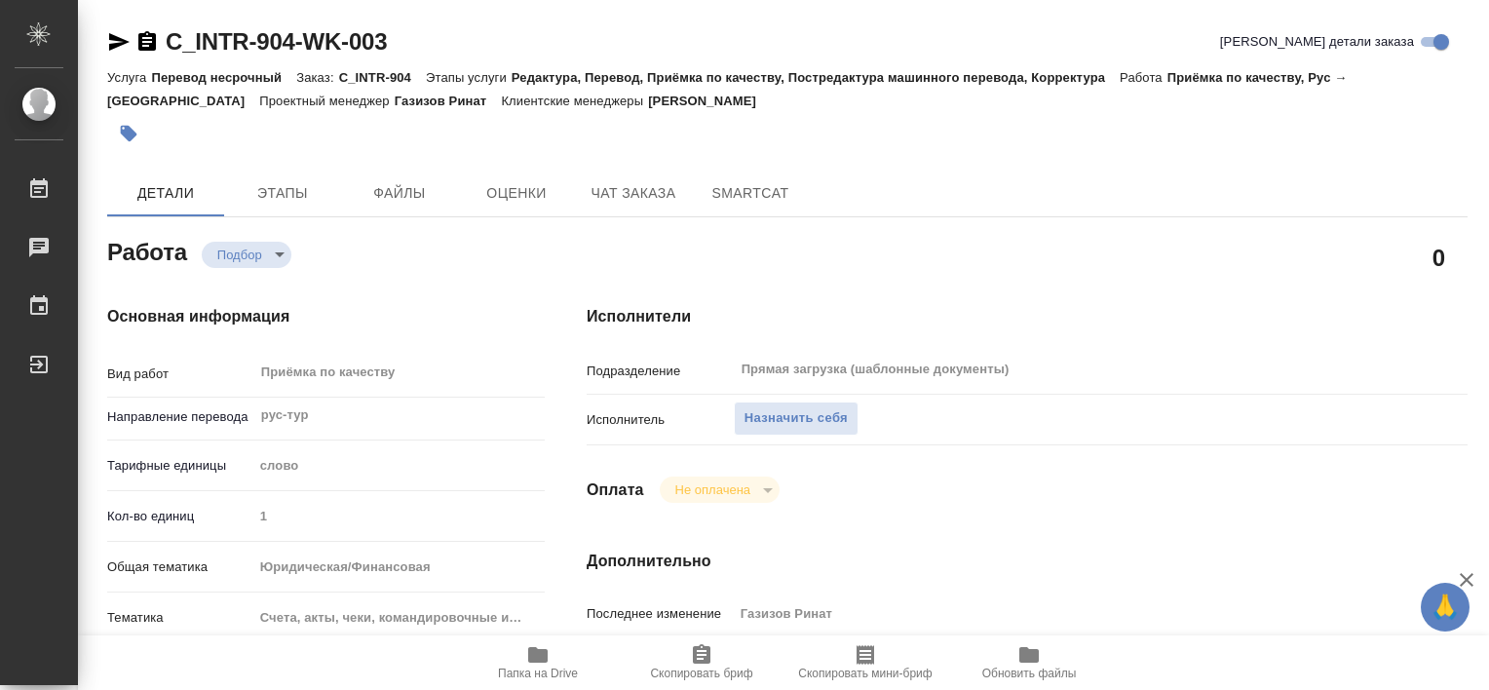
type textarea "x"
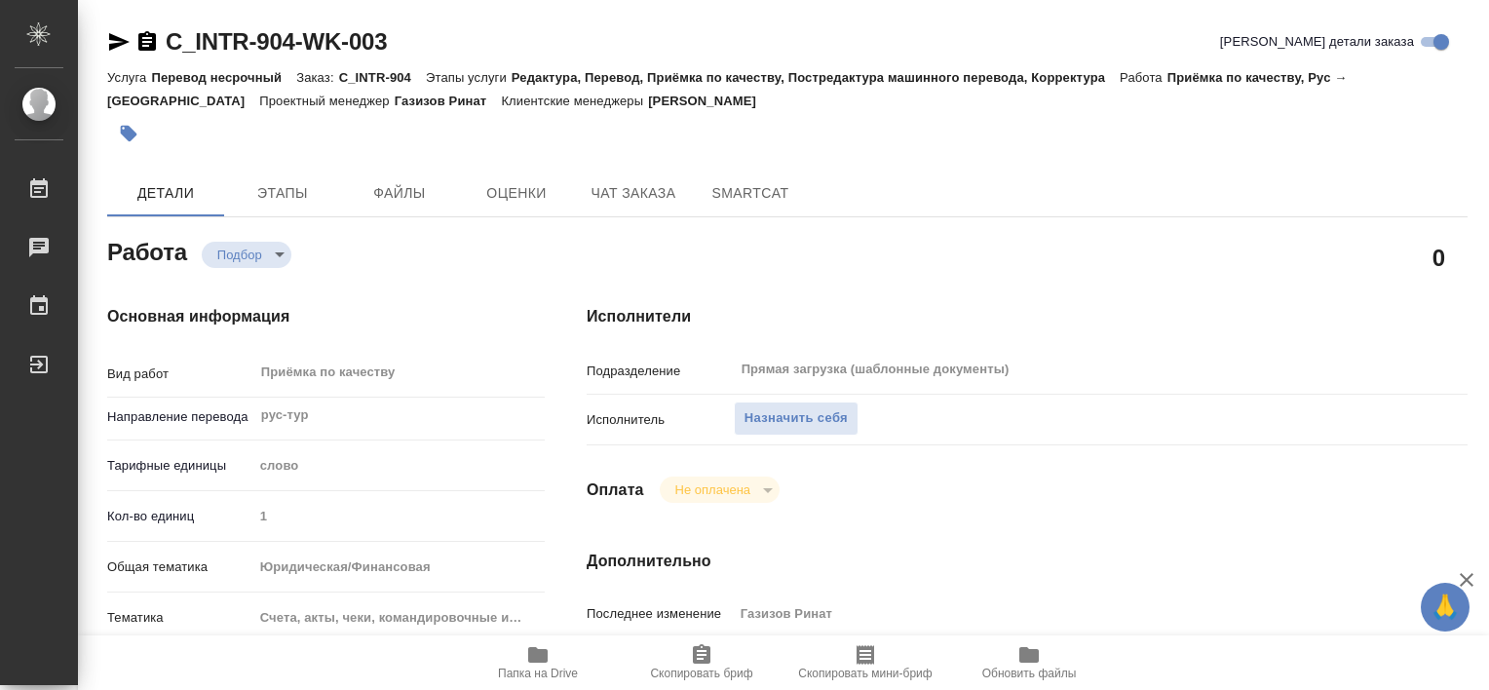
type textarea "x"
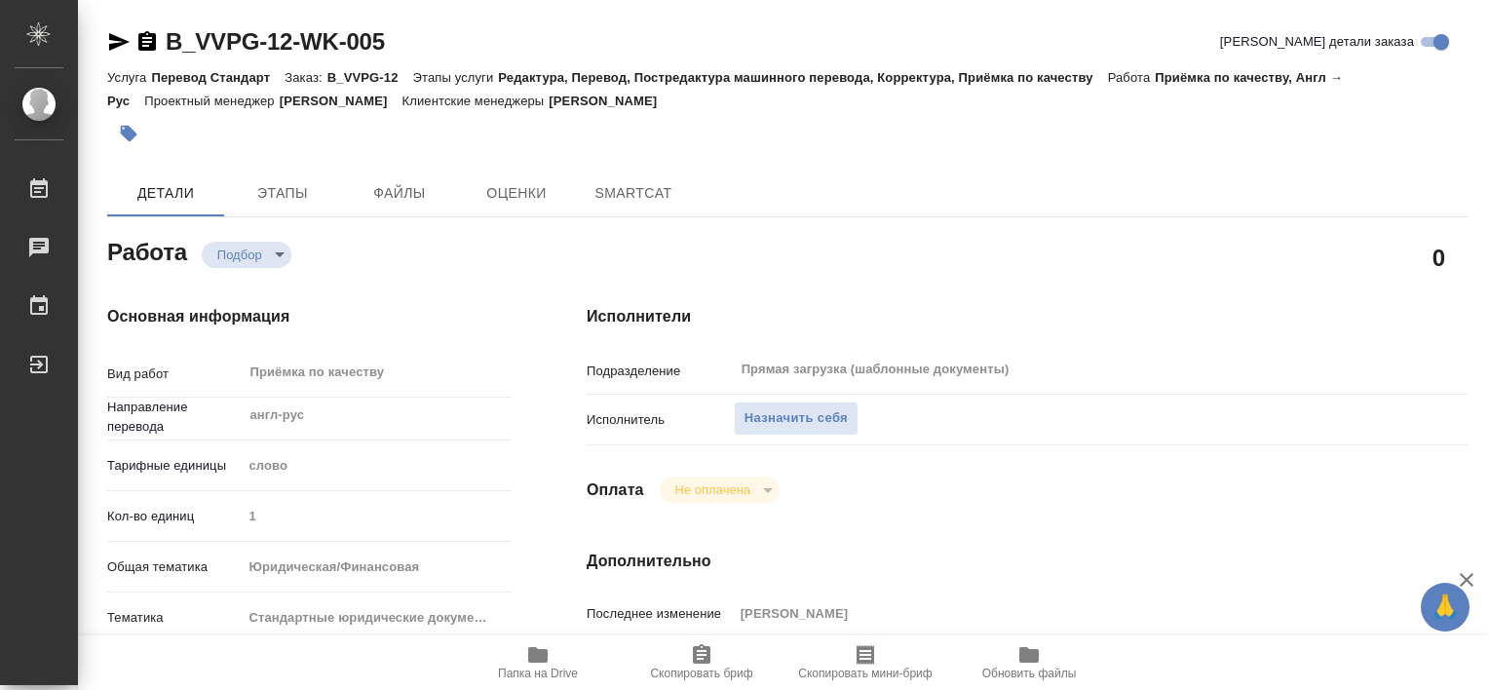
type textarea "x"
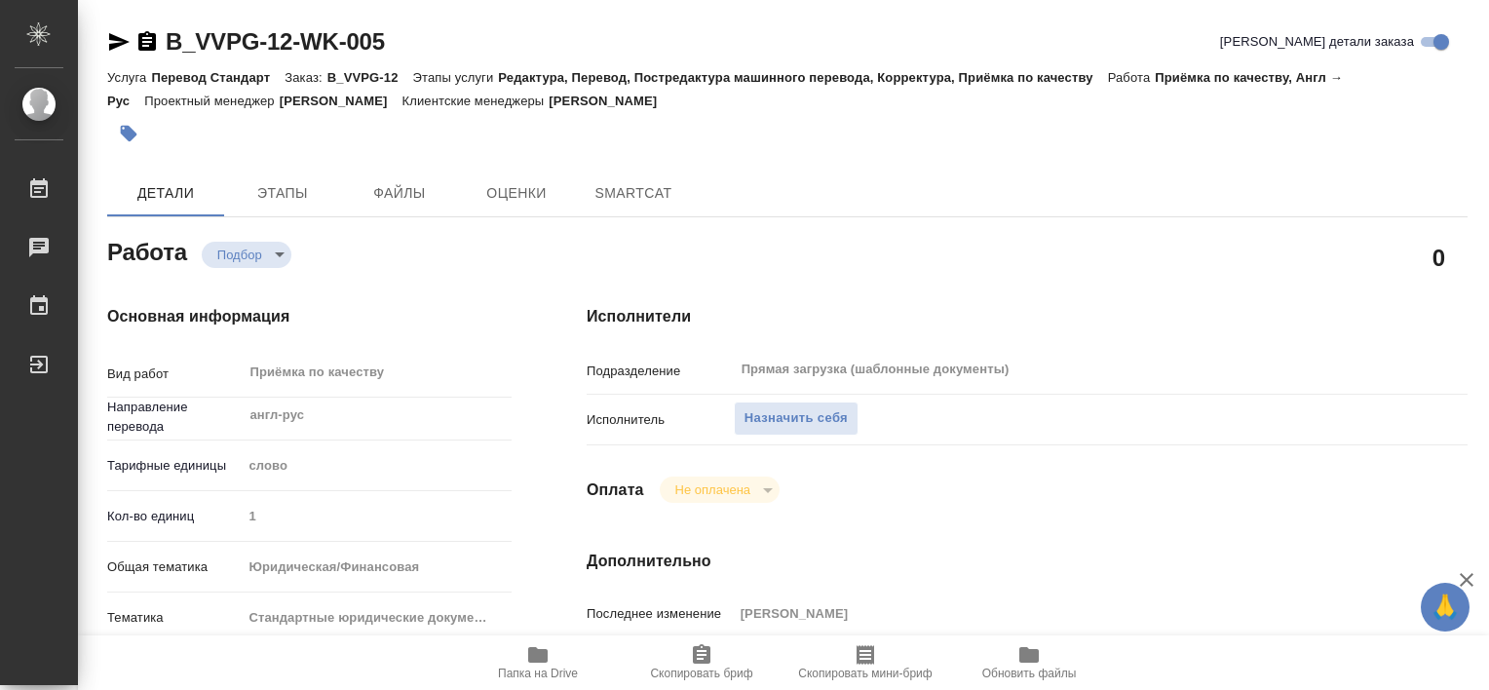
type textarea "x"
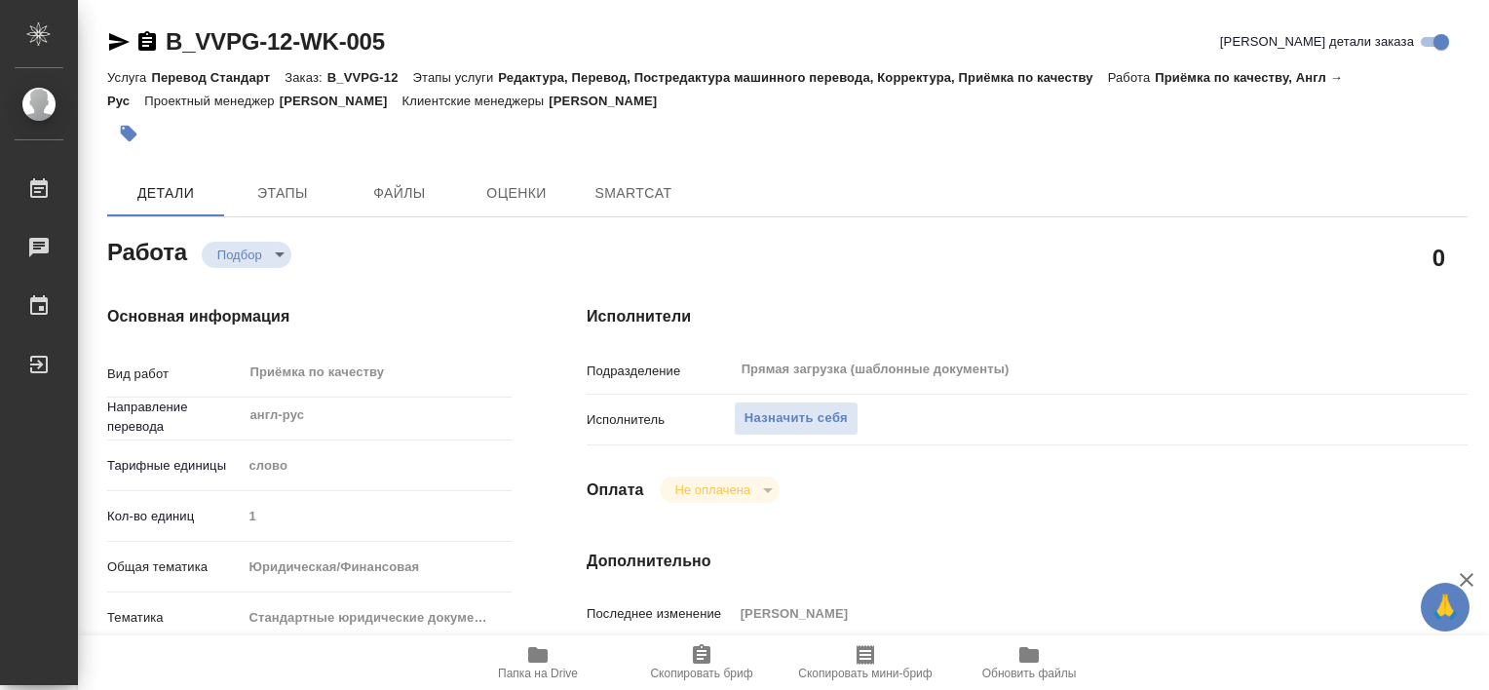
type textarea "x"
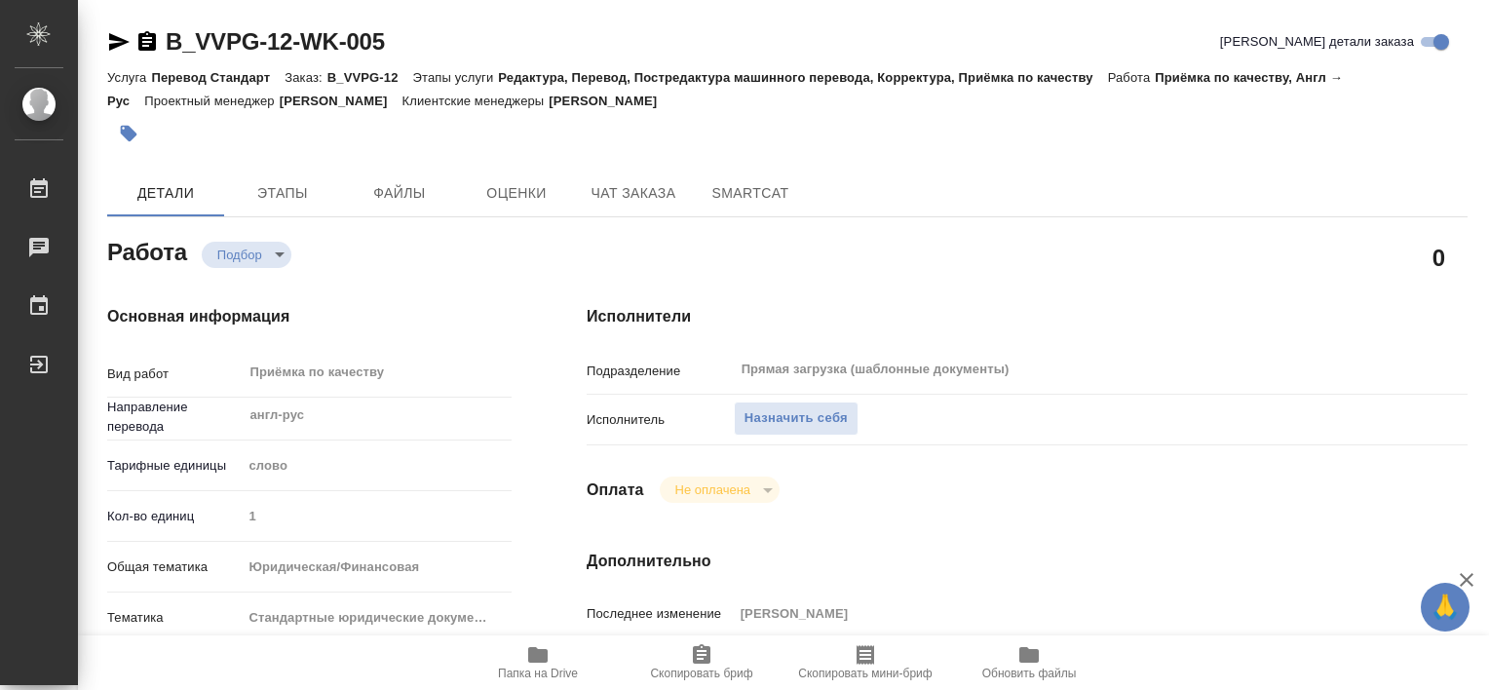
type textarea "x"
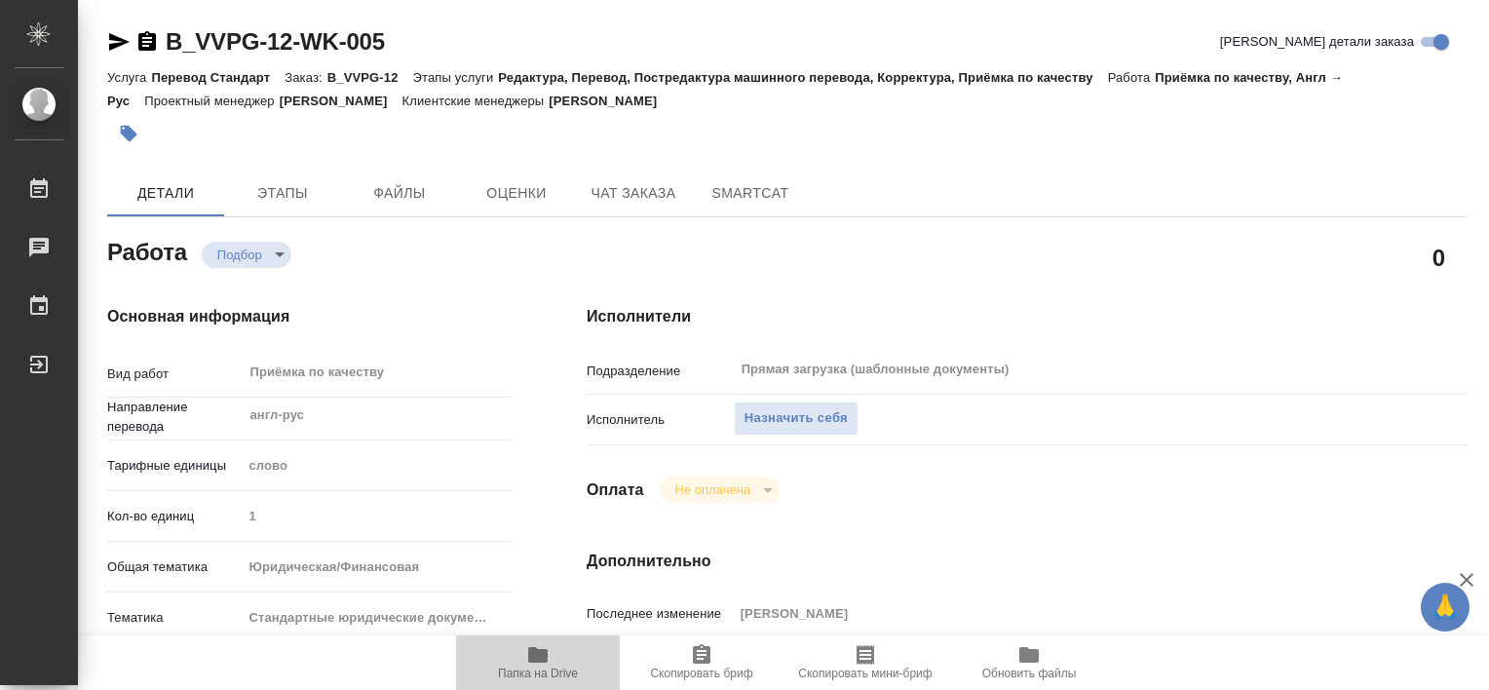
click at [564, 658] on span "Папка на Drive" at bounding box center [538, 661] width 140 height 37
type textarea "x"
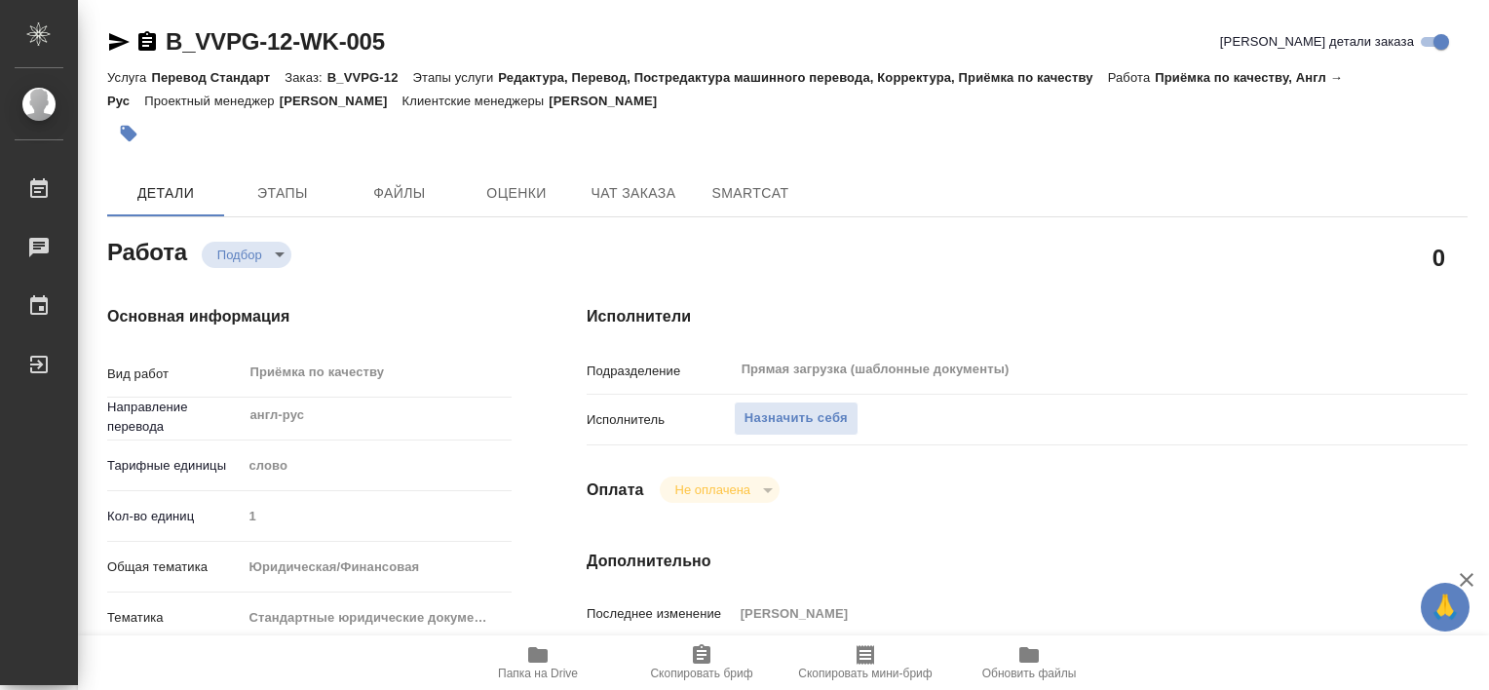
type textarea "x"
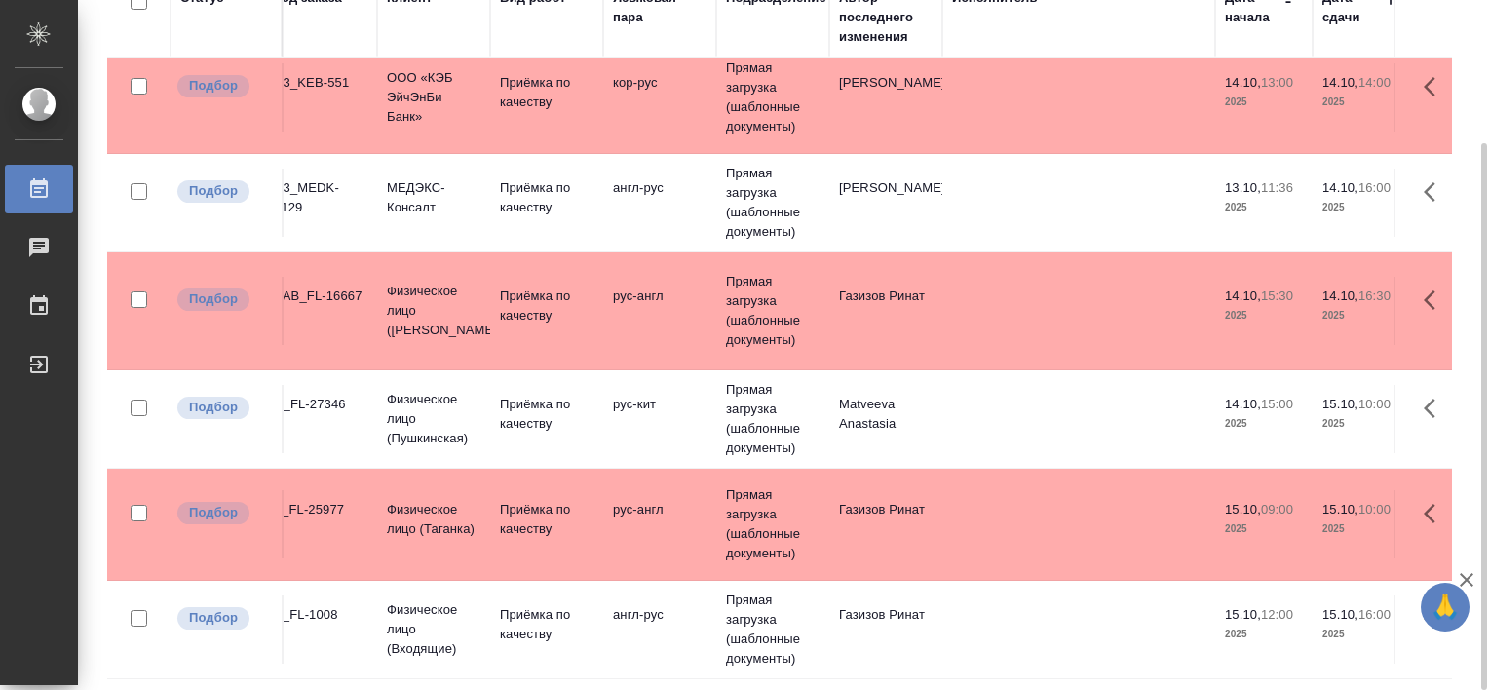
scroll to position [1634, 0]
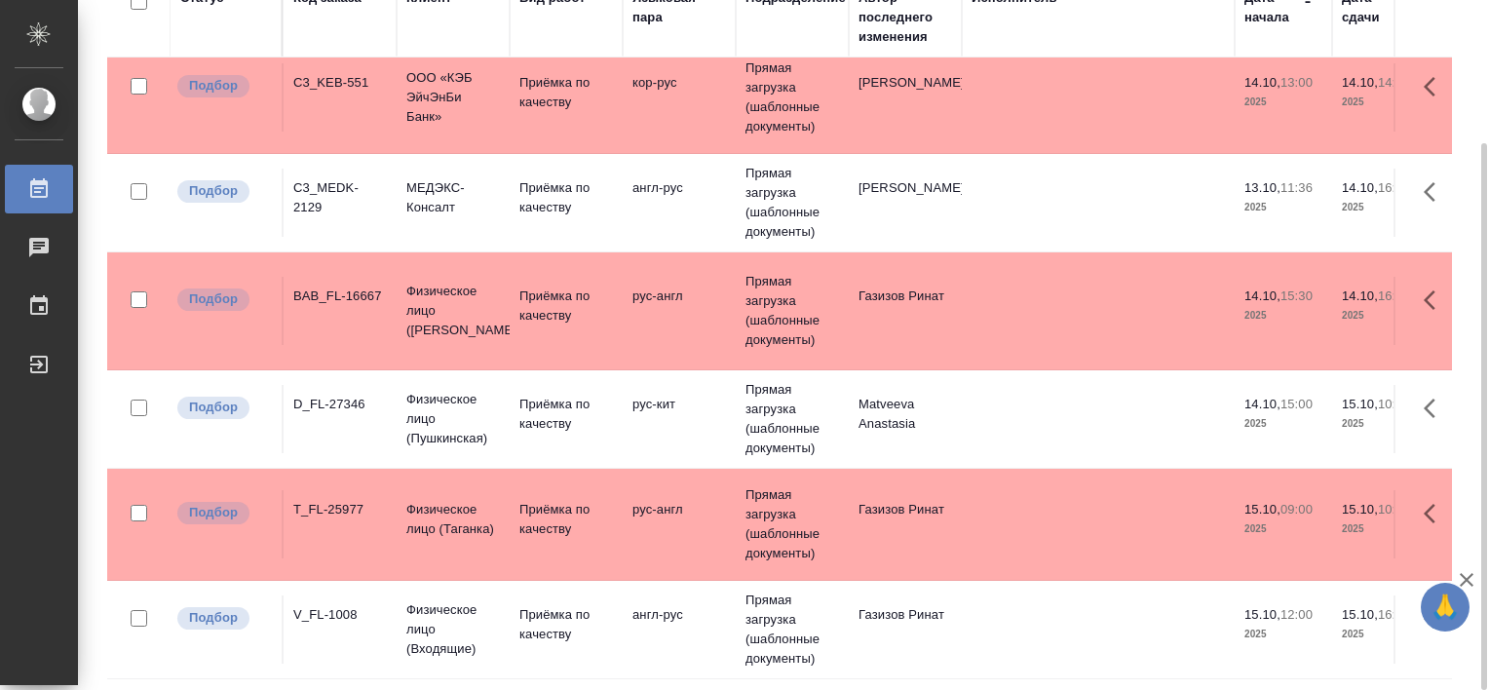
click at [328, 608] on div "V_FL-1008" at bounding box center [340, 614] width 94 height 19
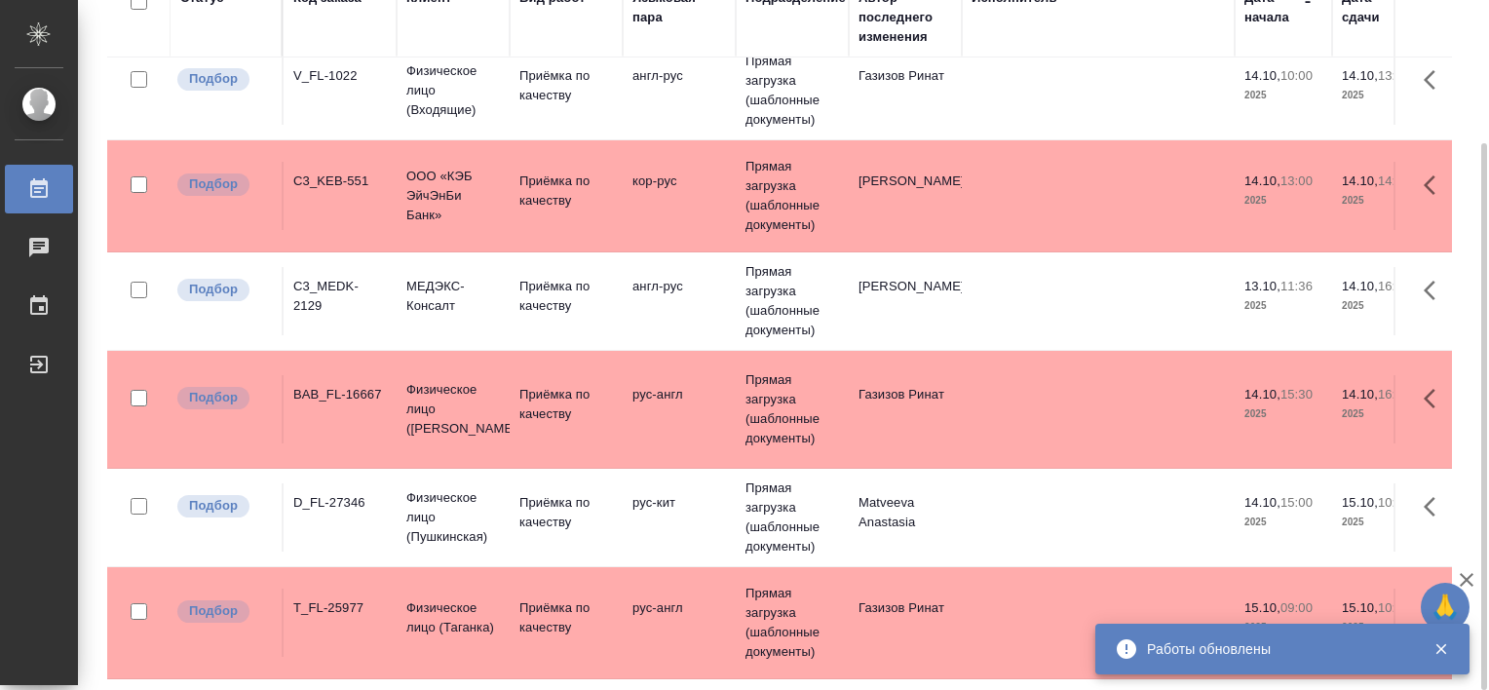
scroll to position [1536, 0]
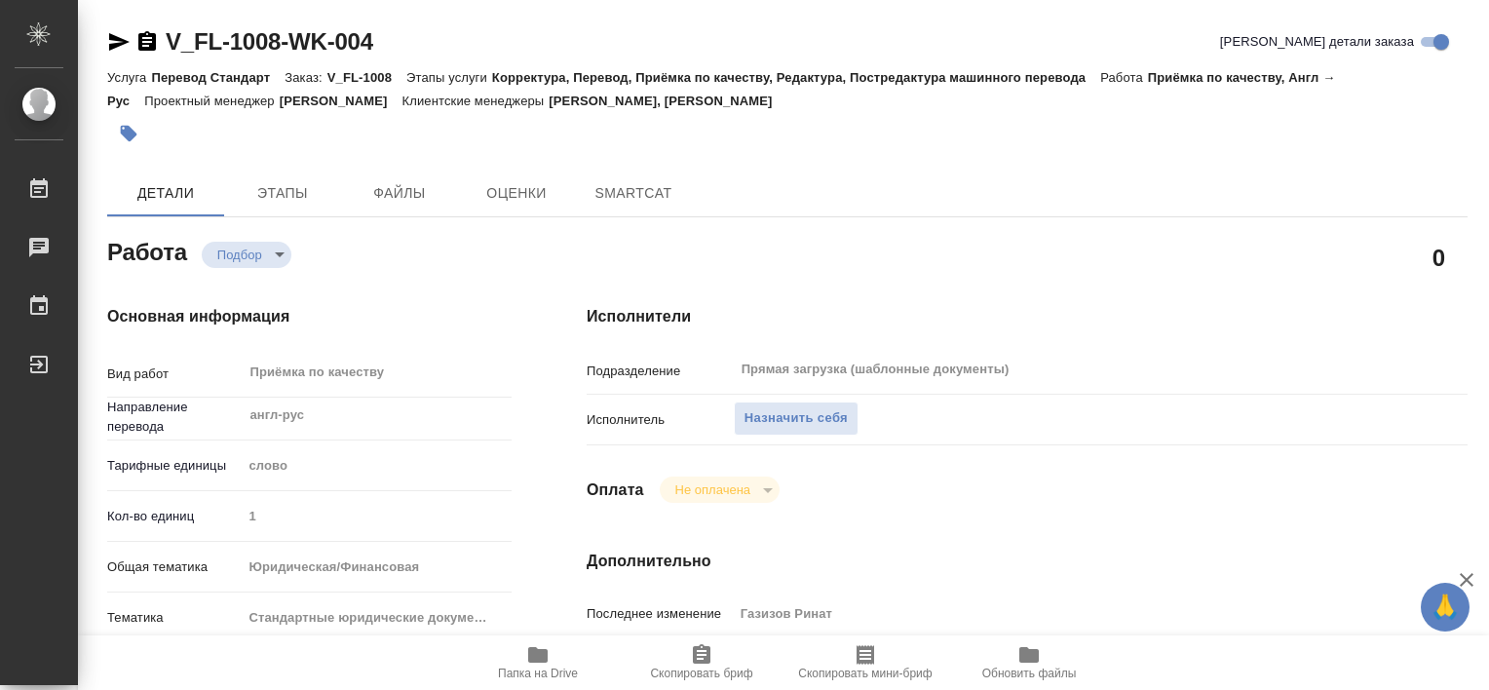
type textarea "x"
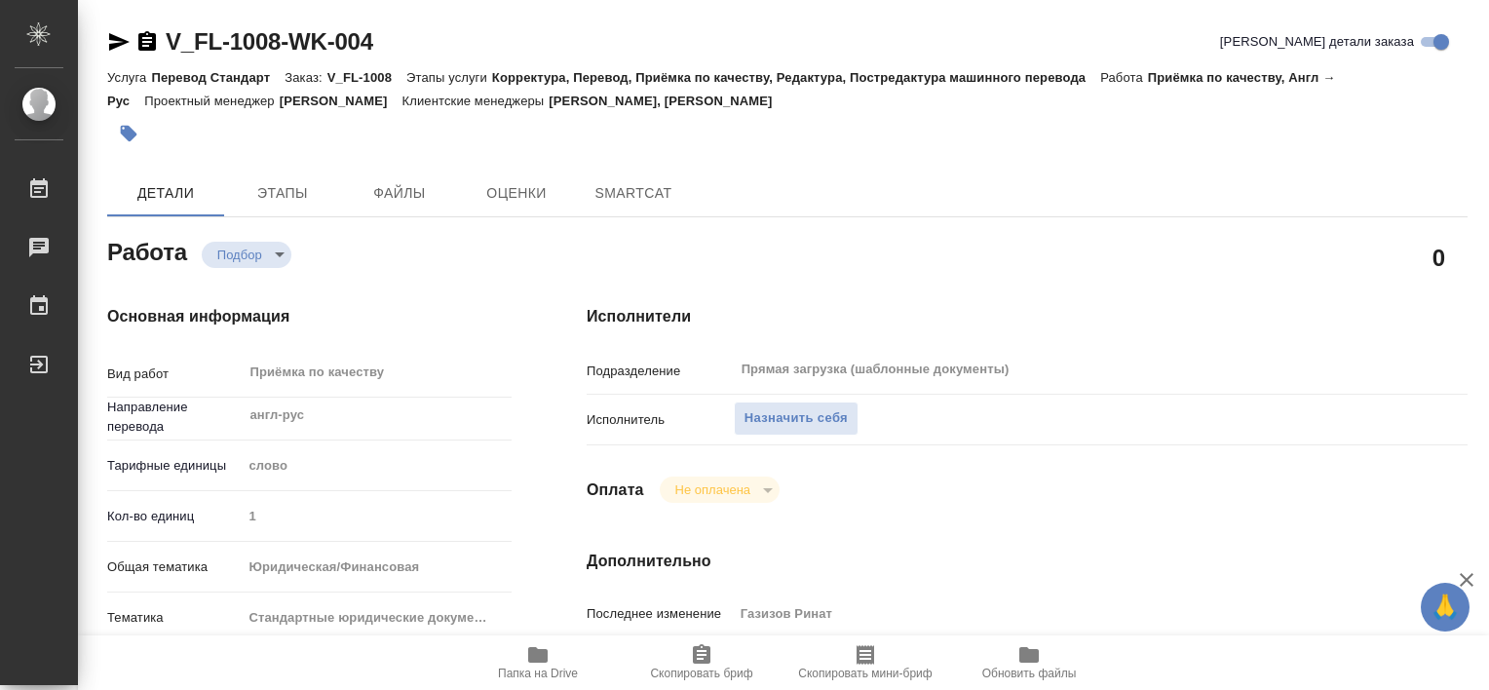
type textarea "x"
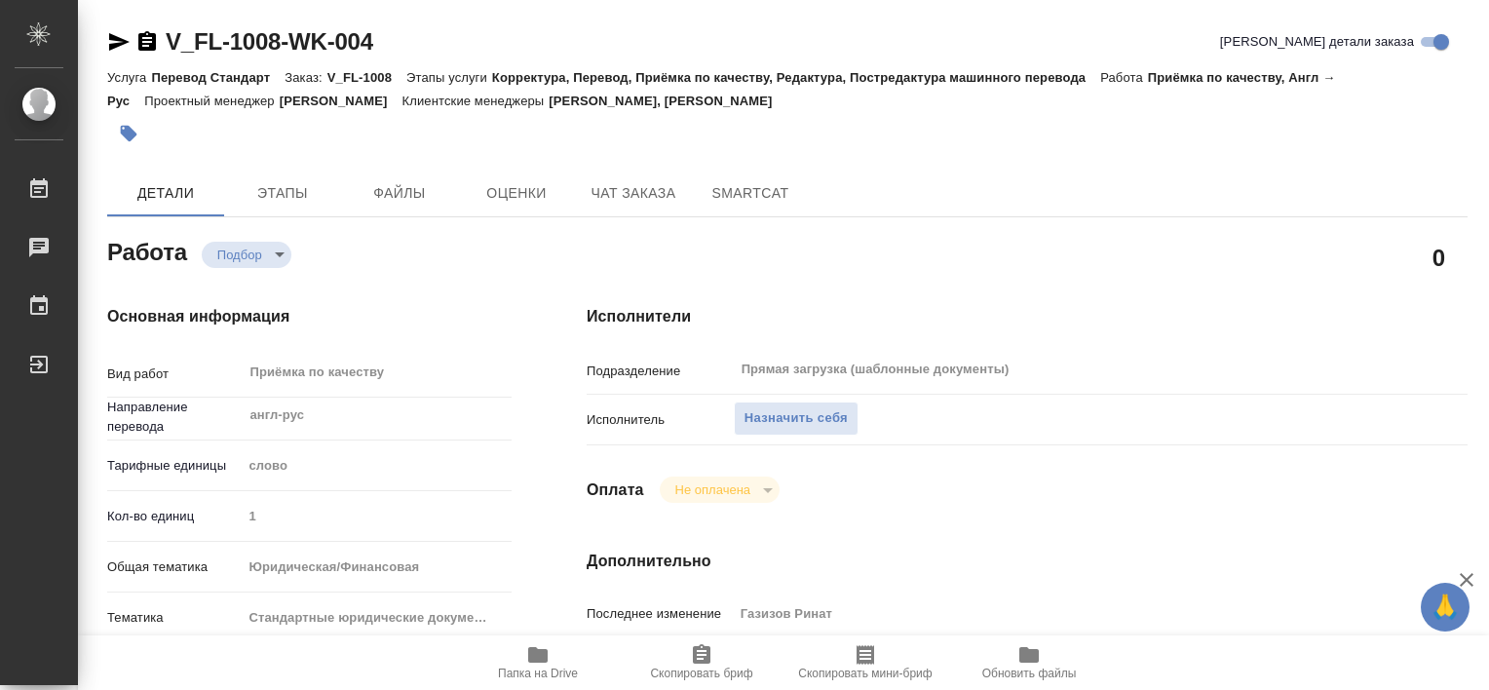
type textarea "x"
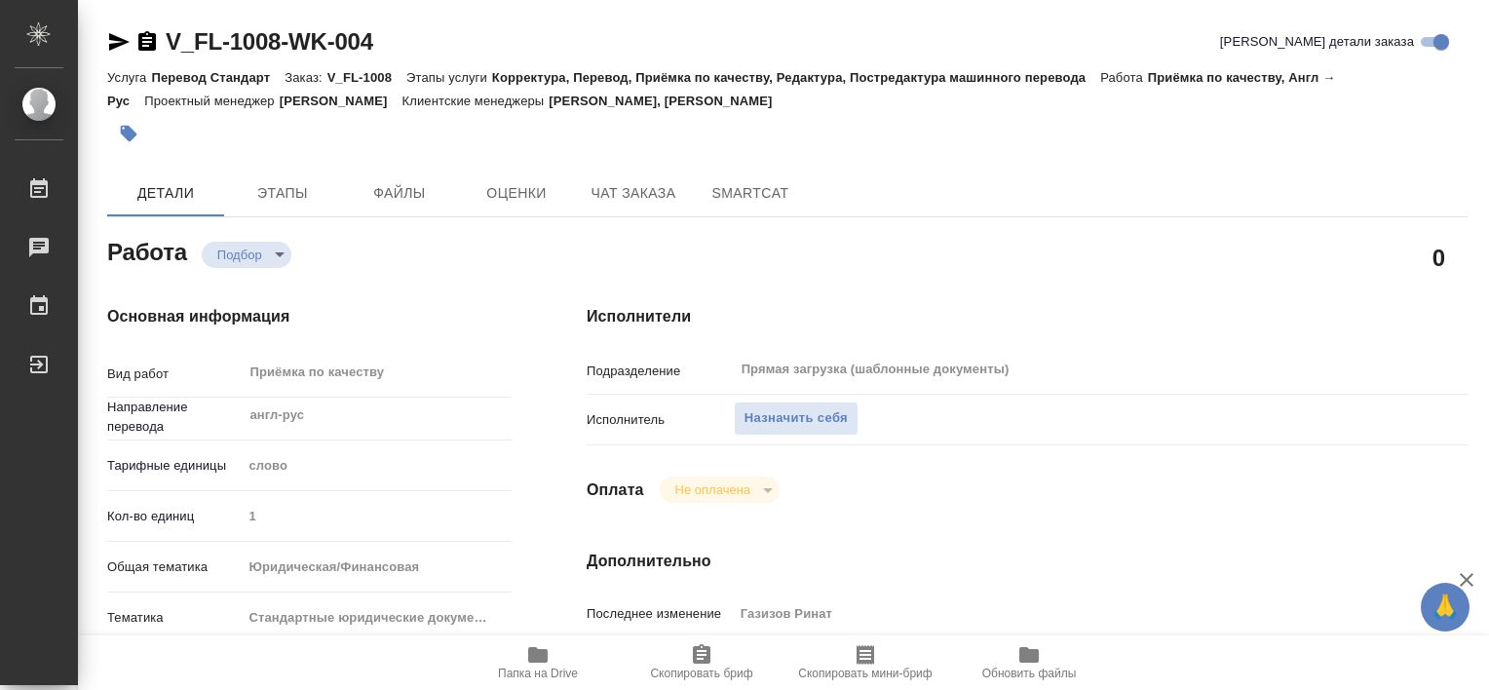
type textarea "x"
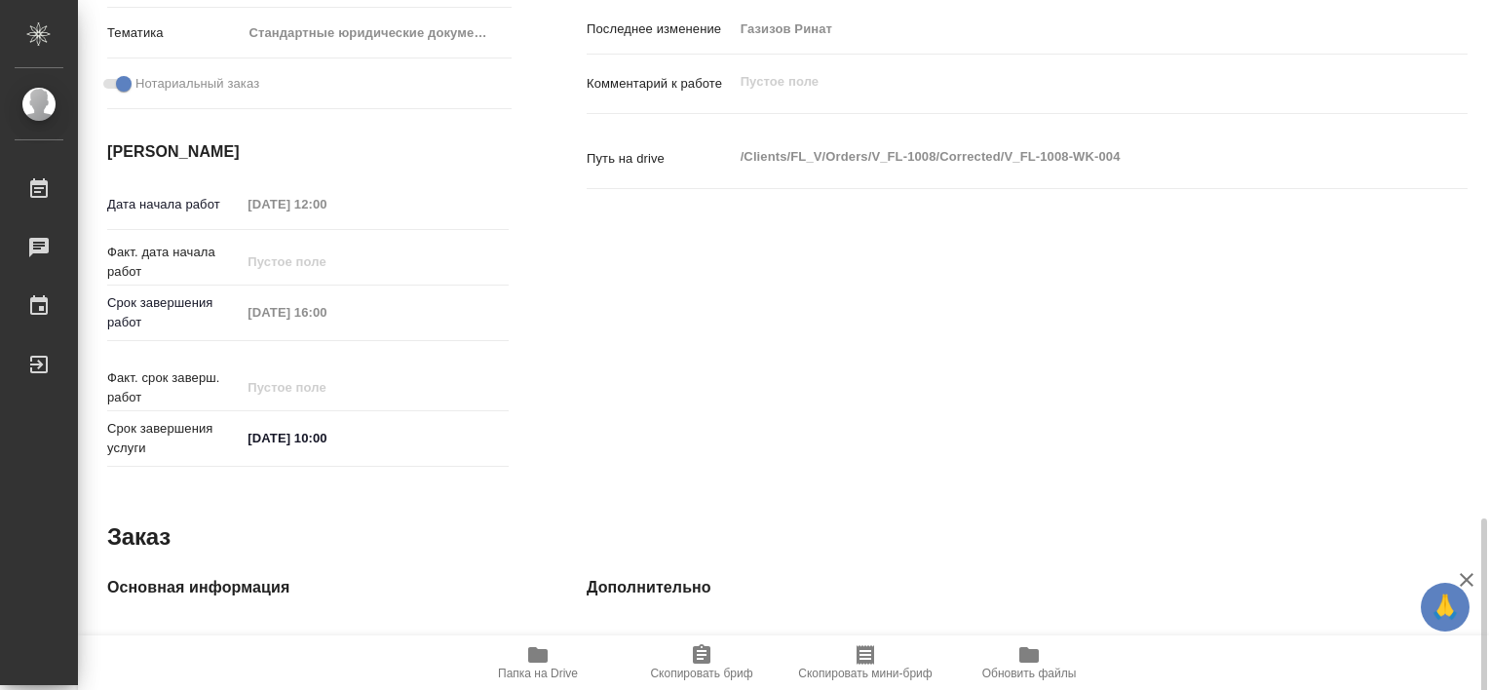
scroll to position [973, 0]
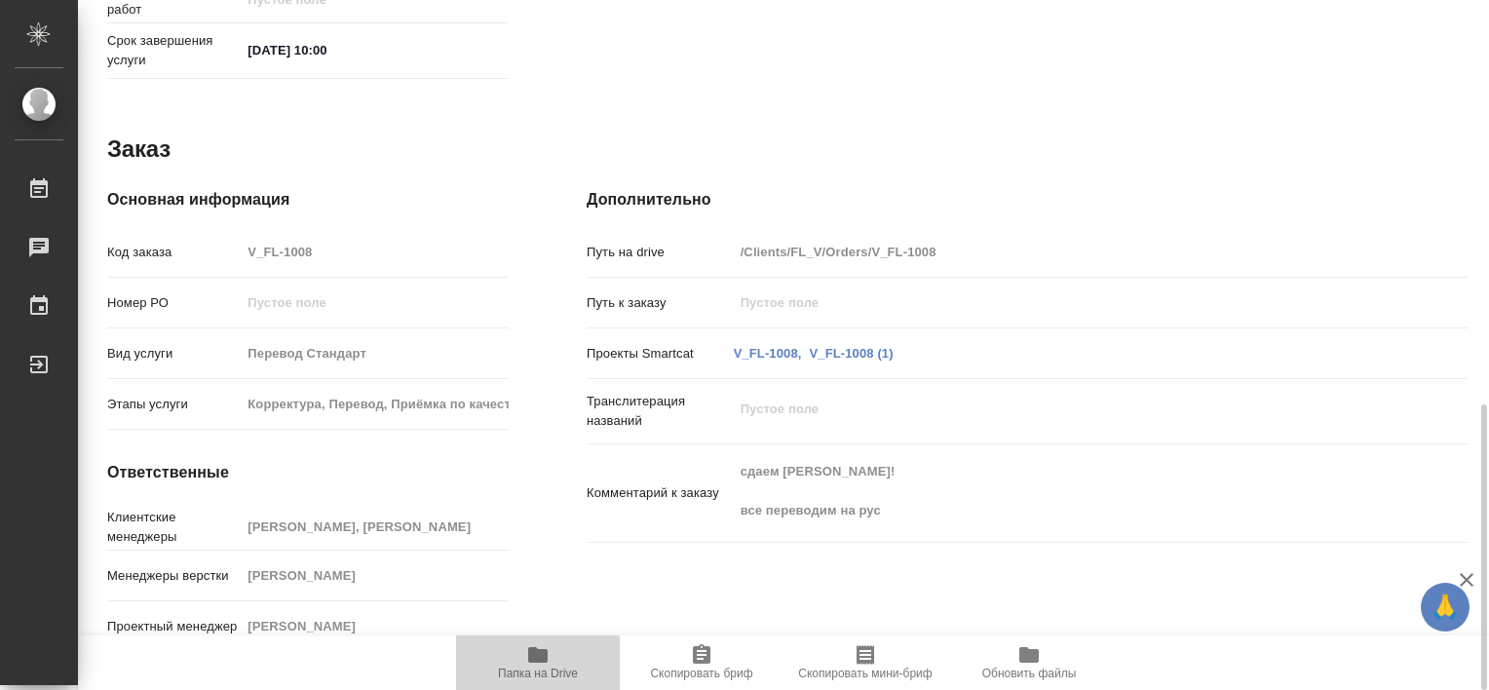
click at [538, 655] on icon "button" at bounding box center [537, 655] width 19 height 16
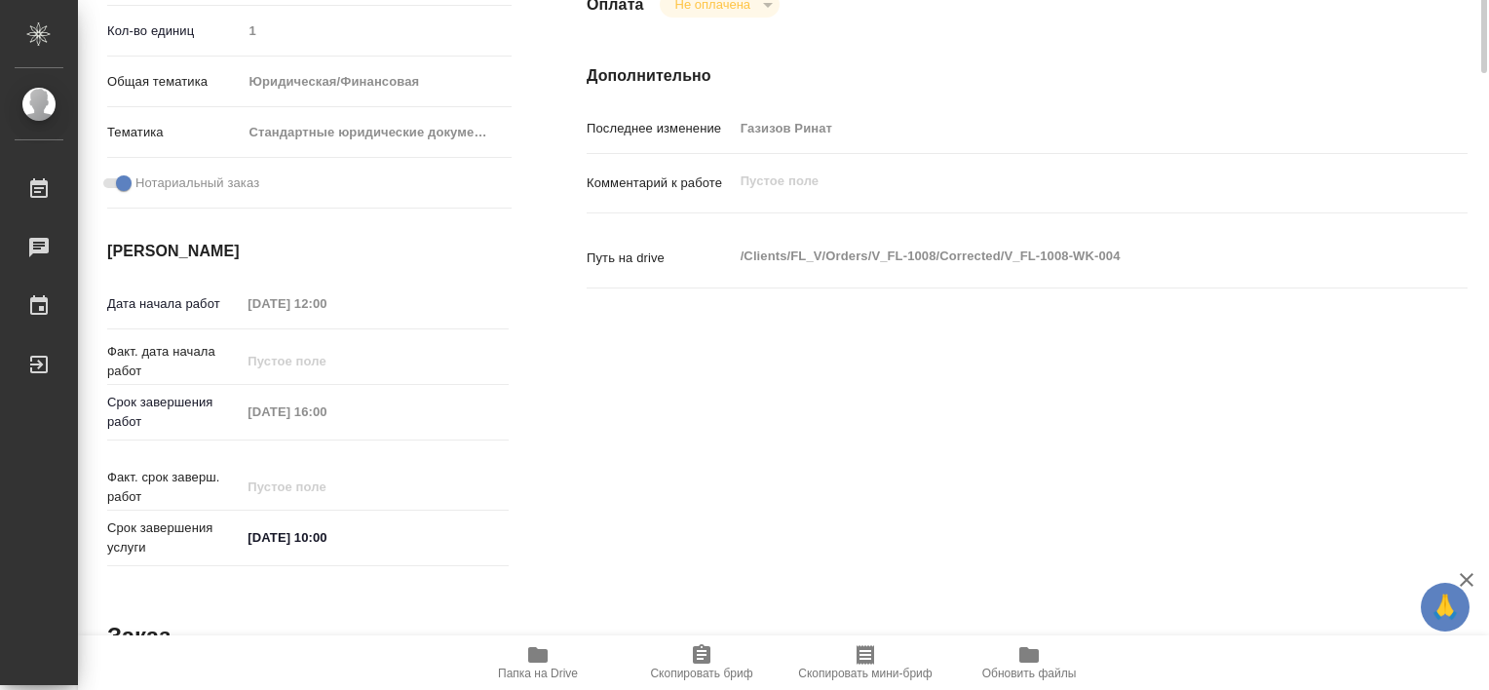
scroll to position [0, 0]
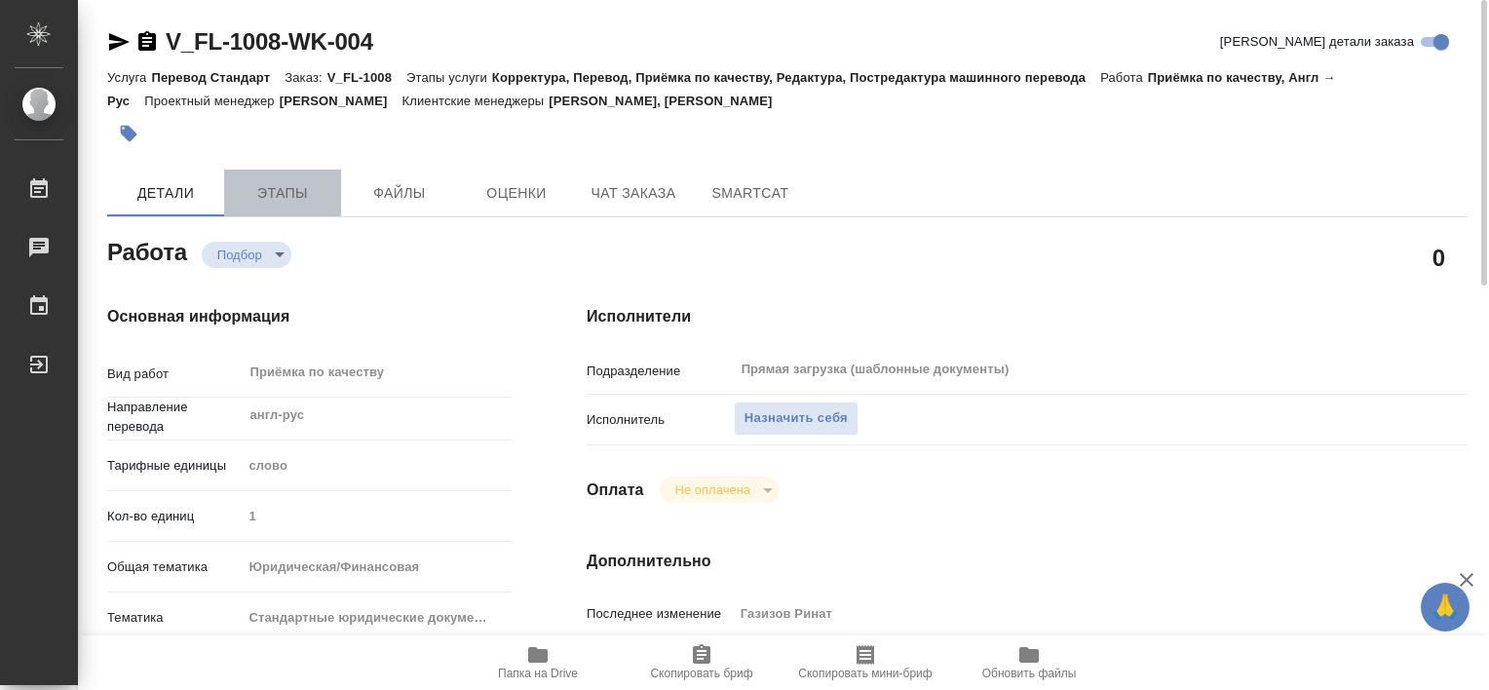
click at [305, 184] on span "Этапы" at bounding box center [283, 193] width 94 height 24
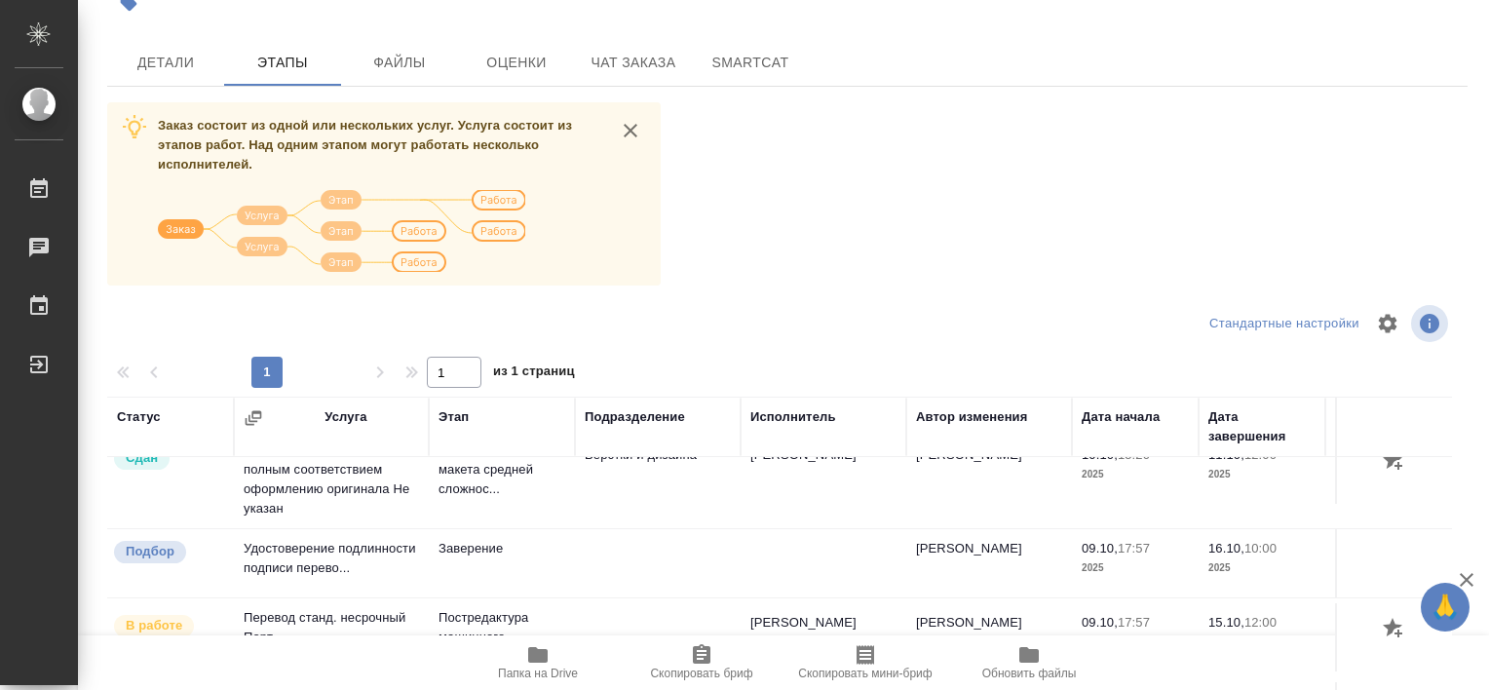
scroll to position [326, 0]
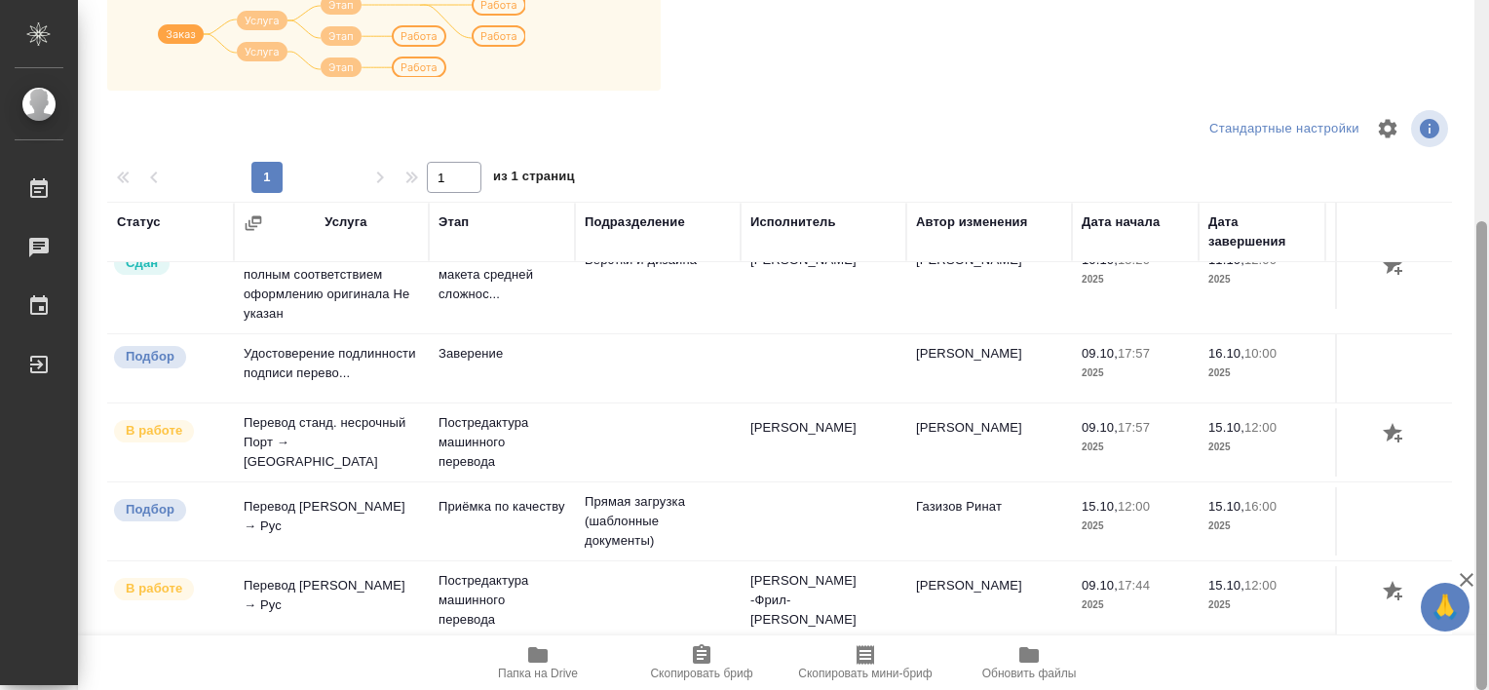
drag, startPoint x: 1477, startPoint y: 398, endPoint x: 1492, endPoint y: 678, distance: 281.1
click at [1488, 678] on html "🙏 .cls-1 fill:#fff; AWATERA Tretyakova Valeriya Работы 0 Чаты График Выйти V_FL…" at bounding box center [744, 345] width 1489 height 690
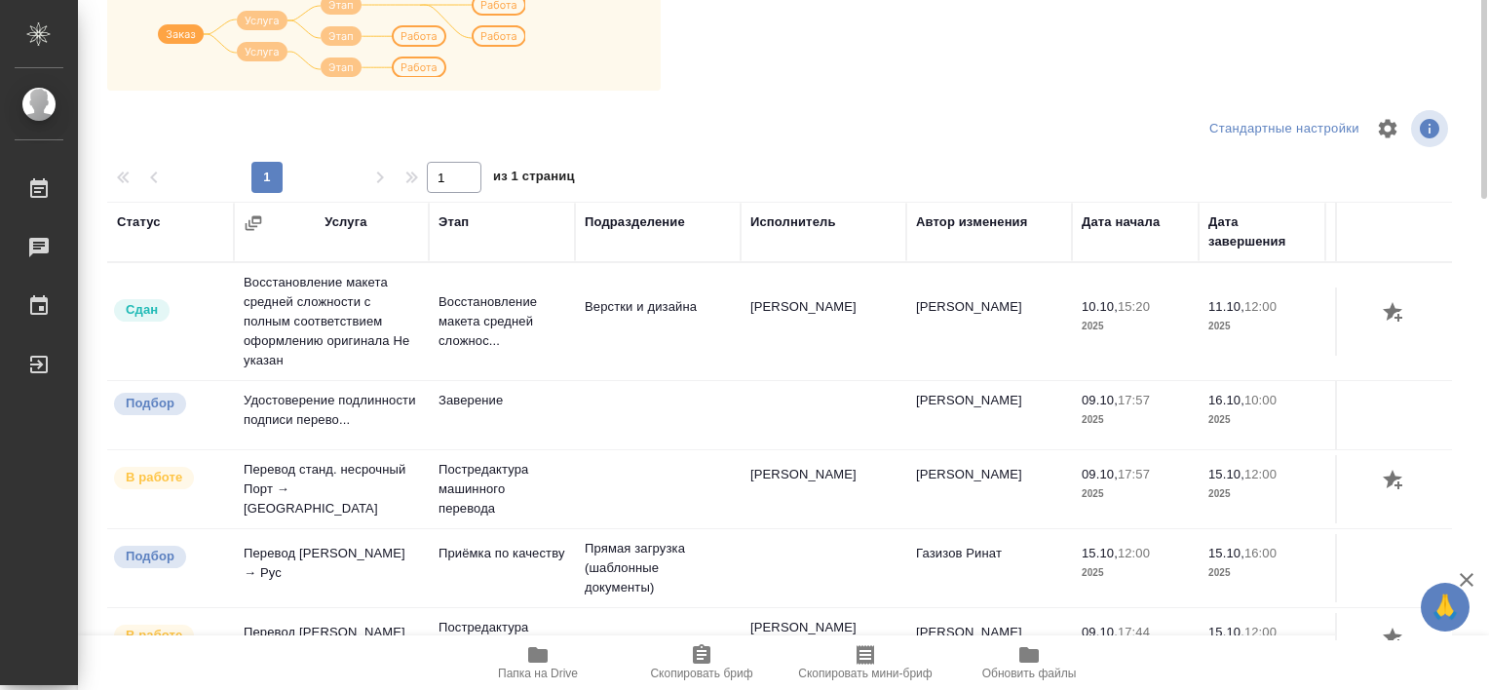
scroll to position [0, 0]
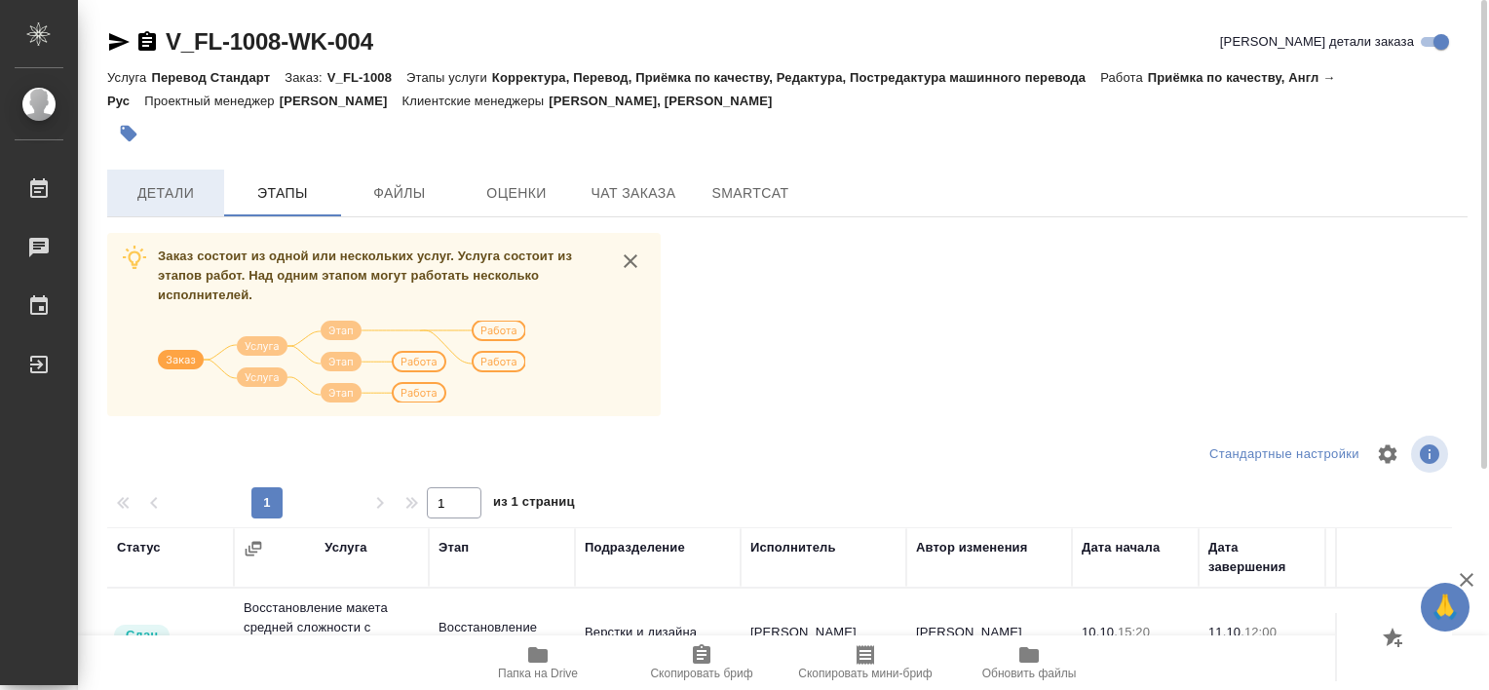
click at [160, 178] on button "Детали" at bounding box center [165, 193] width 117 height 47
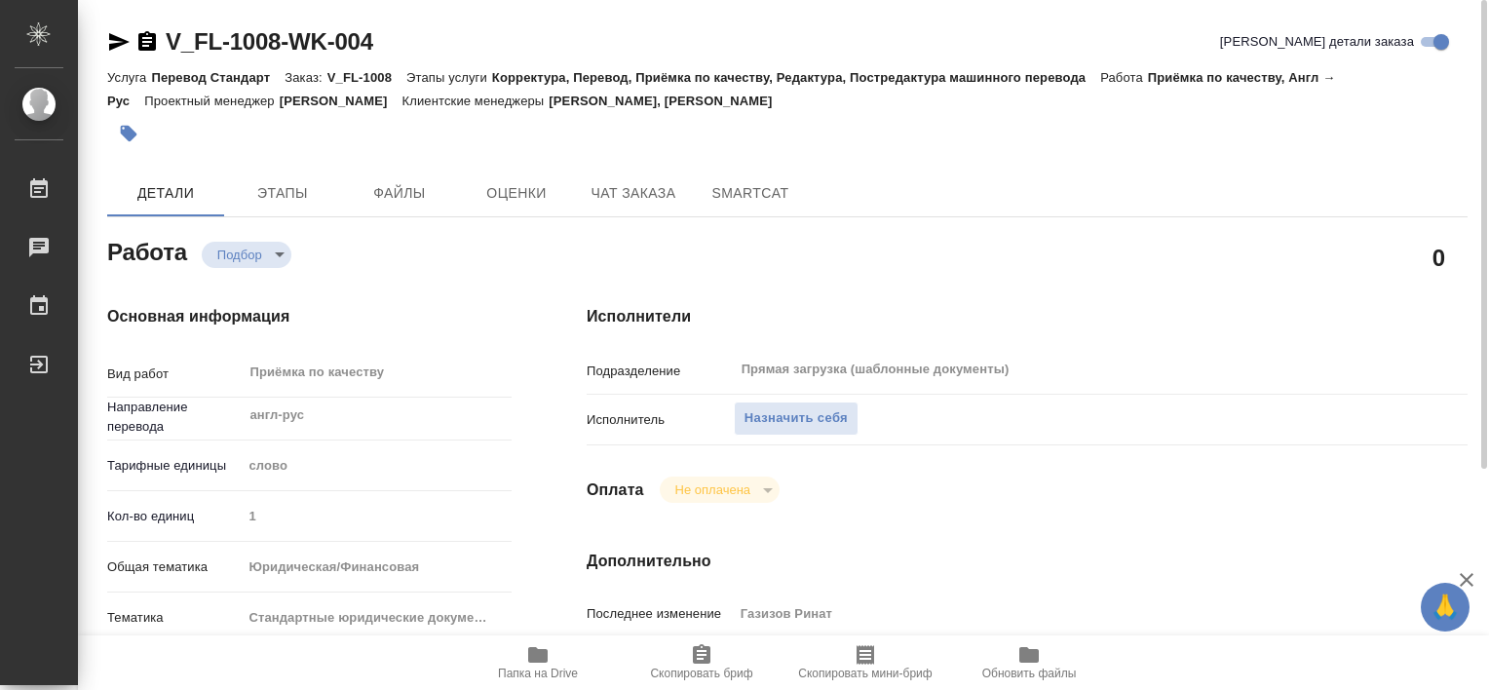
type textarea "x"
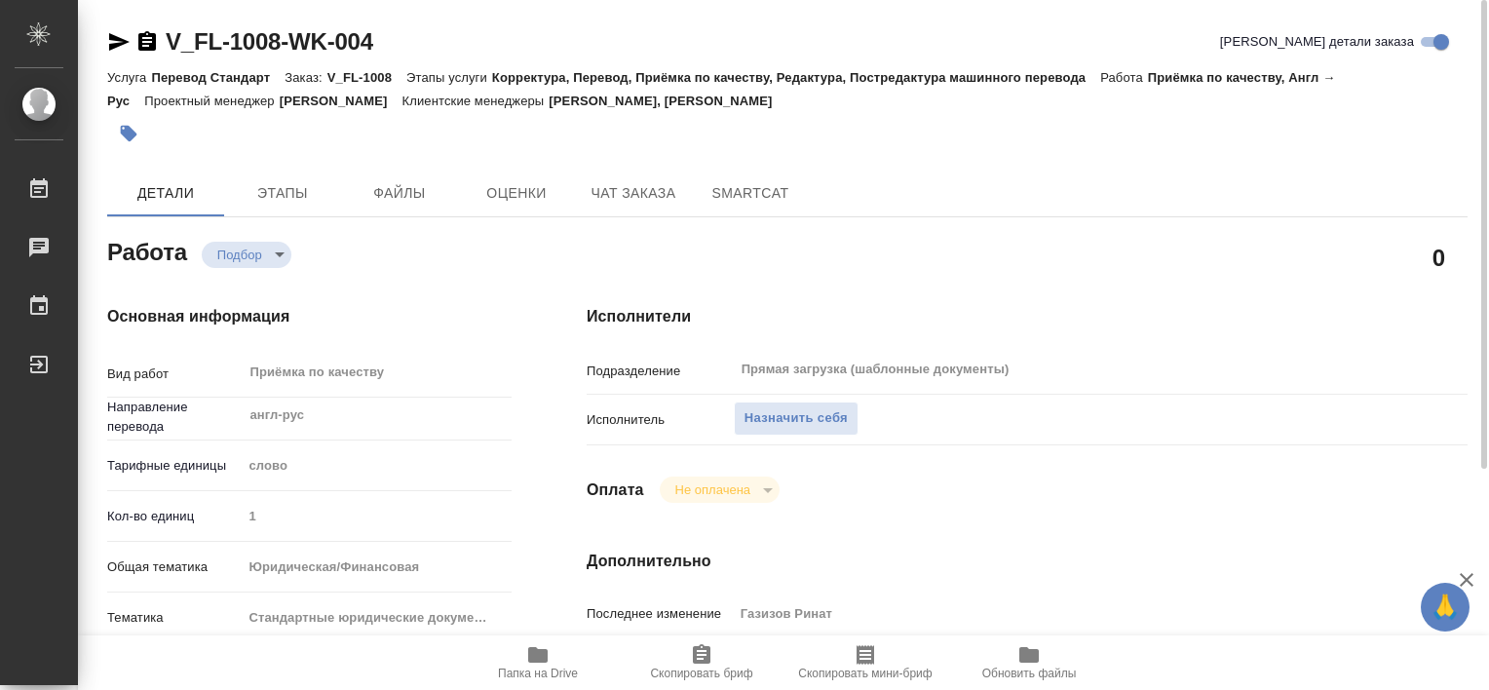
type textarea "x"
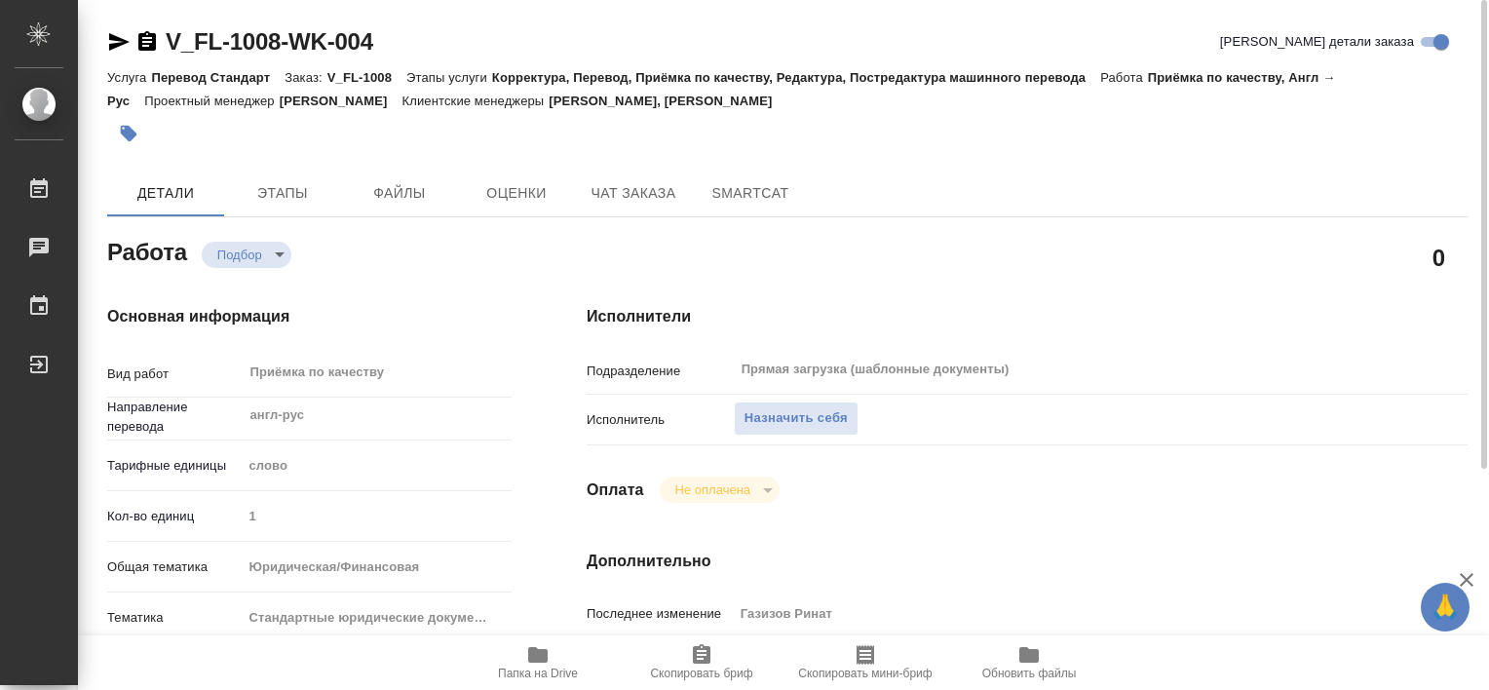
type textarea "x"
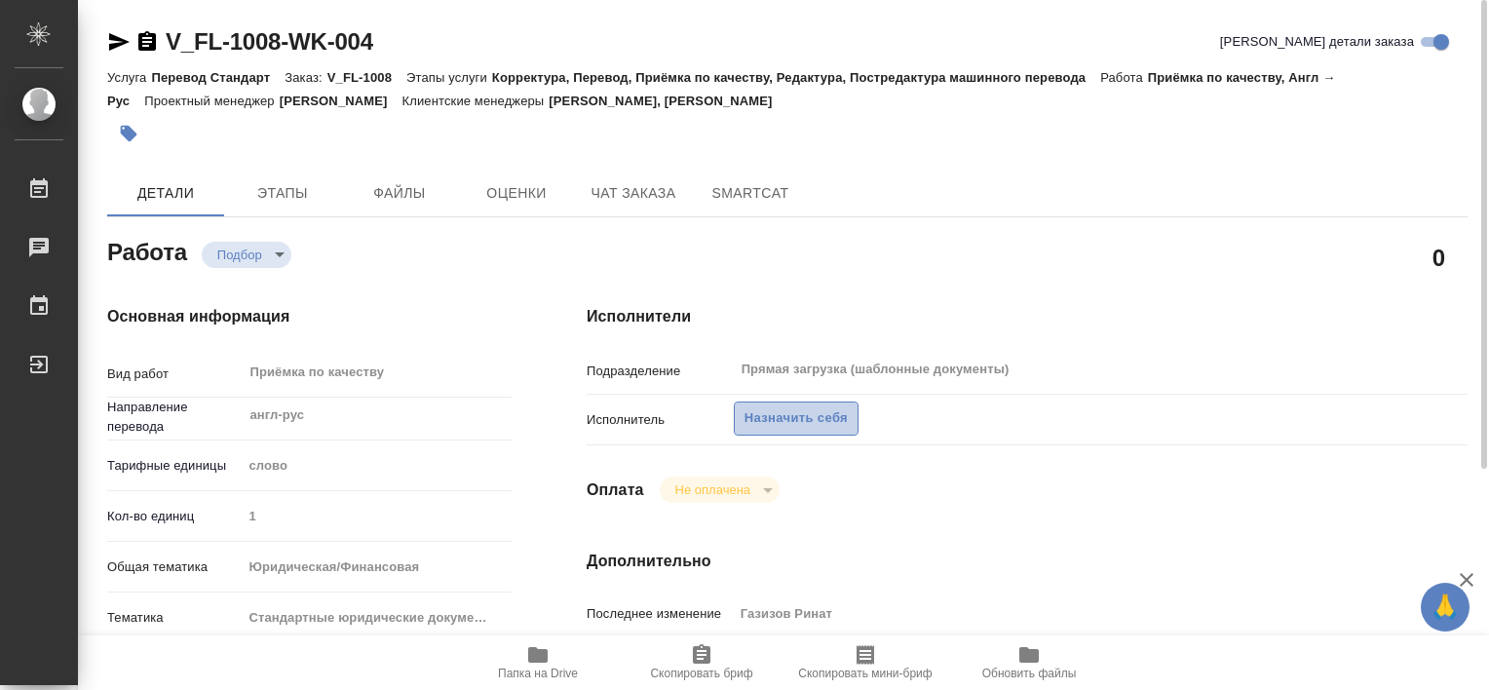
click at [756, 422] on span "Назначить себя" at bounding box center [796, 418] width 103 height 22
type textarea "x"
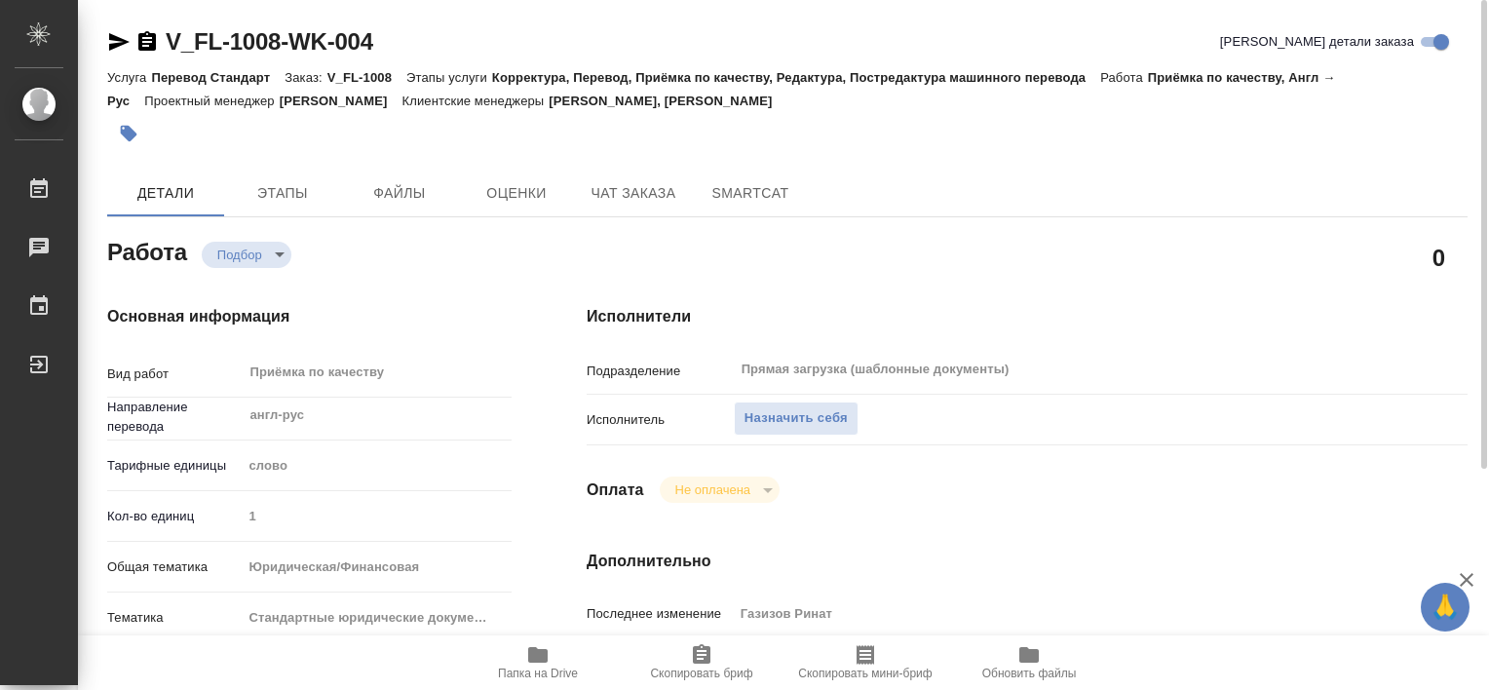
type textarea "x"
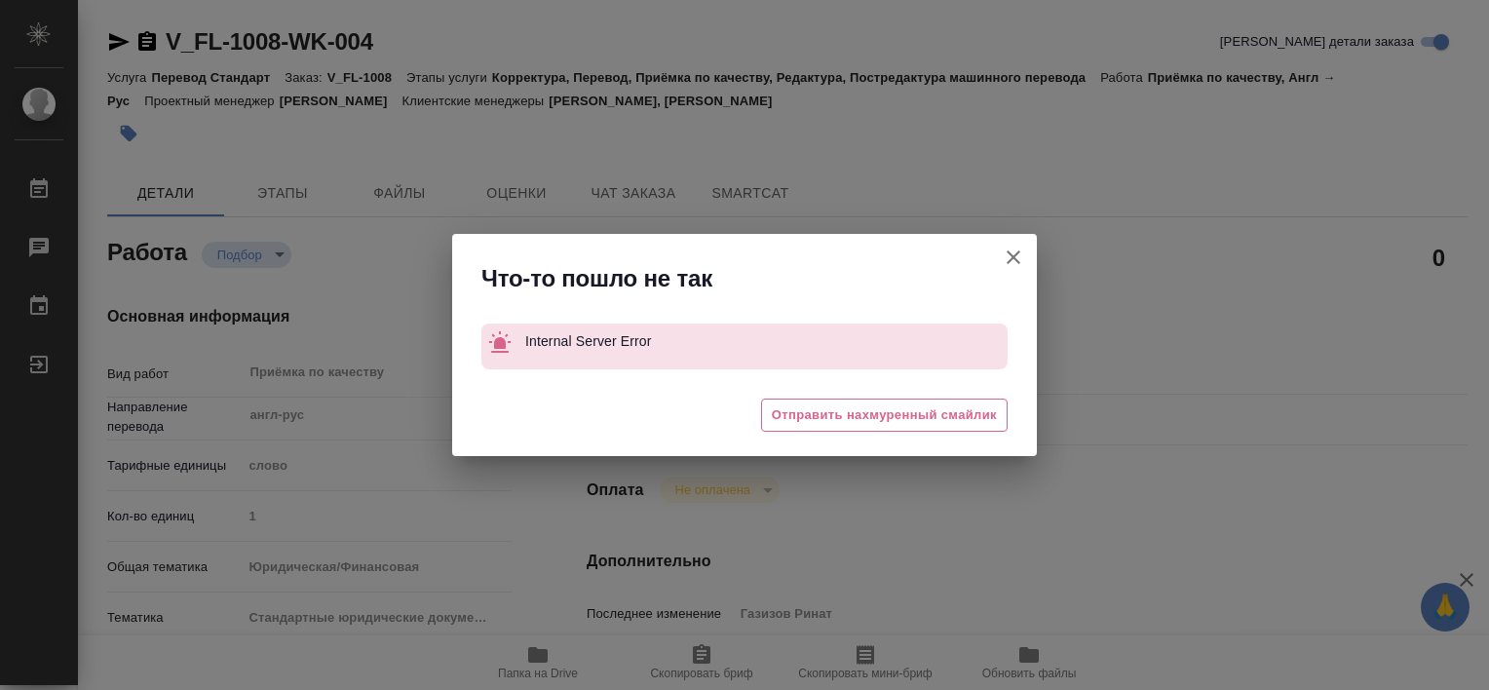
click at [1017, 255] on icon "button" at bounding box center [1013, 257] width 23 height 23
type textarea "x"
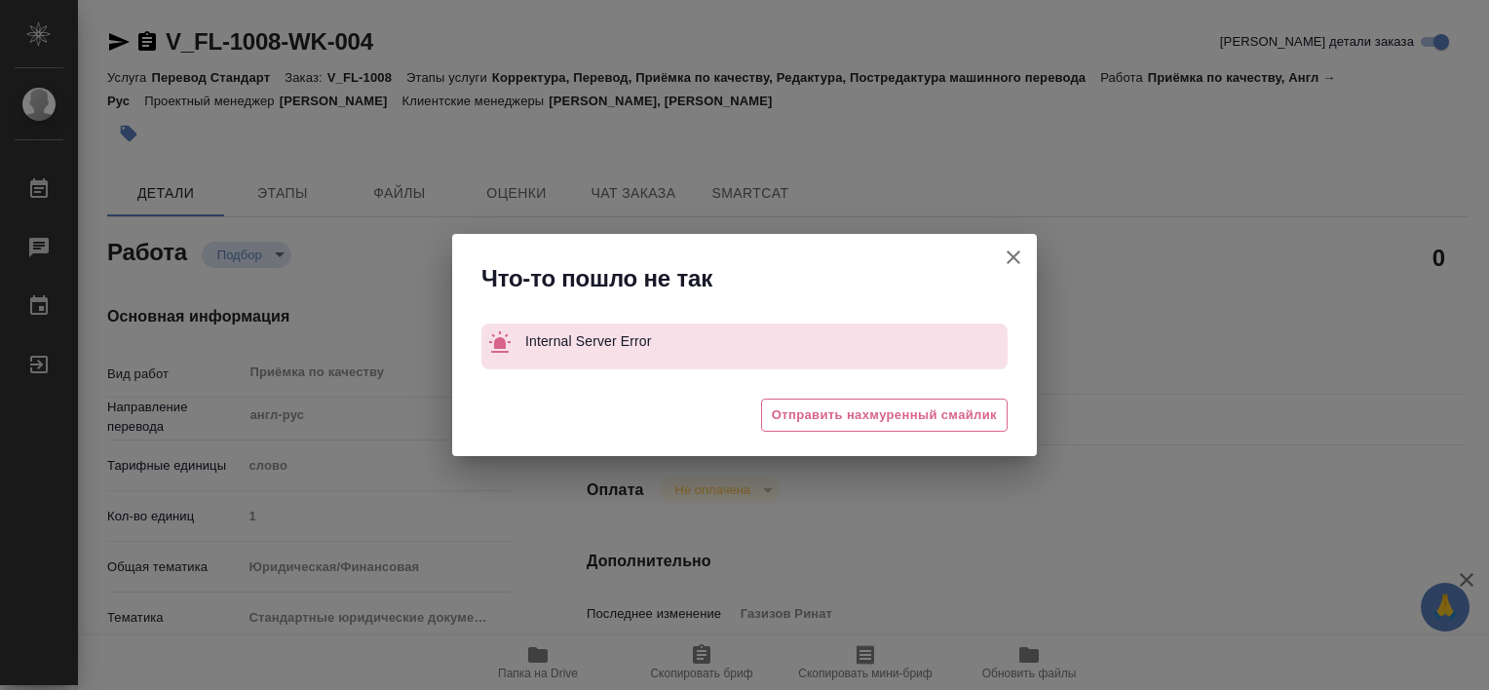
type textarea "x"
